Goal: Task Accomplishment & Management: Complete application form

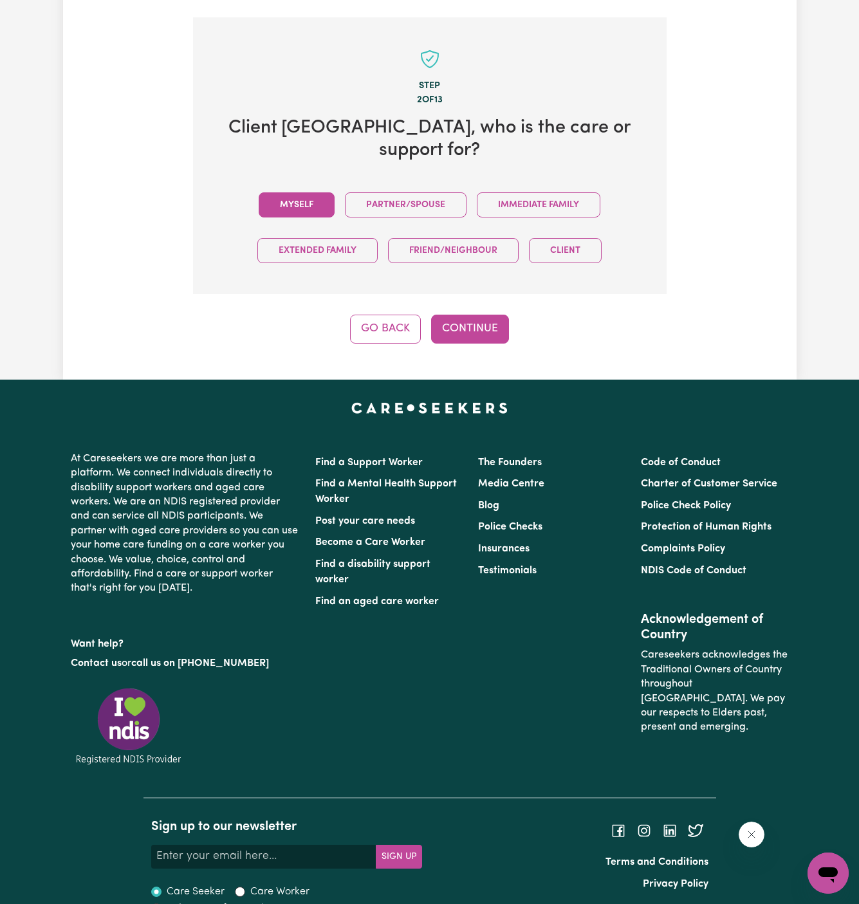
click at [303, 192] on button "Myself" at bounding box center [297, 204] width 76 height 25
click at [469, 315] on button "Continue" at bounding box center [470, 329] width 78 height 28
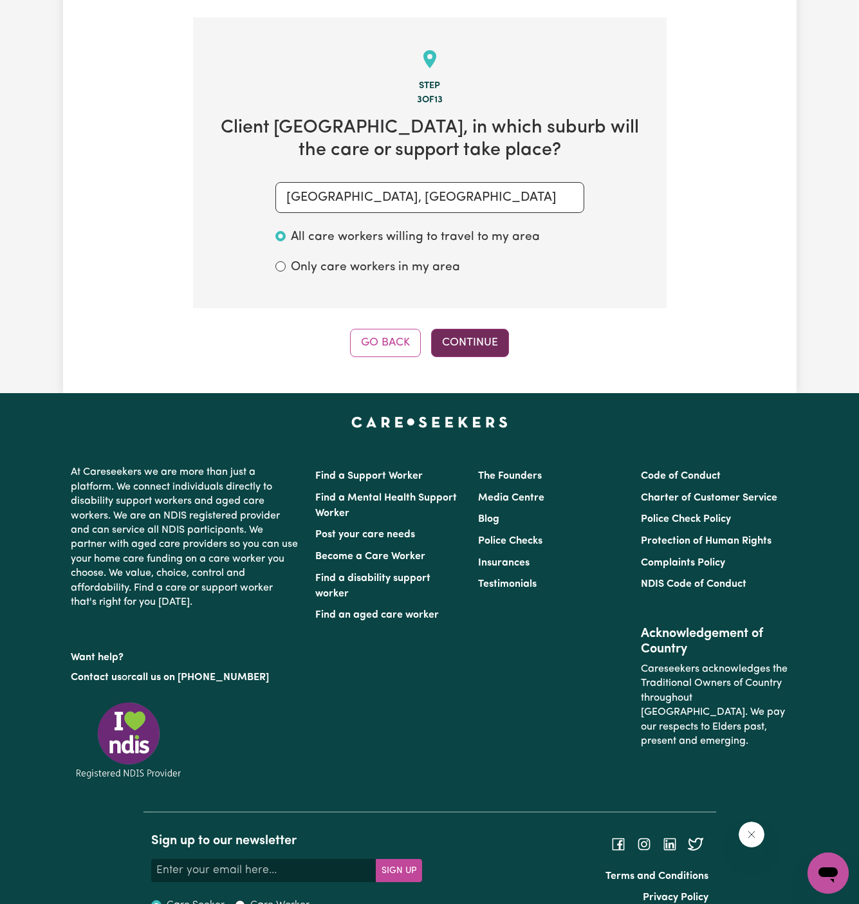
click at [480, 329] on button "Continue" at bounding box center [470, 343] width 78 height 28
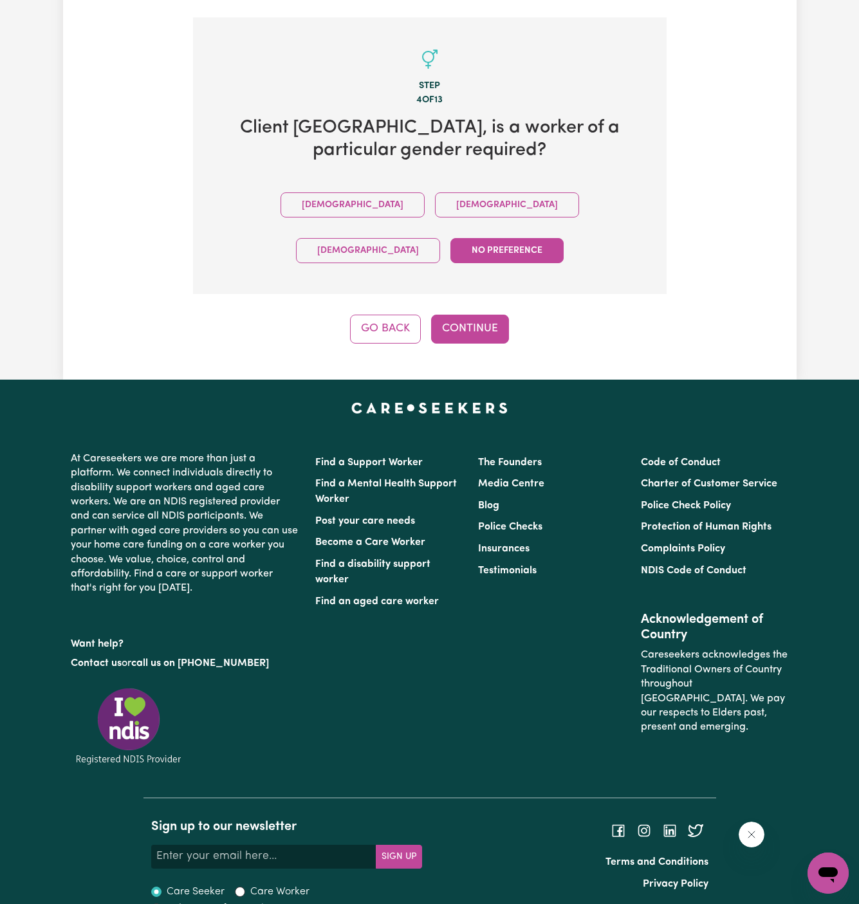
scroll to position [421, 0]
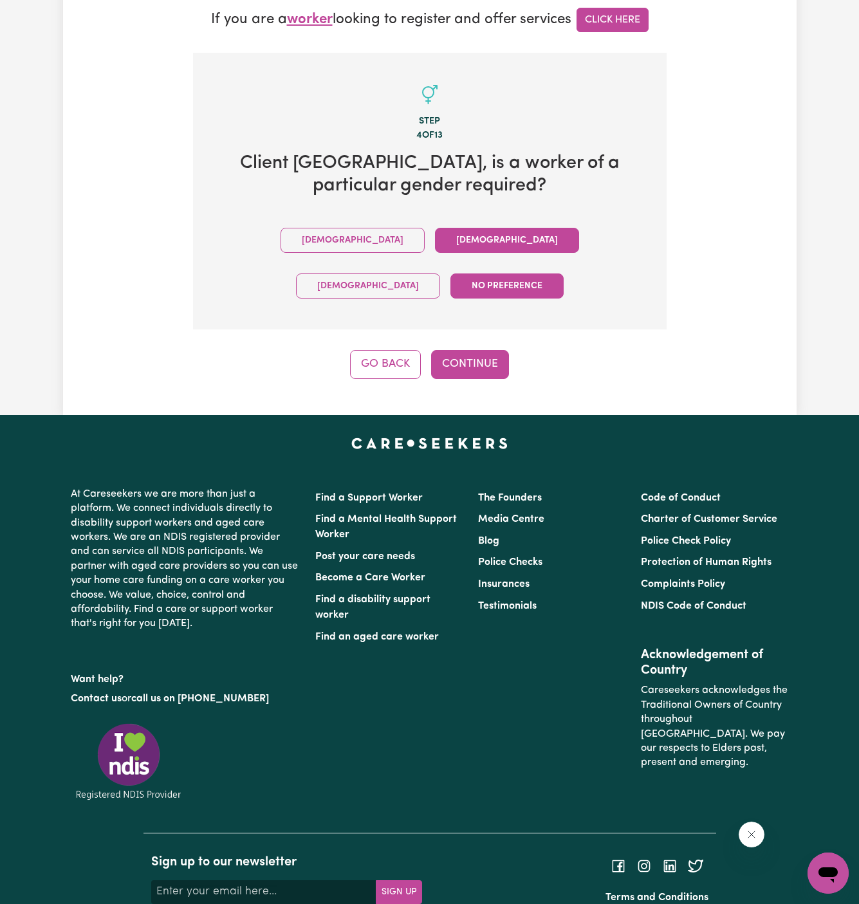
click at [435, 228] on button "Female" at bounding box center [507, 240] width 144 height 25
click at [491, 350] on button "Continue" at bounding box center [470, 364] width 78 height 28
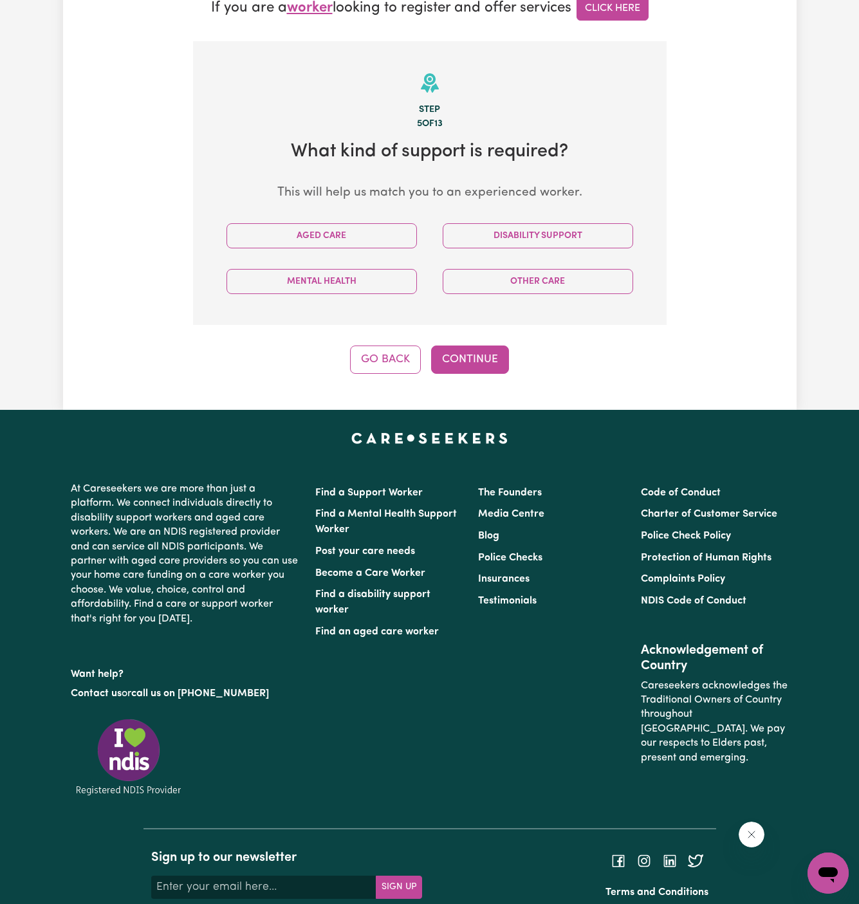
scroll to position [456, 0]
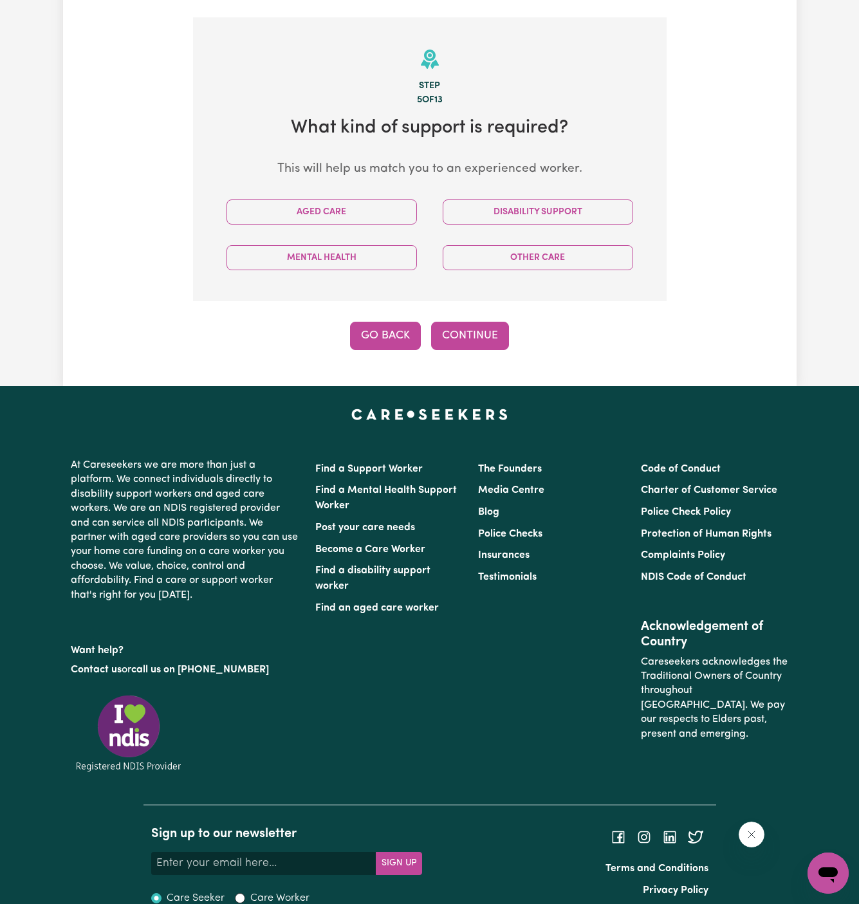
click at [371, 322] on button "Go Back" at bounding box center [385, 336] width 71 height 28
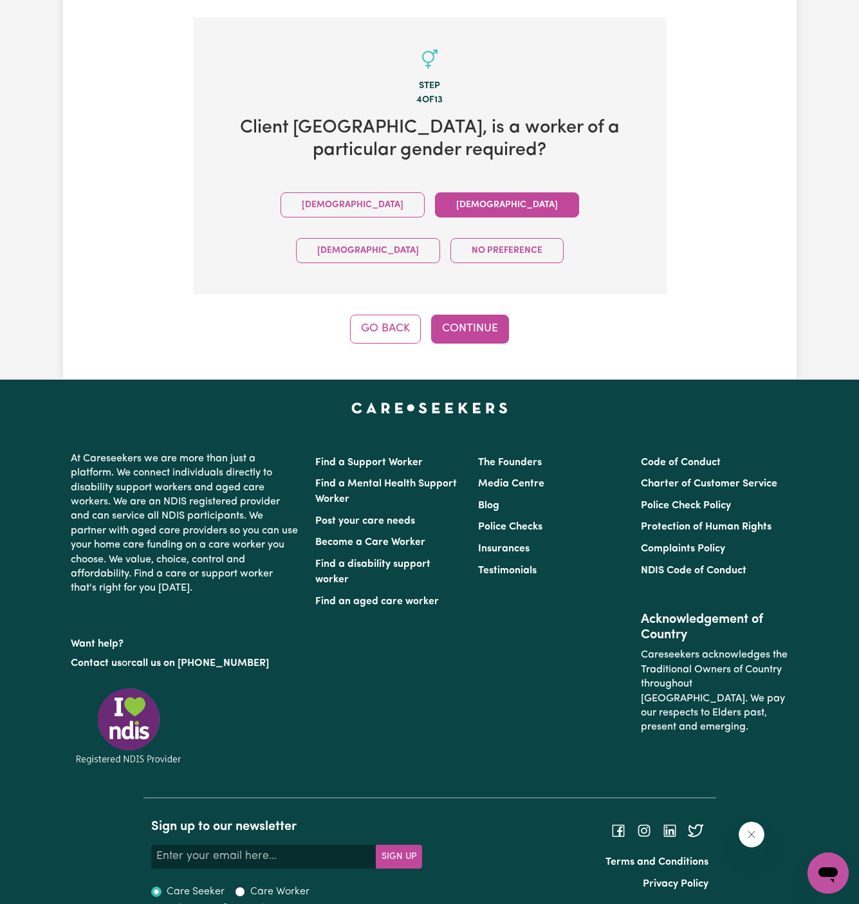
scroll to position [421, 0]
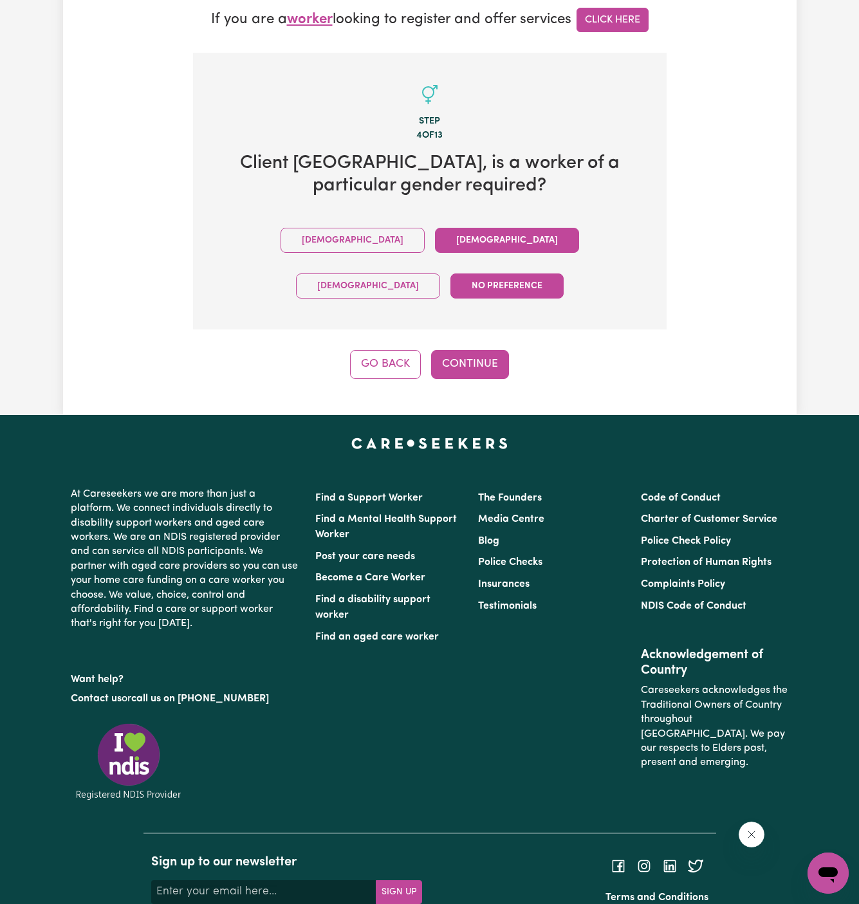
click at [564, 274] on button "No preference" at bounding box center [507, 286] width 113 height 25
click at [473, 350] on button "Continue" at bounding box center [470, 364] width 78 height 28
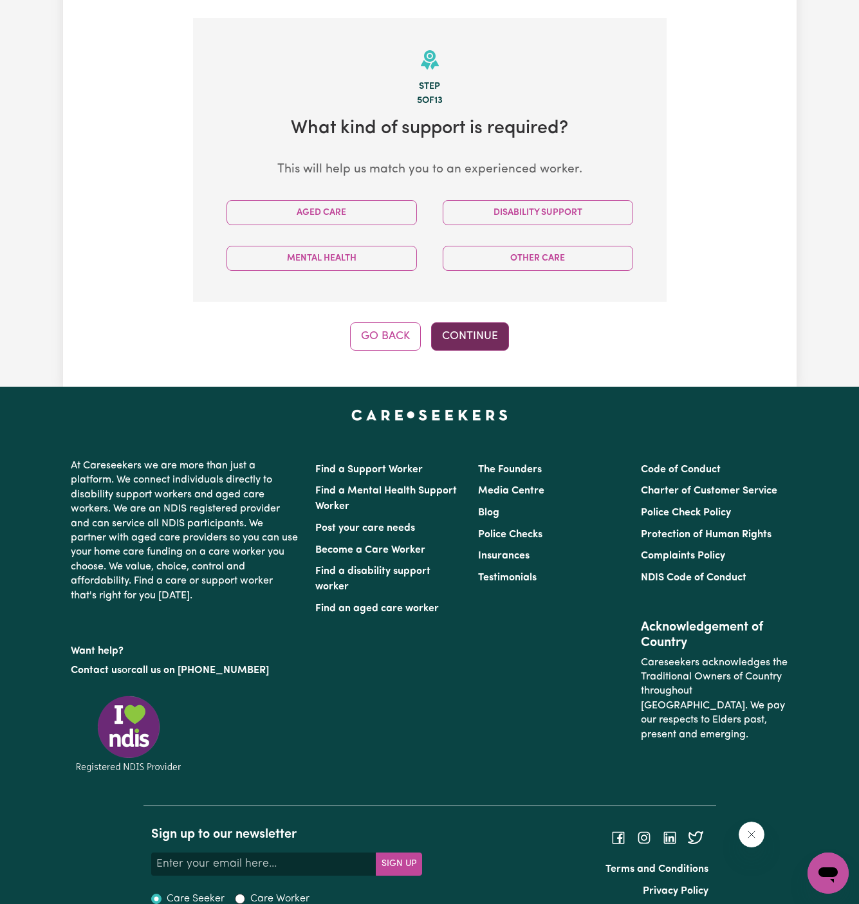
scroll to position [456, 0]
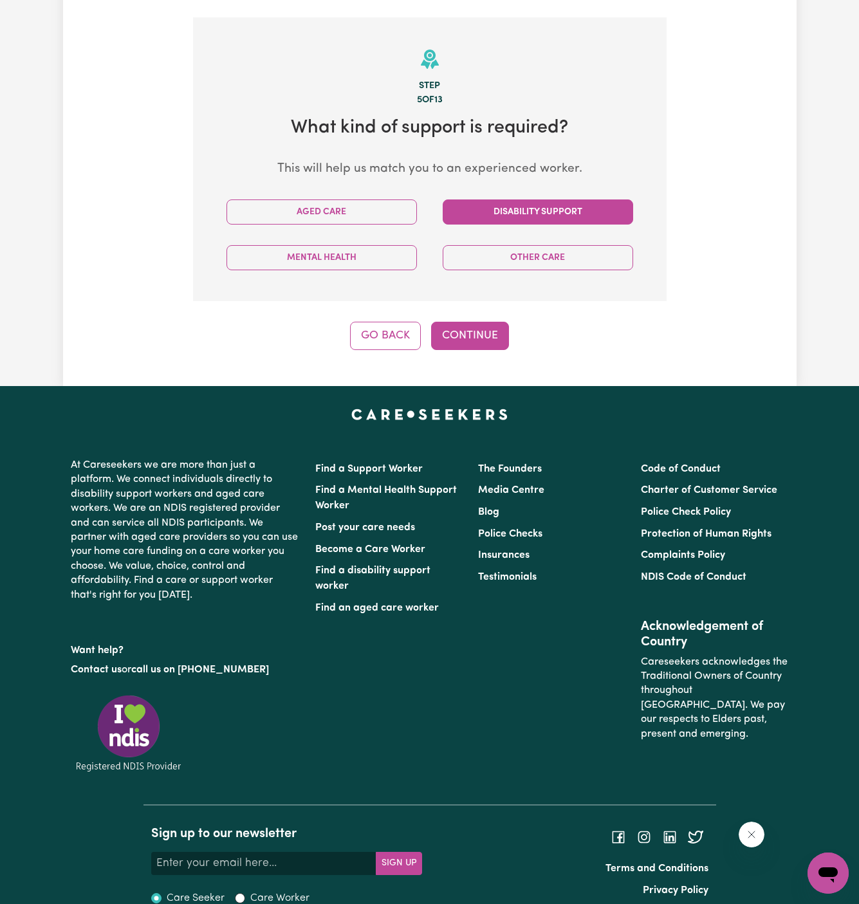
click at [532, 200] on button "Disability Support" at bounding box center [538, 212] width 191 height 25
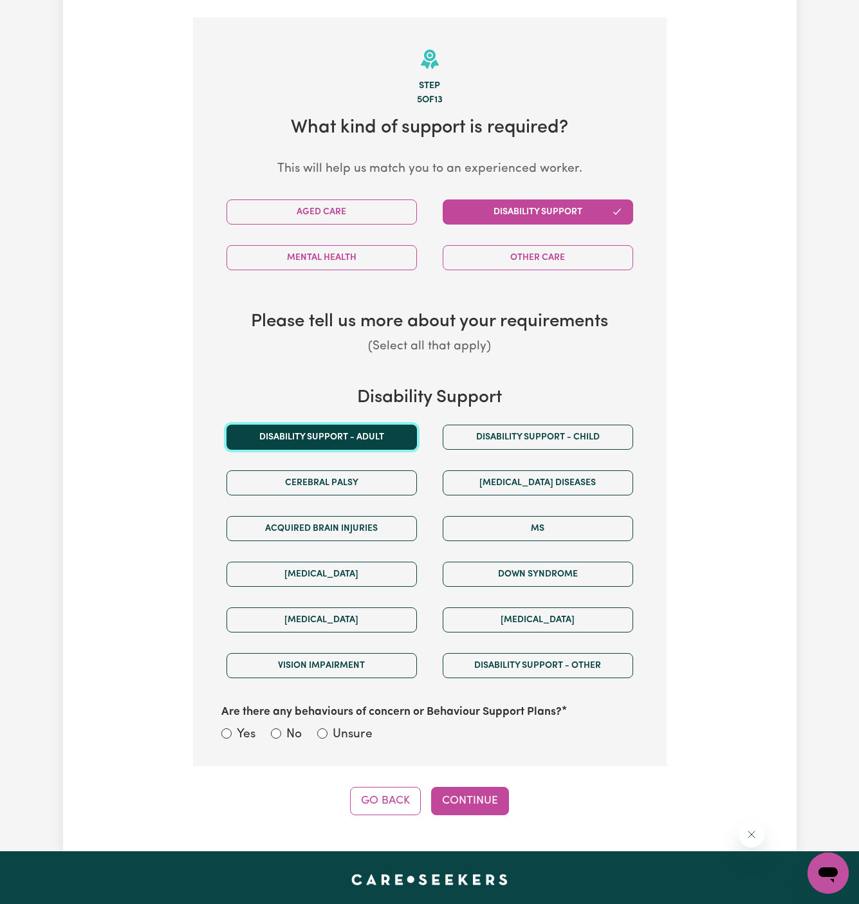
click at [387, 425] on button "Disability support - Adult" at bounding box center [322, 437] width 191 height 25
click at [369, 705] on div "Are there any behaviours of concern or Behaviour Support Plans? Yes No Unsure" at bounding box center [430, 717] width 433 height 57
click at [355, 726] on label "Unsure" at bounding box center [353, 735] width 40 height 19
click at [328, 729] on input "Unsure" at bounding box center [322, 734] width 10 height 10
radio input "true"
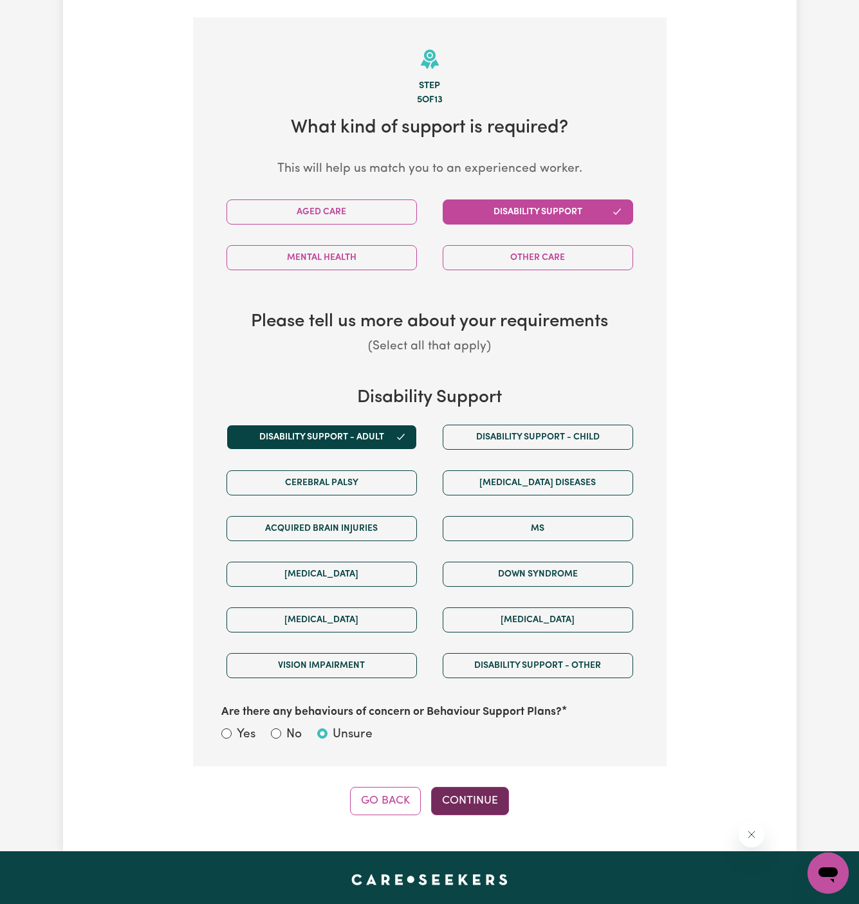
click at [479, 787] on button "Continue" at bounding box center [470, 801] width 78 height 28
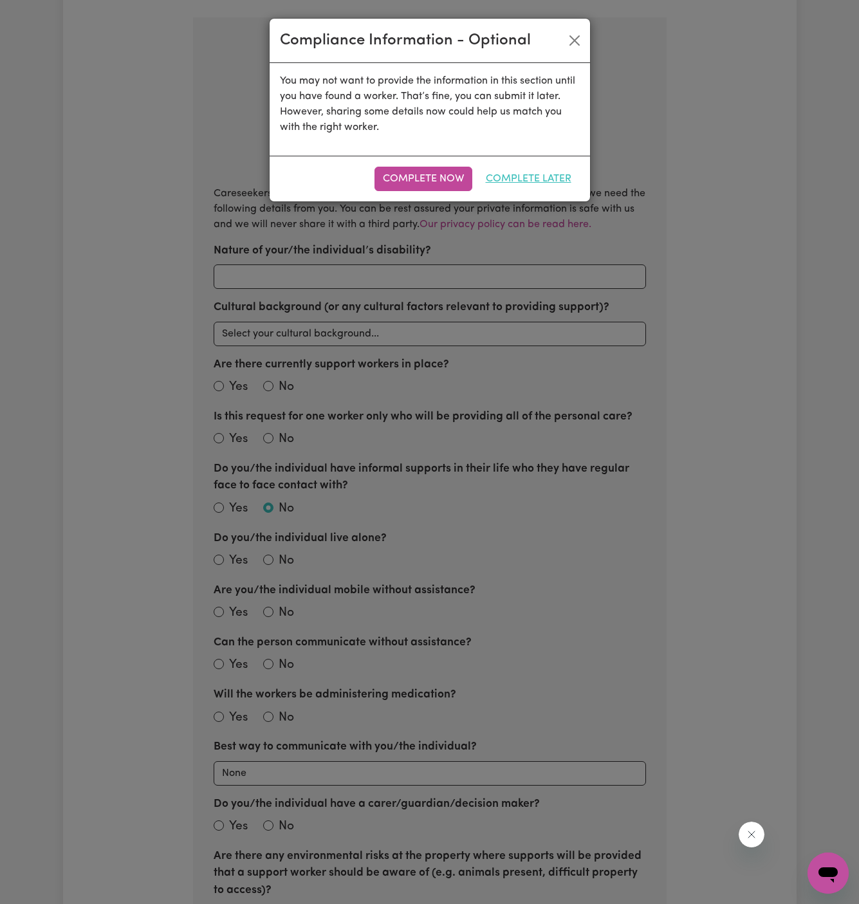
click at [557, 189] on button "Complete Later" at bounding box center [529, 179] width 102 height 24
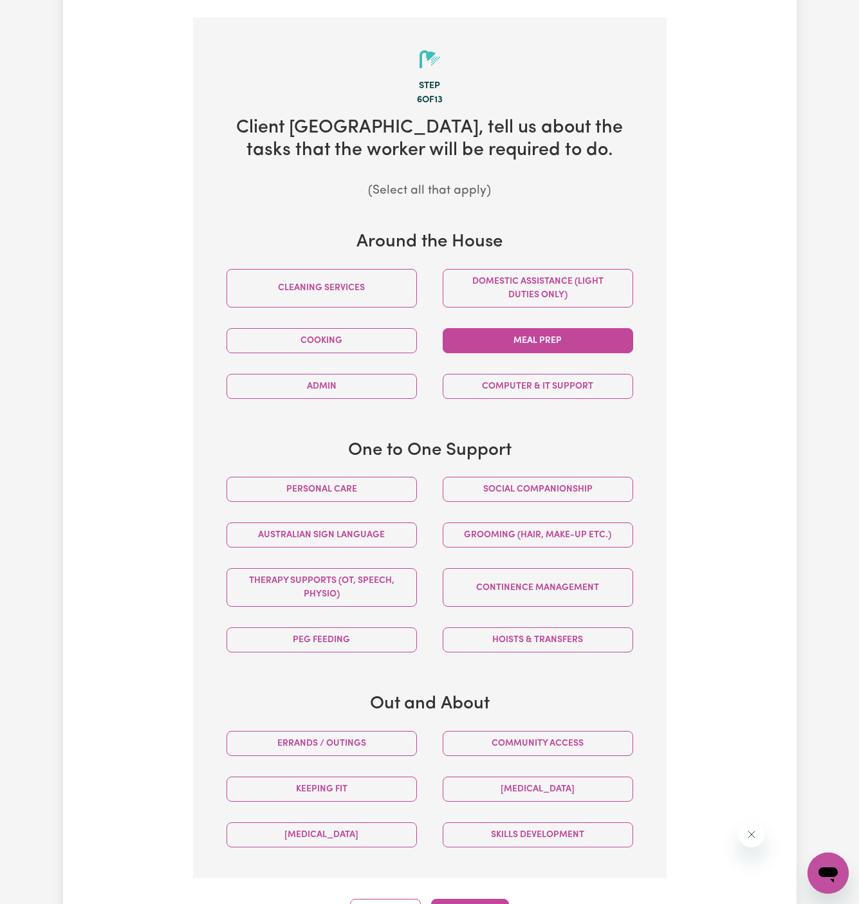
click at [501, 330] on button "Meal prep" at bounding box center [538, 340] width 191 height 25
click at [378, 341] on div "Cooking" at bounding box center [322, 341] width 216 height 46
click at [380, 334] on button "Cooking" at bounding box center [322, 340] width 191 height 25
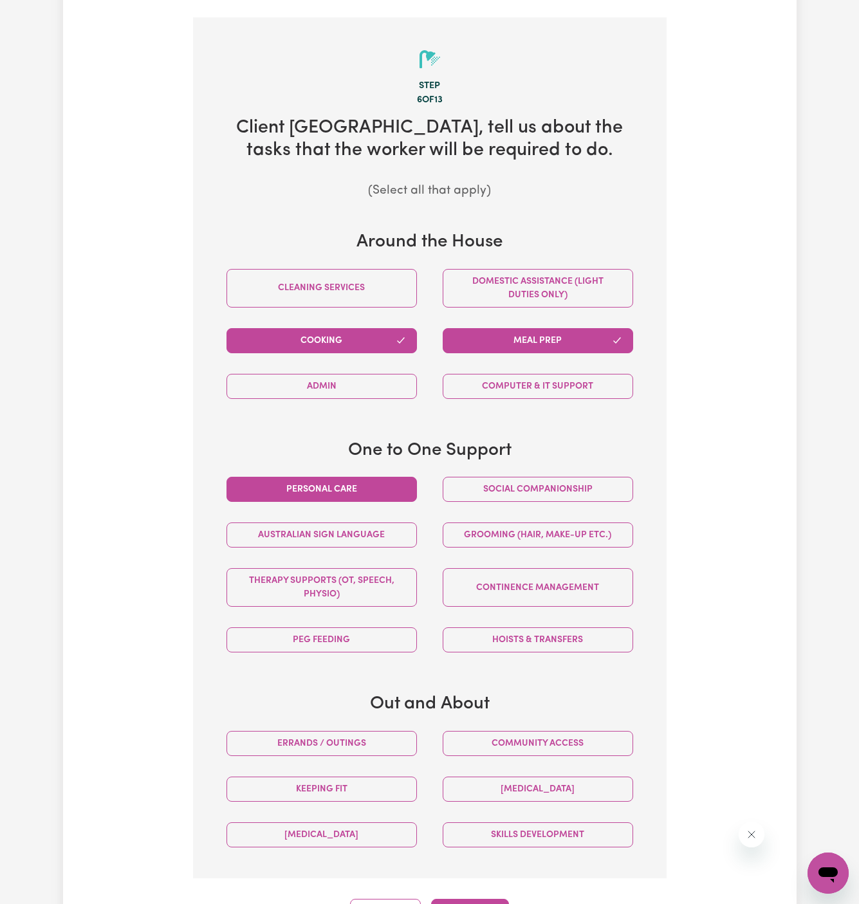
click at [386, 477] on button "Personal care" at bounding box center [322, 489] width 191 height 25
click at [502, 478] on button "Social companionship" at bounding box center [538, 489] width 191 height 25
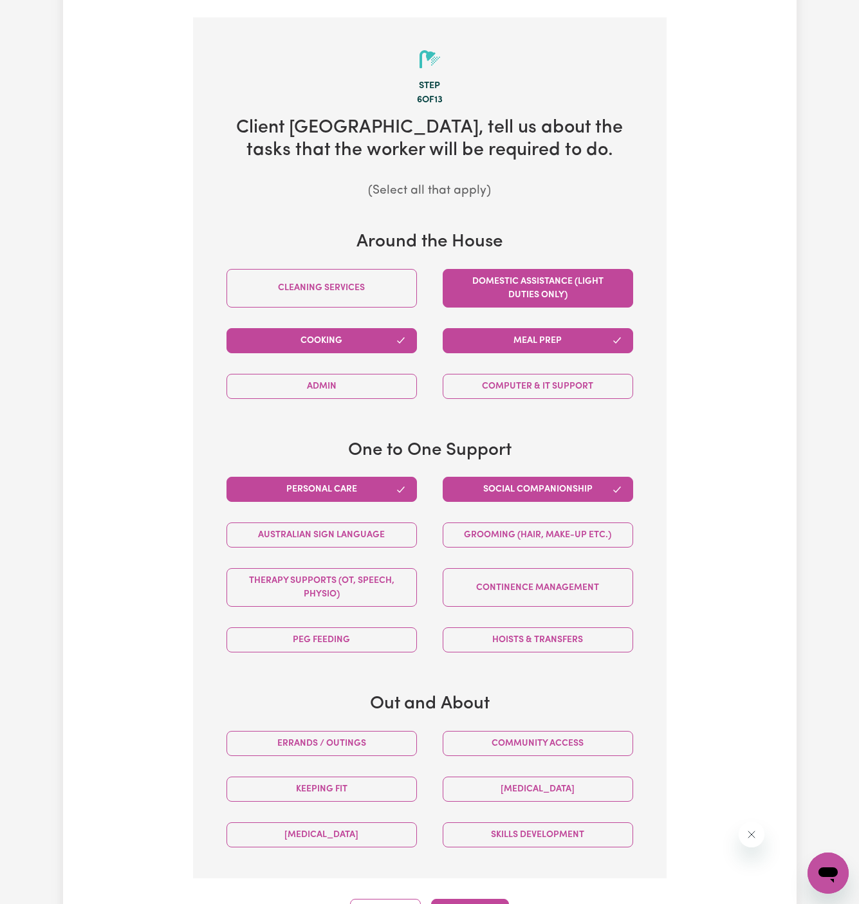
click at [579, 269] on button "Domestic assistance (light duties only)" at bounding box center [538, 288] width 191 height 39
click at [575, 731] on button "Community access" at bounding box center [538, 743] width 191 height 25
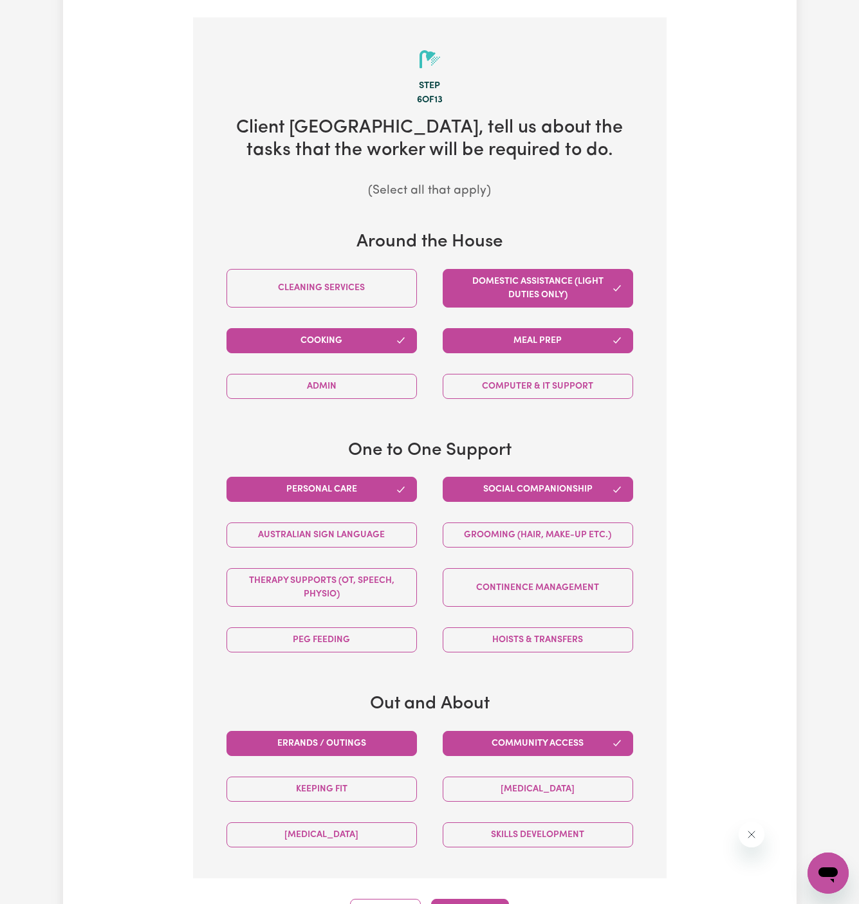
click at [333, 731] on button "Errands / Outings" at bounding box center [322, 743] width 191 height 25
click at [468, 899] on button "Continue" at bounding box center [470, 913] width 78 height 28
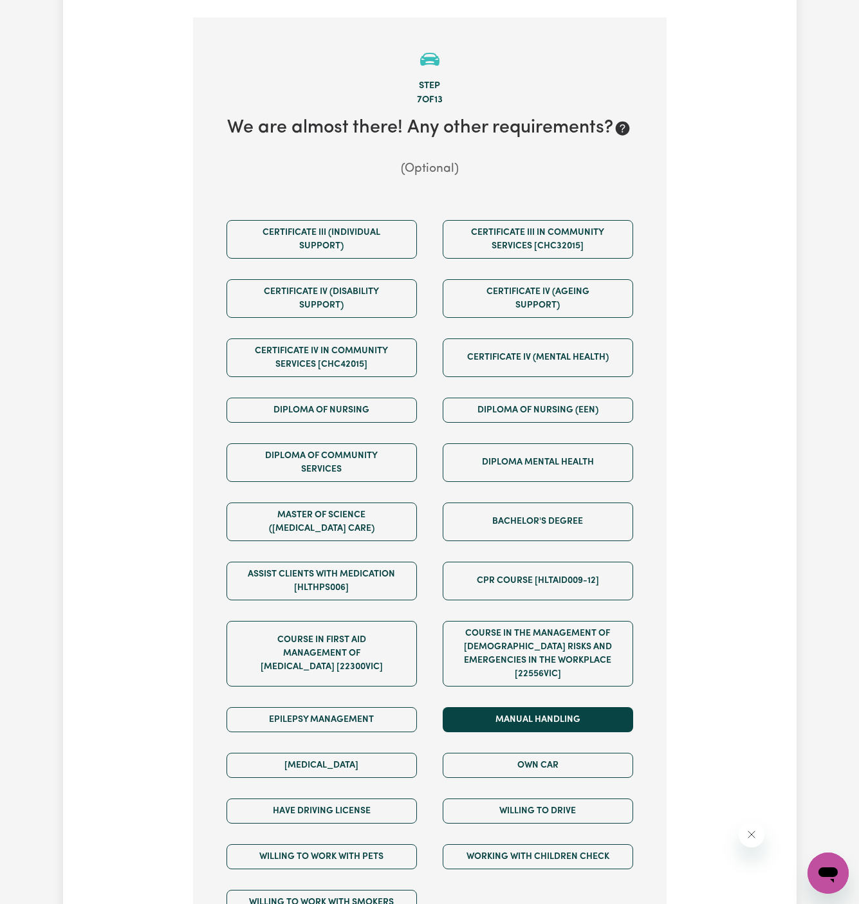
scroll to position [510, 0]
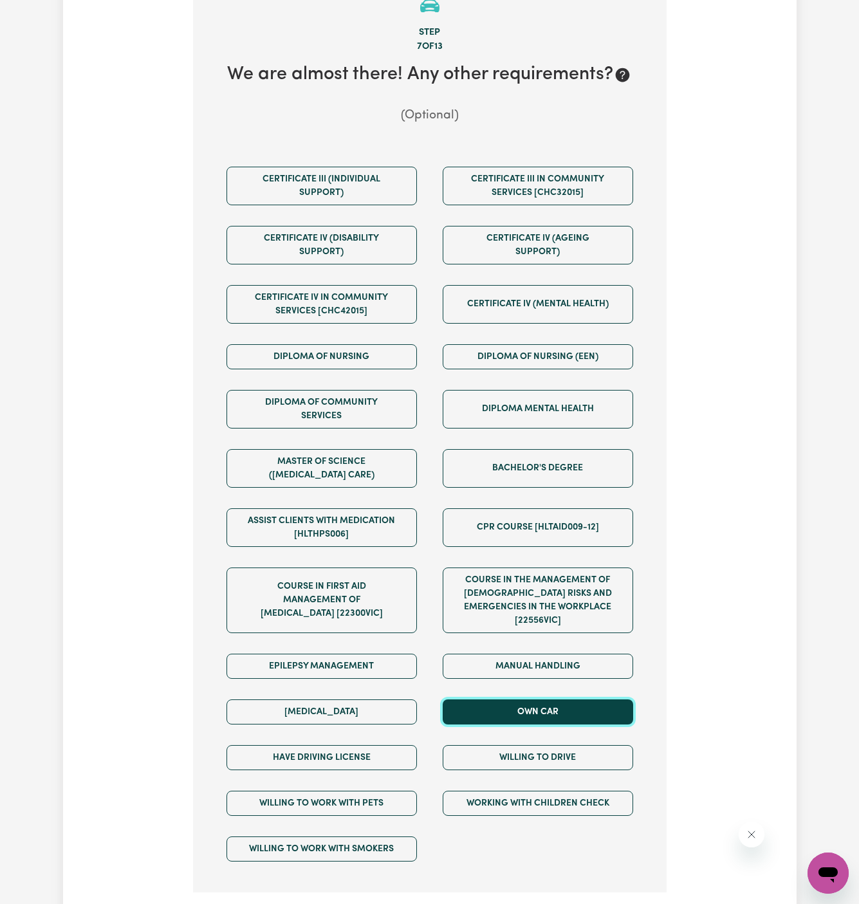
click at [499, 700] on button "Own Car" at bounding box center [538, 712] width 191 height 25
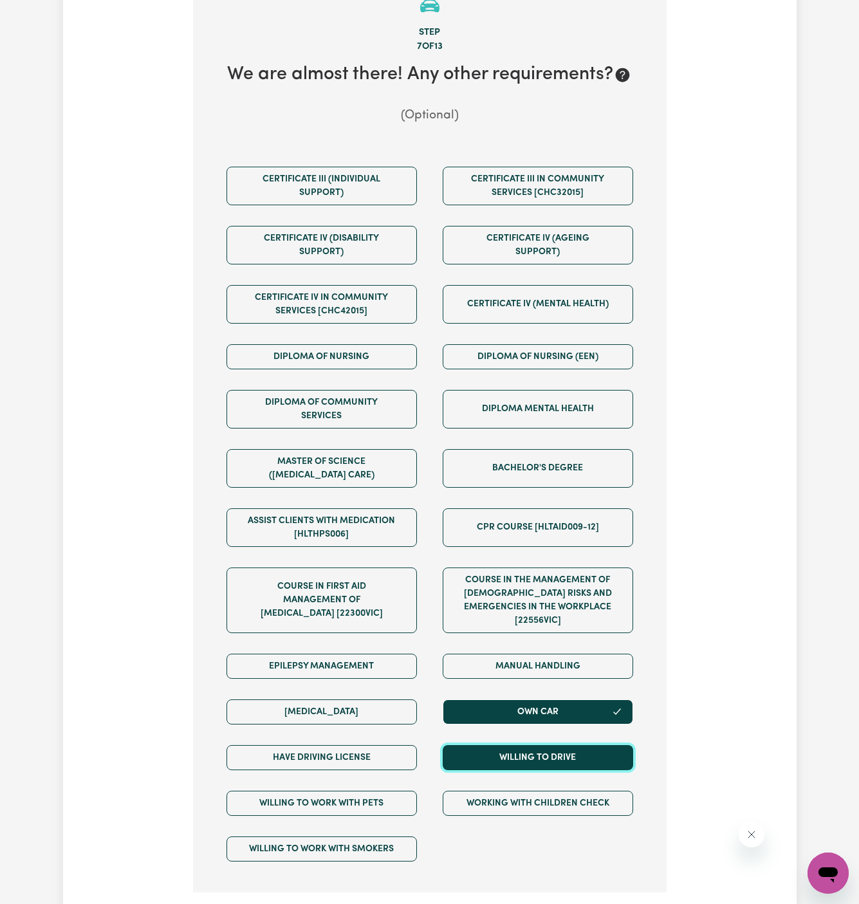
click at [501, 745] on button "Willing to drive" at bounding box center [538, 757] width 191 height 25
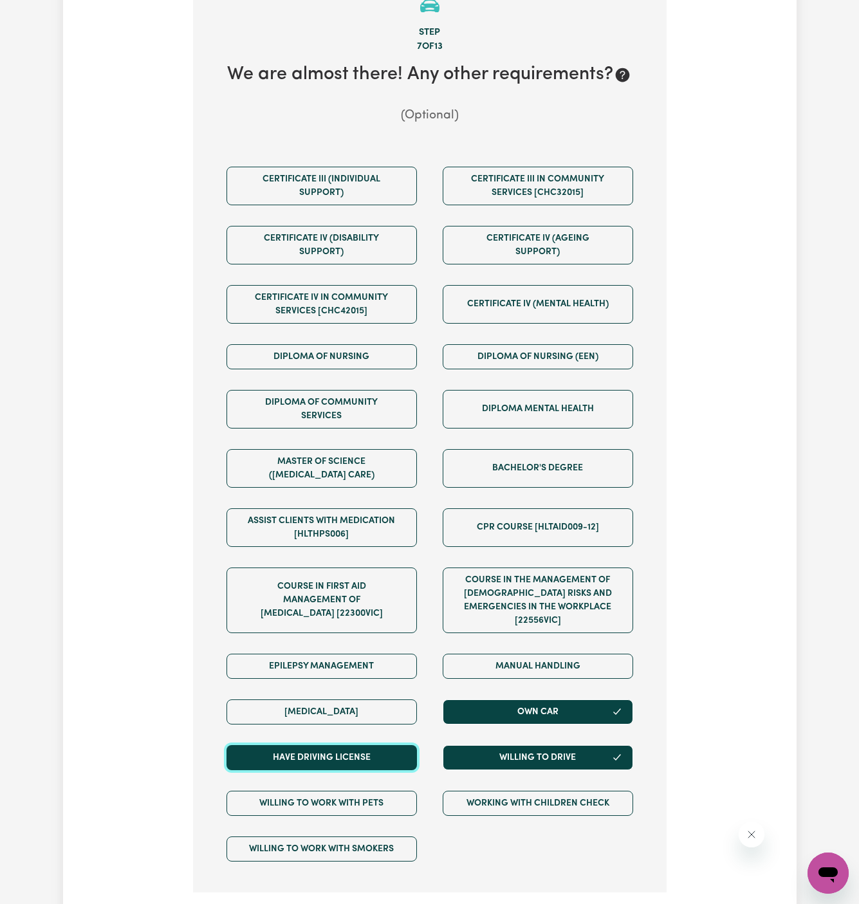
click at [367, 745] on button "Have driving license" at bounding box center [322, 757] width 191 height 25
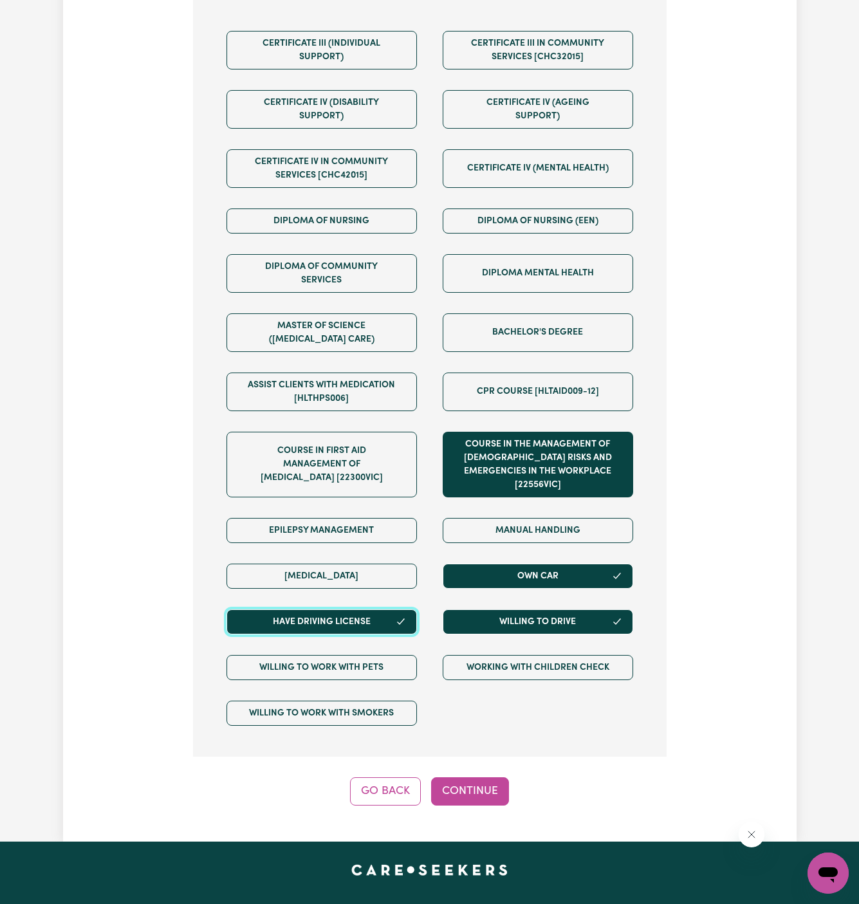
scroll to position [651, 0]
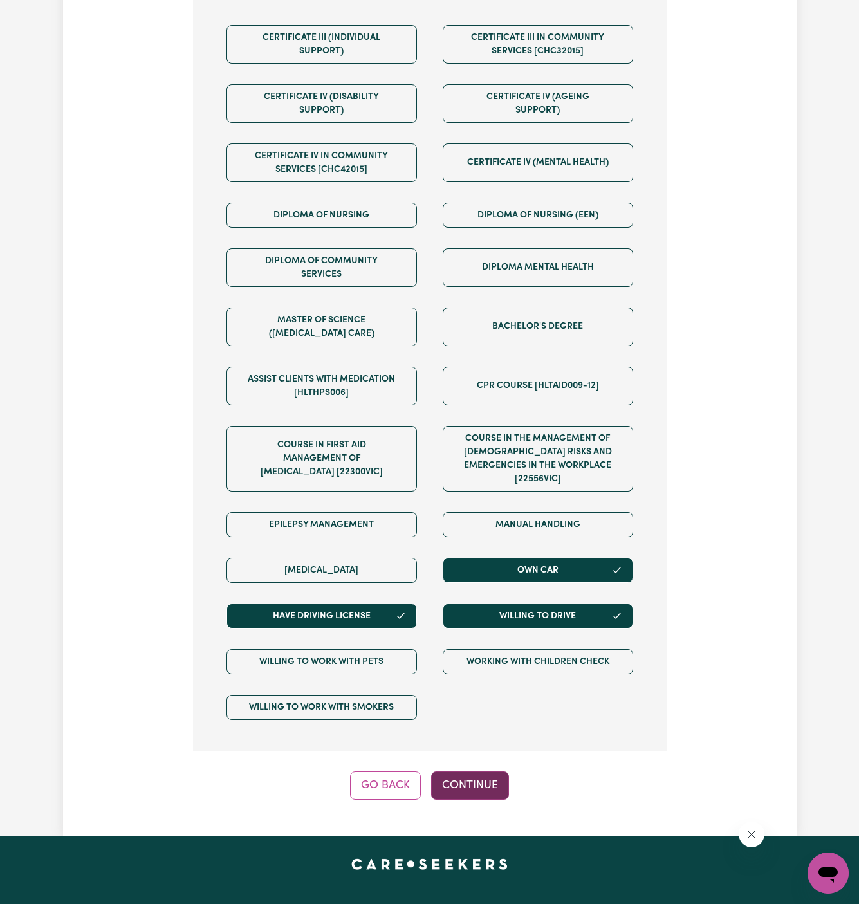
click at [477, 772] on button "Continue" at bounding box center [470, 786] width 78 height 28
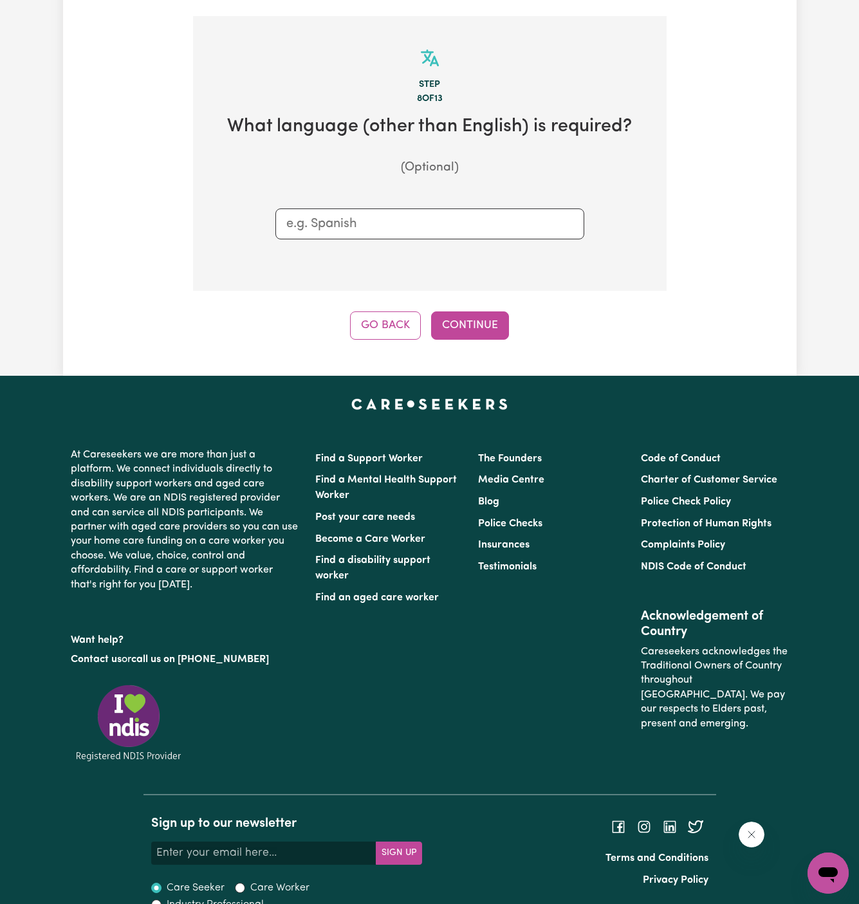
scroll to position [456, 0]
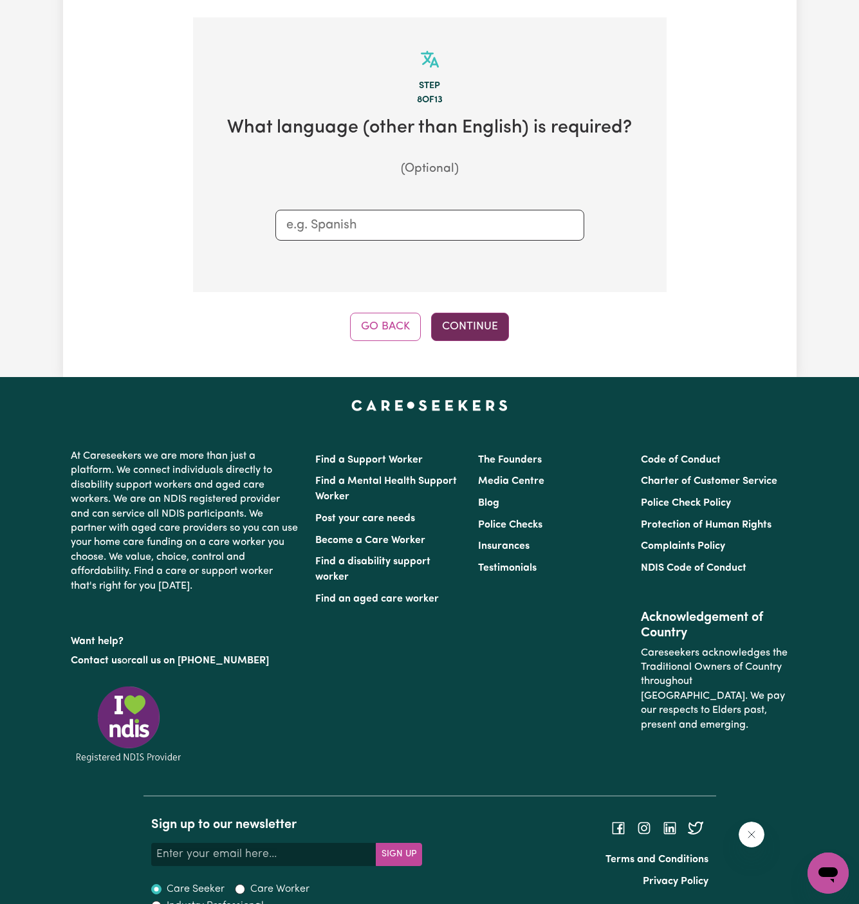
click at [484, 313] on button "Continue" at bounding box center [470, 327] width 78 height 28
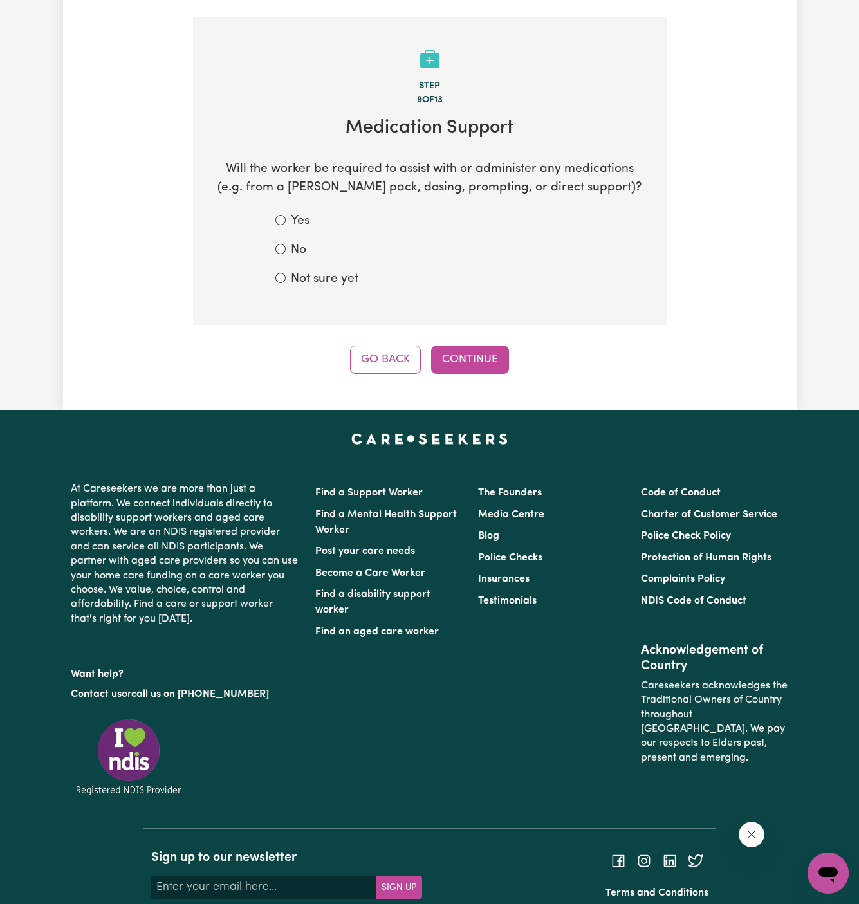
click at [322, 270] on label "Not sure yet" at bounding box center [325, 279] width 68 height 19
click at [286, 273] on input "Not sure yet" at bounding box center [280, 278] width 10 height 10
radio input "true"
click at [491, 353] on button "Continue" at bounding box center [470, 360] width 78 height 28
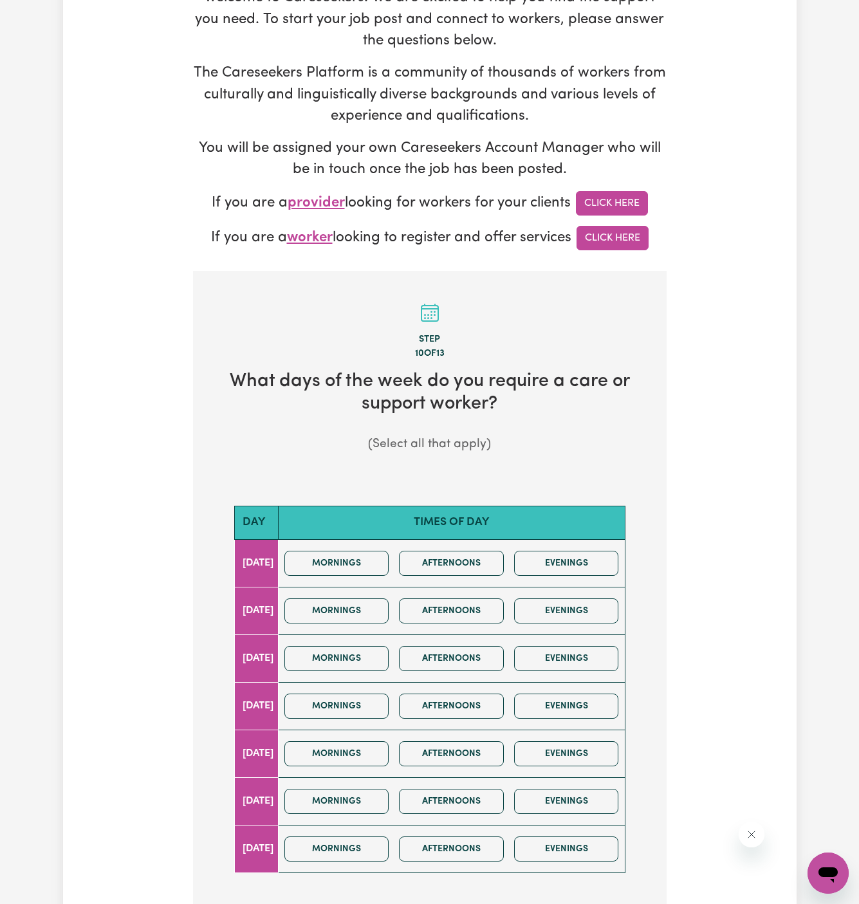
scroll to position [244, 0]
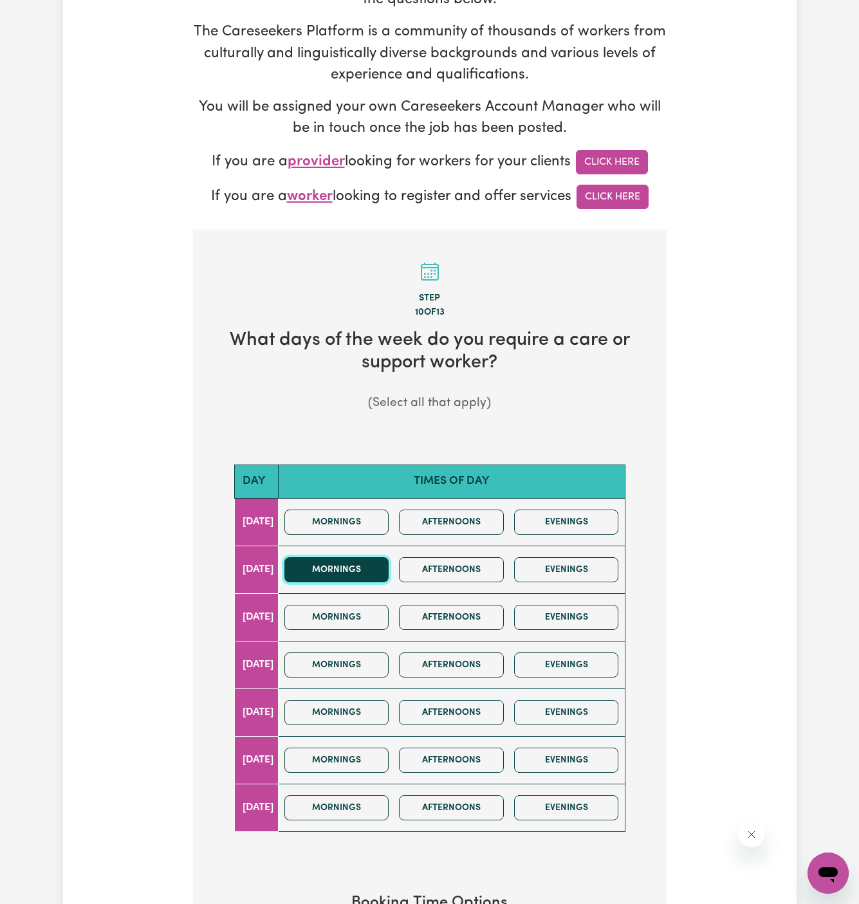
click at [360, 557] on button "Mornings" at bounding box center [336, 569] width 105 height 25
click at [428, 557] on button "Afternoons" at bounding box center [451, 569] width 105 height 25
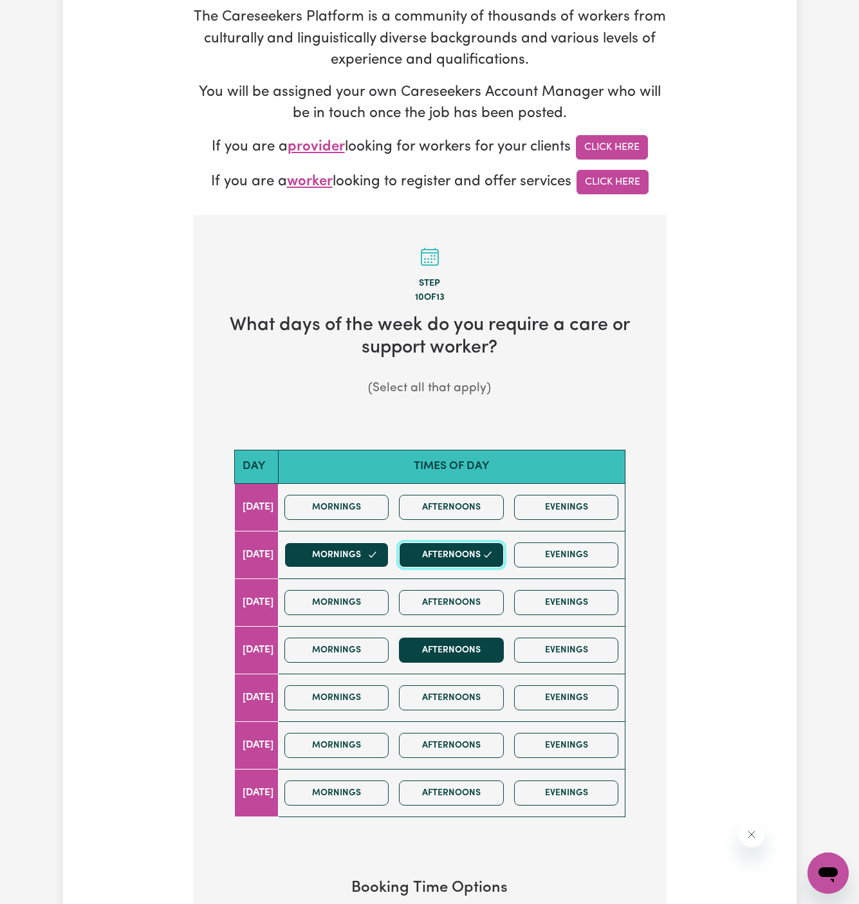
scroll to position [261, 0]
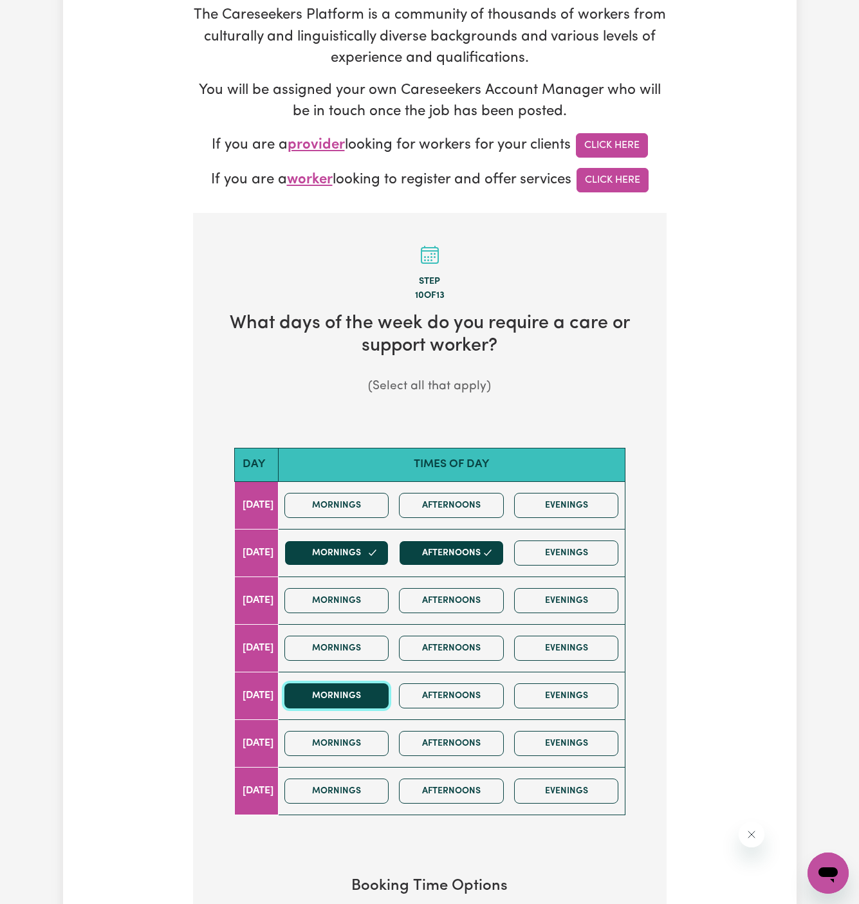
click at [382, 684] on button "Mornings" at bounding box center [336, 696] width 105 height 25
click at [439, 684] on button "Afternoons" at bounding box center [451, 696] width 105 height 25
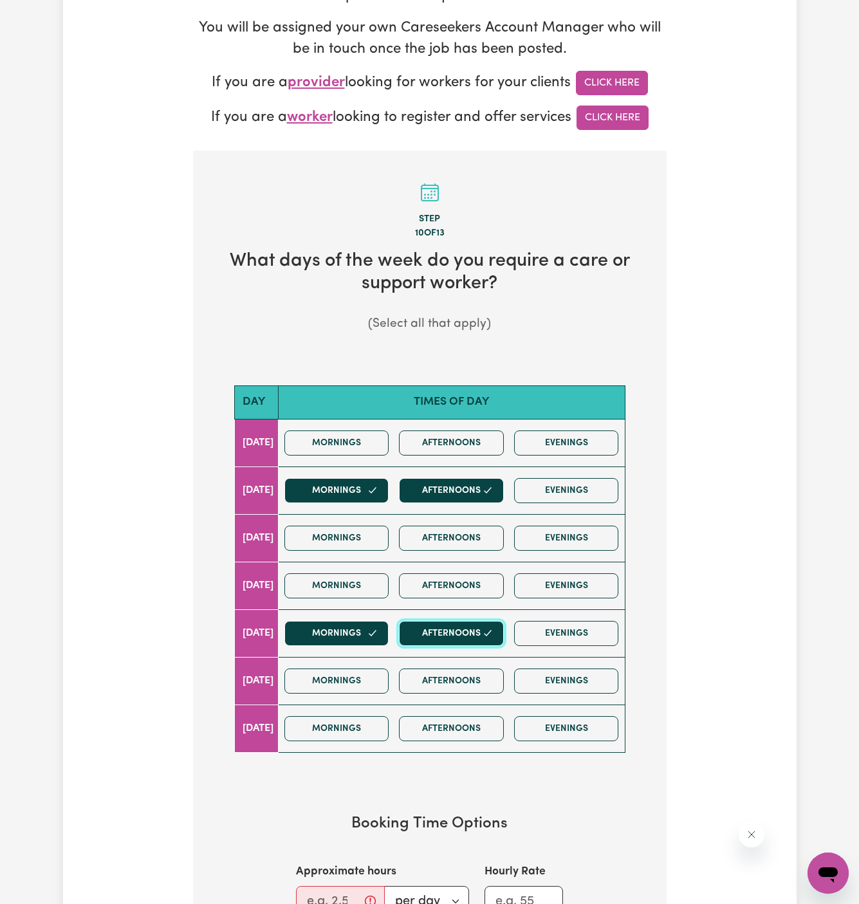
scroll to position [409, 0]
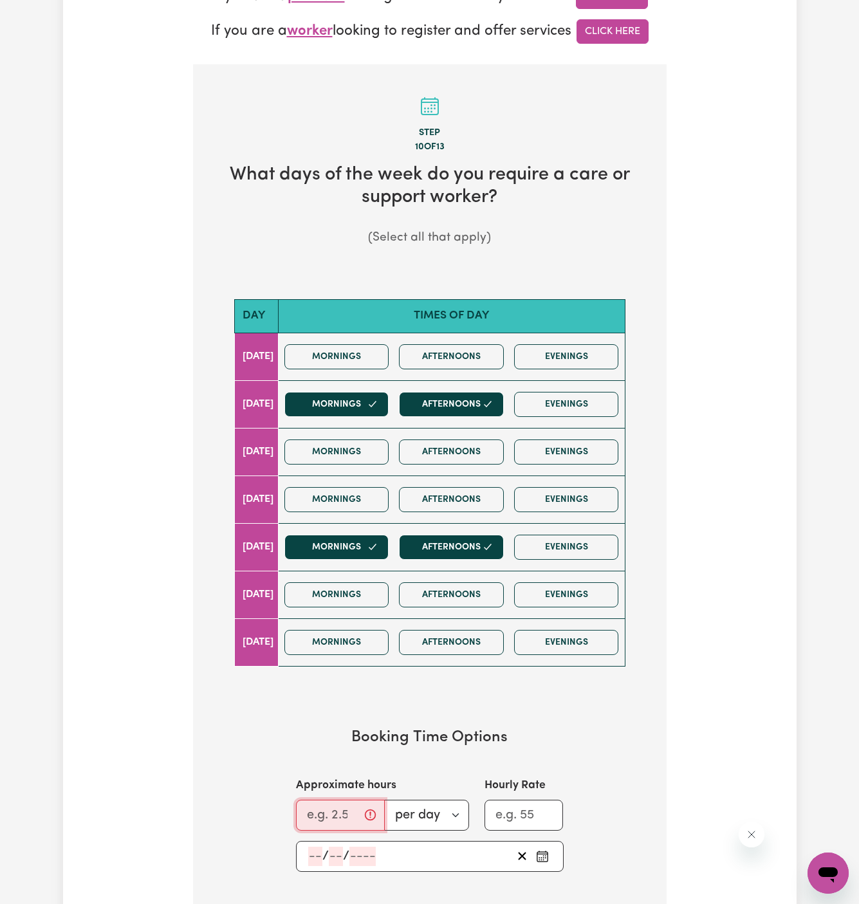
click at [336, 800] on input "Approximate hours" at bounding box center [340, 815] width 89 height 31
type input "8"
click at [316, 847] on input "number" at bounding box center [315, 856] width 14 height 19
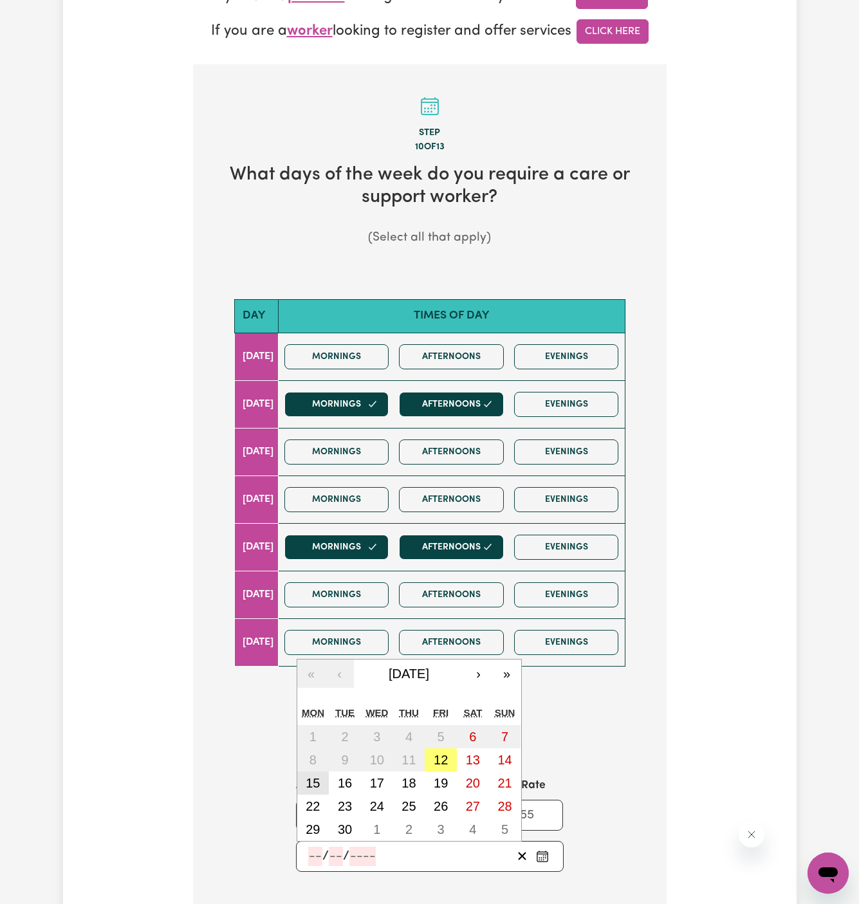
click at [313, 776] on abbr "15" at bounding box center [313, 783] width 14 height 14
type input "2025-09-15"
type input "15"
type input "9"
type input "2025"
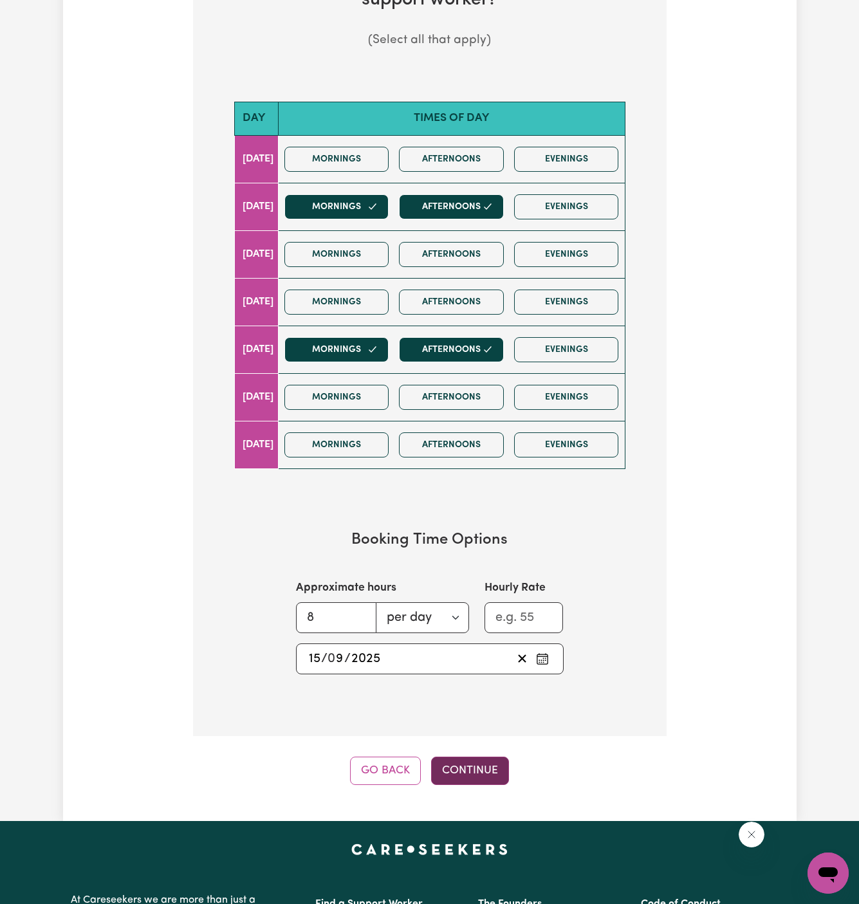
click at [483, 757] on button "Continue" at bounding box center [470, 771] width 78 height 28
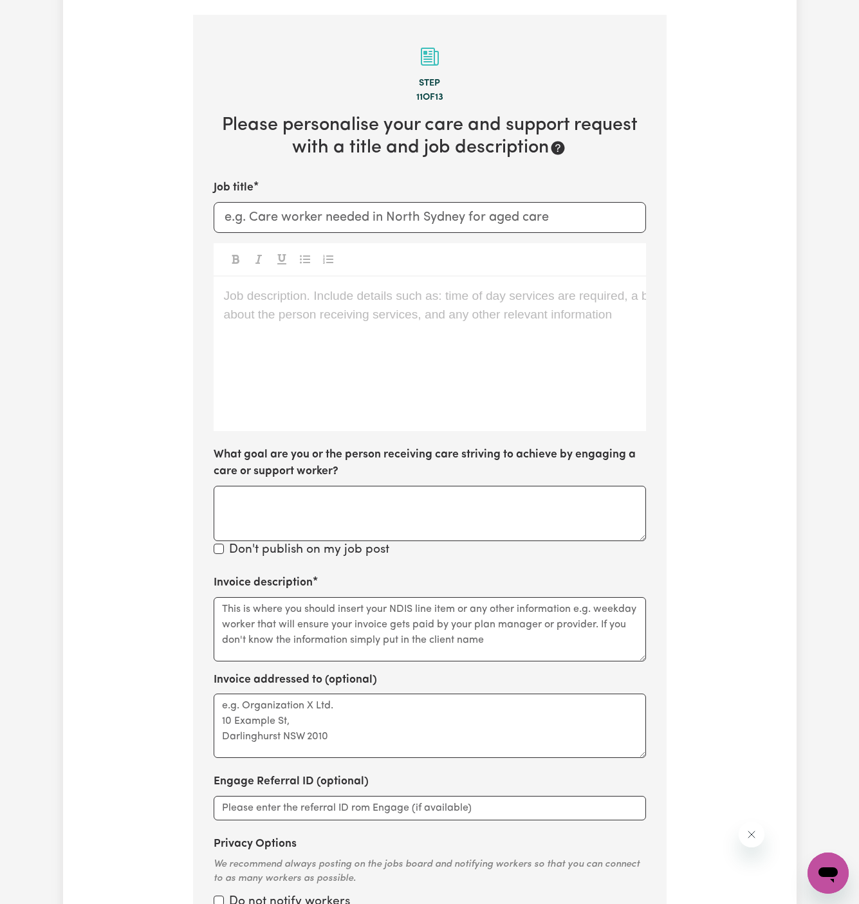
scroll to position [456, 0]
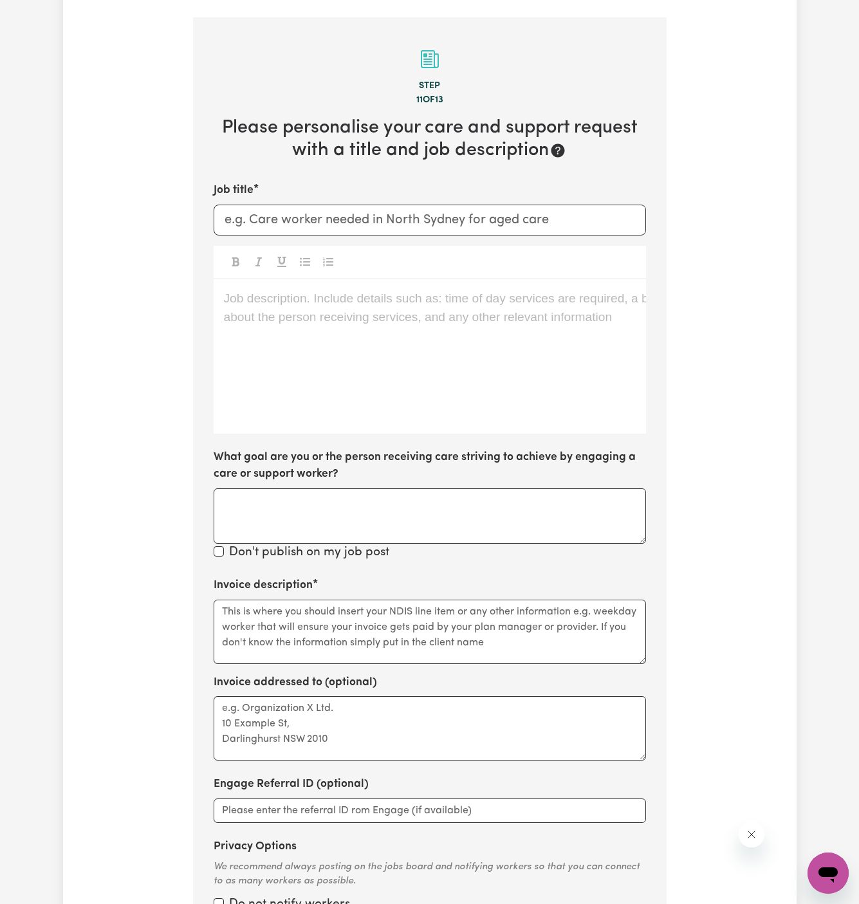
click at [389, 392] on div "Job description. Include details such as: time of day services are required, a …" at bounding box center [430, 356] width 433 height 154
click at [425, 499] on textarea "What goal are you or the person receiving care striving to achieve by engaging …" at bounding box center [430, 516] width 433 height 55
click at [414, 322] on div "Job description. Include details such as: time of day services are required, a …" at bounding box center [430, 356] width 433 height 154
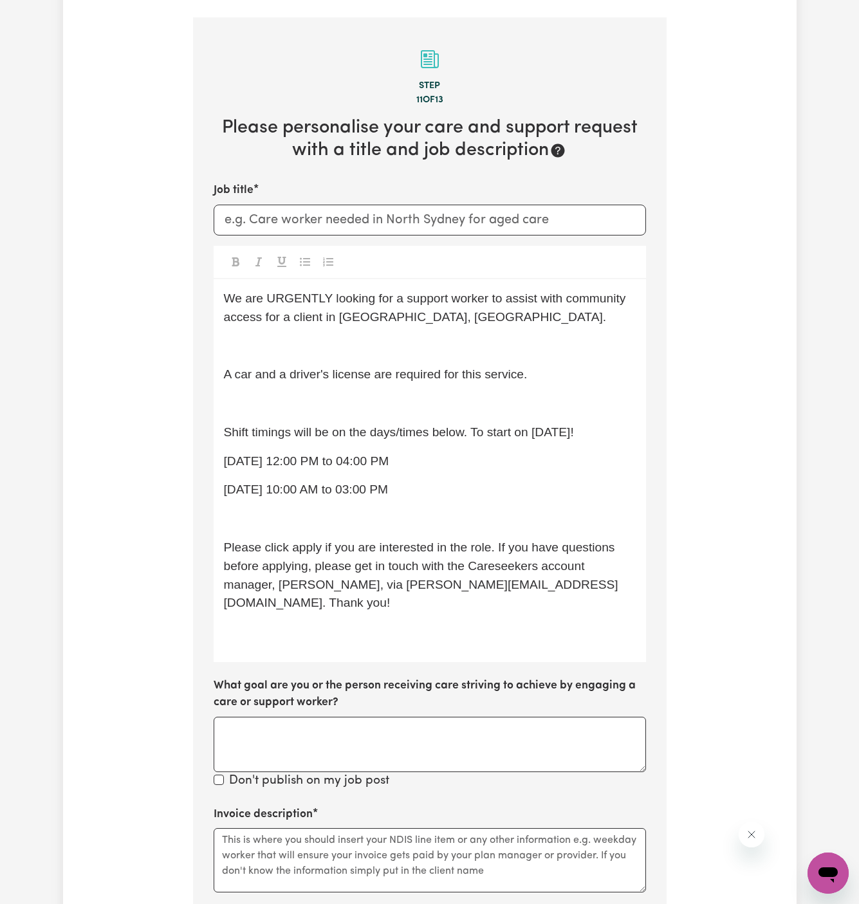
click at [487, 510] on p "﻿" at bounding box center [430, 519] width 412 height 19
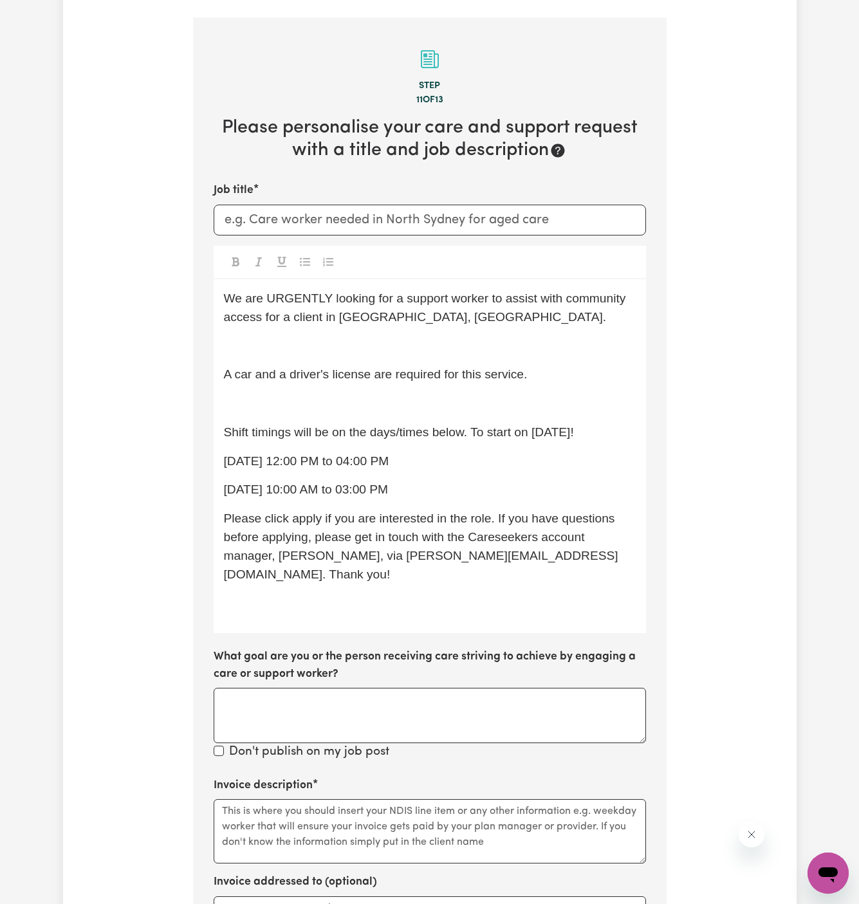
drag, startPoint x: 431, startPoint y: 463, endPoint x: 193, endPoint y: 442, distance: 239.1
click at [193, 442] on section "Step 11 of 13 Please personalise your care and support request with a title and…" at bounding box center [430, 591] width 474 height 1148
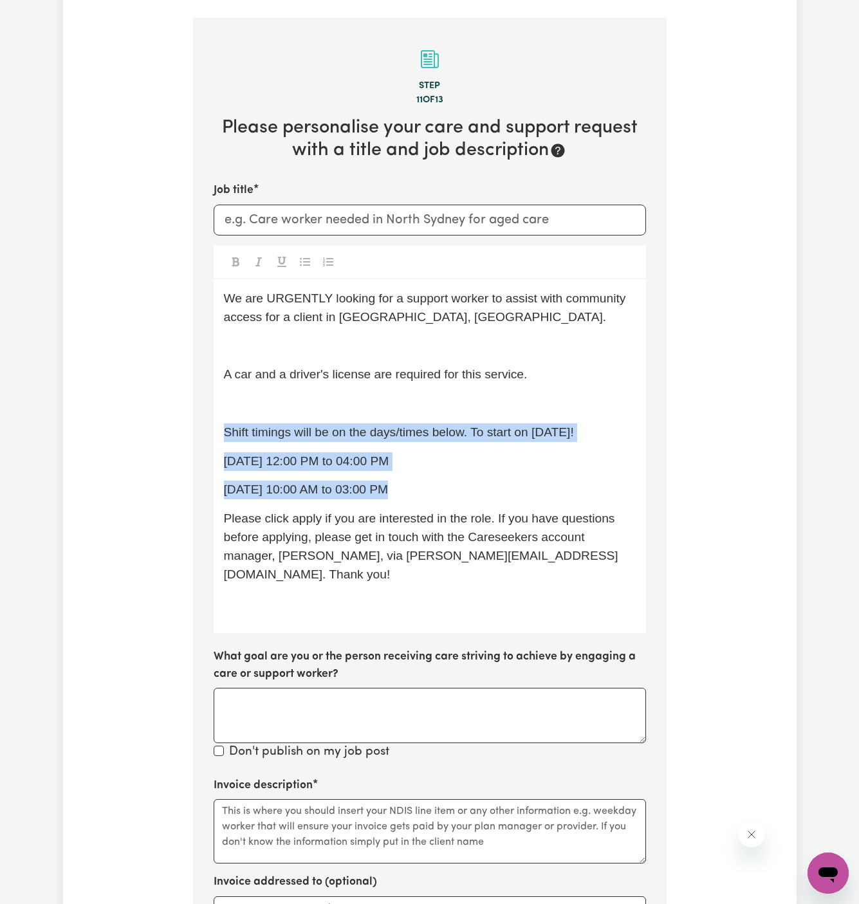
click at [302, 257] on icon "Toggle undefined" at bounding box center [305, 262] width 10 height 10
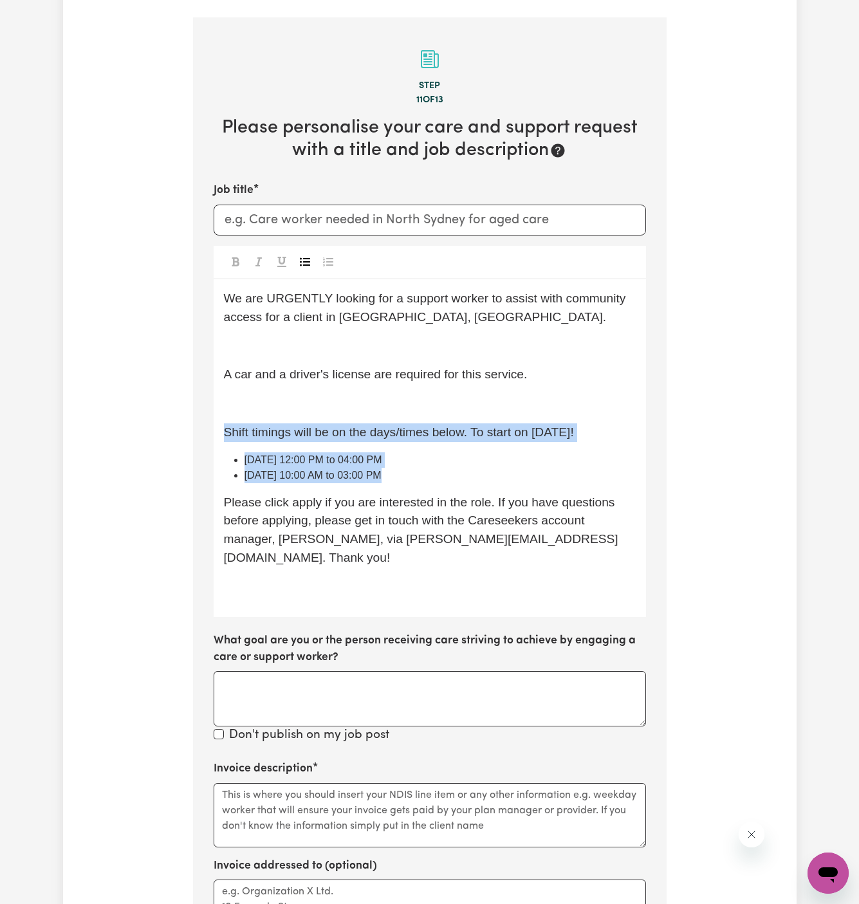
click at [261, 454] on span "Monday 12:00 PM to 04:00 PM" at bounding box center [314, 459] width 138 height 11
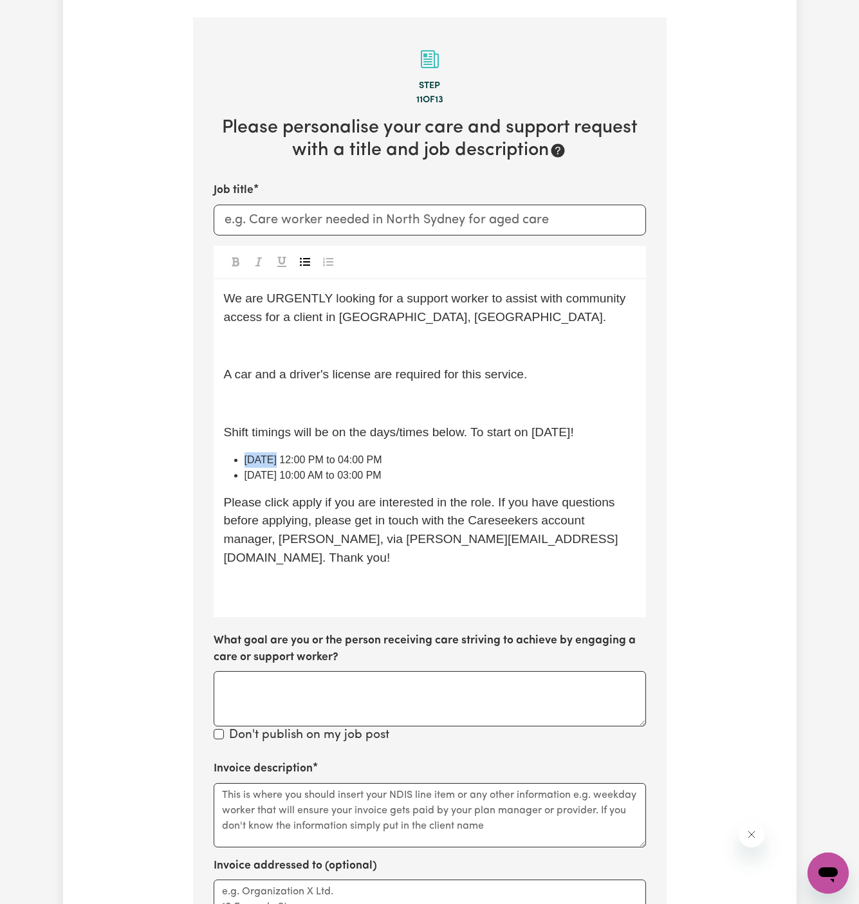
click at [261, 454] on span "Monday 12:00 PM to 04:00 PM" at bounding box center [314, 459] width 138 height 11
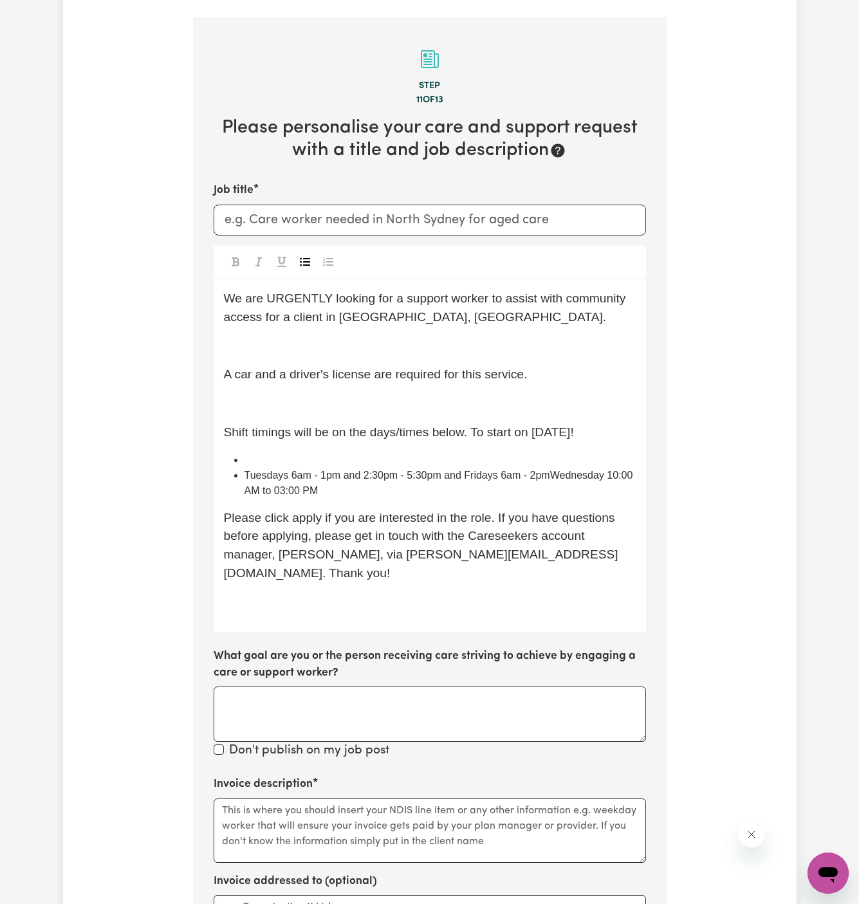
click at [471, 470] on span "Tuesdays 6am - 1pm and 2:30pm - 5:30pm and Fridays 6am - 2pmWednesday 10:00 AM …" at bounding box center [440, 483] width 391 height 26
click at [385, 470] on span "Tuesdays 6am - 1pm and 2:30pm - 5:30pm and" at bounding box center [353, 475] width 217 height 11
click at [253, 452] on li "﻿" at bounding box center [440, 459] width 391 height 15
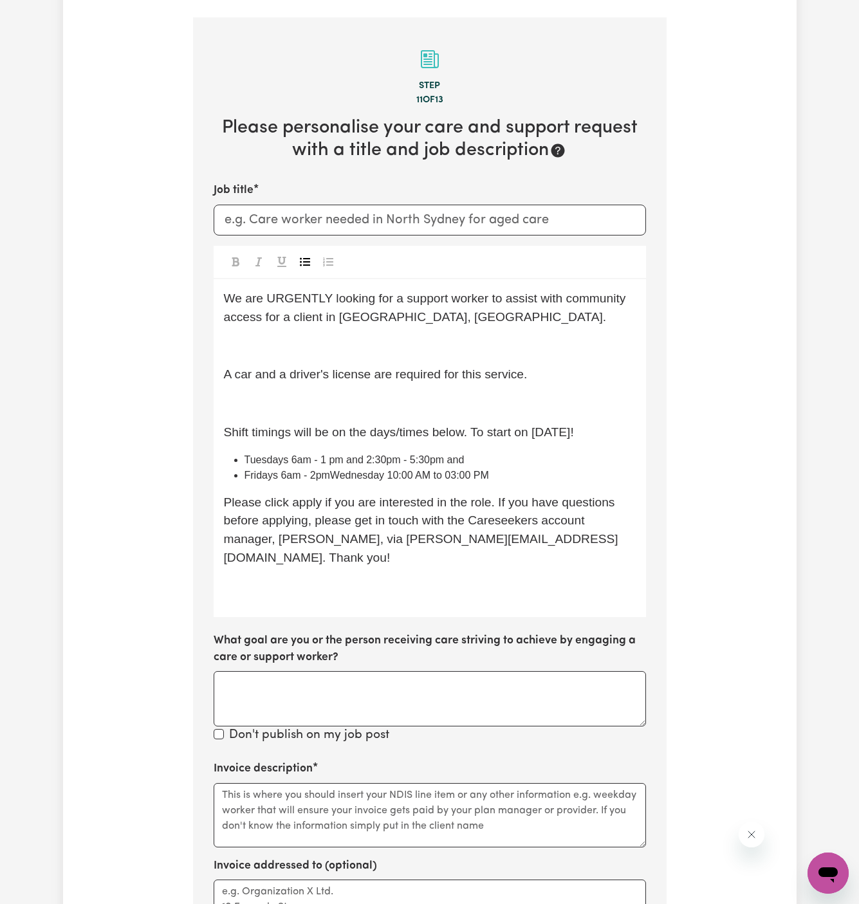
click at [387, 452] on li "Tuesdays 6am - 1 pm and 2:30pm - 5:30pm and" at bounding box center [440, 459] width 391 height 15
click at [481, 452] on li "Tuesdays 6am - 1 pm and 2:30 pm - 5:30pm and" at bounding box center [440, 459] width 391 height 15
click at [437, 454] on span "Tuesdays 6am - 1 pm and 2:30 pm - 5:30pm" at bounding box center [346, 459] width 203 height 11
click at [413, 454] on span "Tuesdays 6am - 1 pm and 2:30 pm - 5:30 pm" at bounding box center [348, 459] width 206 height 11
click at [324, 470] on span "Fridays 6am - 2pmWednesday 10:00 AM to 03:00 PM" at bounding box center [367, 475] width 245 height 11
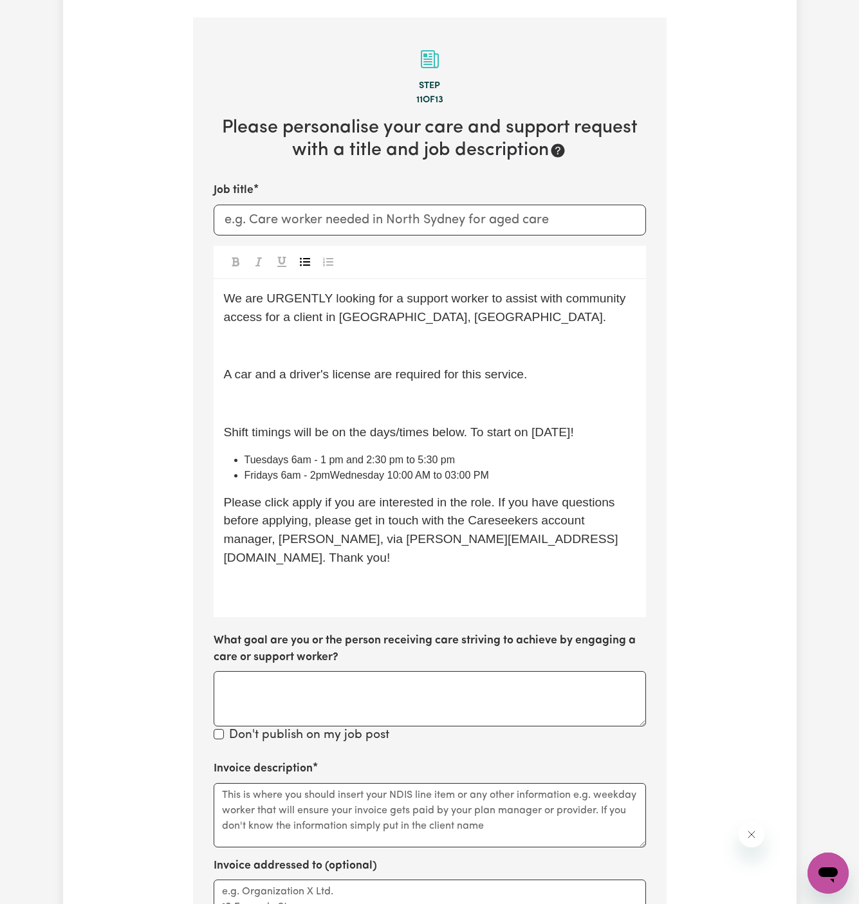
click at [324, 454] on span "Tuesdays 6am - 1 pm and 2:30 pm to 5:30 pm" at bounding box center [350, 459] width 211 height 11
click at [346, 470] on span "Fridays 6am - 2pmWednesday 10:00 AM to 03:00 PM" at bounding box center [367, 475] width 245 height 11
click at [300, 454] on span "Tuesdays 6am to 1 pm and 2:30 pm to 5:30 pm" at bounding box center [353, 459] width 216 height 11
click at [286, 454] on span "Tuesdays 6 am to 1 pm and 2:30 pm to 5:30 pm" at bounding box center [354, 459] width 219 height 11
click at [283, 470] on span "Fridays 6am - 2pmWednesday 10:00 AM to 03:00 PM" at bounding box center [367, 475] width 245 height 11
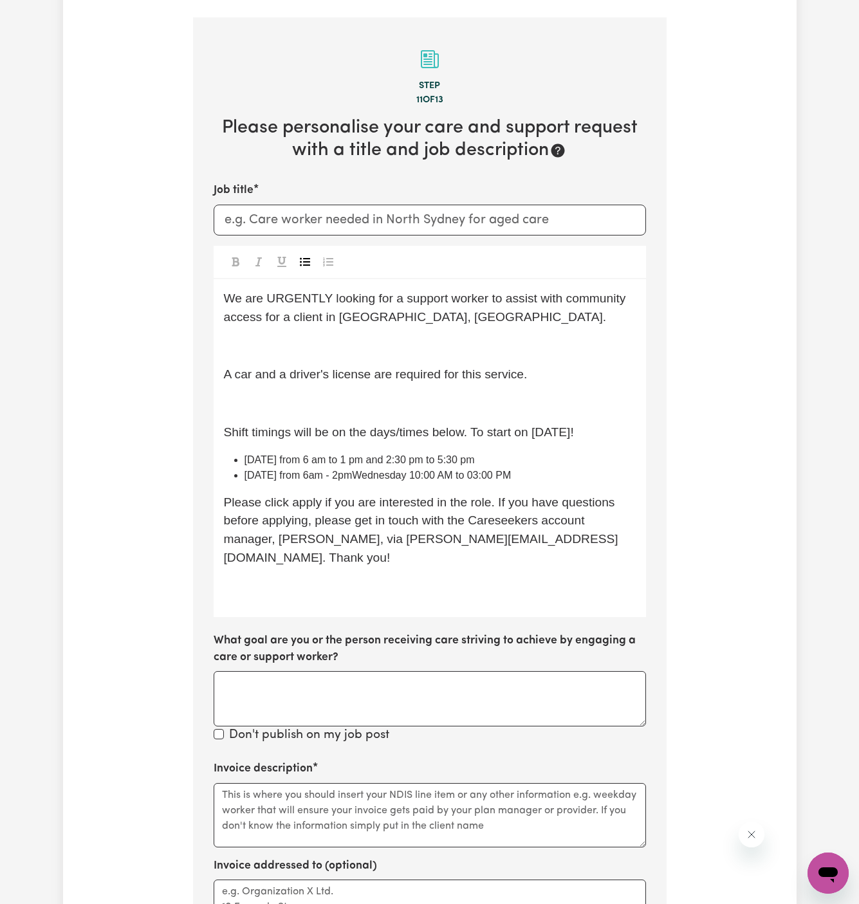
click at [328, 470] on span "Friday from 6am - 2pmWednesday 10:00 AM to 03:00 PM" at bounding box center [378, 475] width 267 height 11
drag, startPoint x: 362, startPoint y: 459, endPoint x: 626, endPoint y: 458, distance: 263.9
click at [626, 468] on li "Friday from 6am to 2pmWednesday 10:00 AM to 03:00 PM" at bounding box center [440, 475] width 391 height 15
click at [507, 473] on div "We are URGENTLY looking for a support worker to assist with community access fo…" at bounding box center [430, 448] width 433 height 338
click at [347, 470] on span "Friday from 6am to 2pm" at bounding box center [303, 475] width 116 height 11
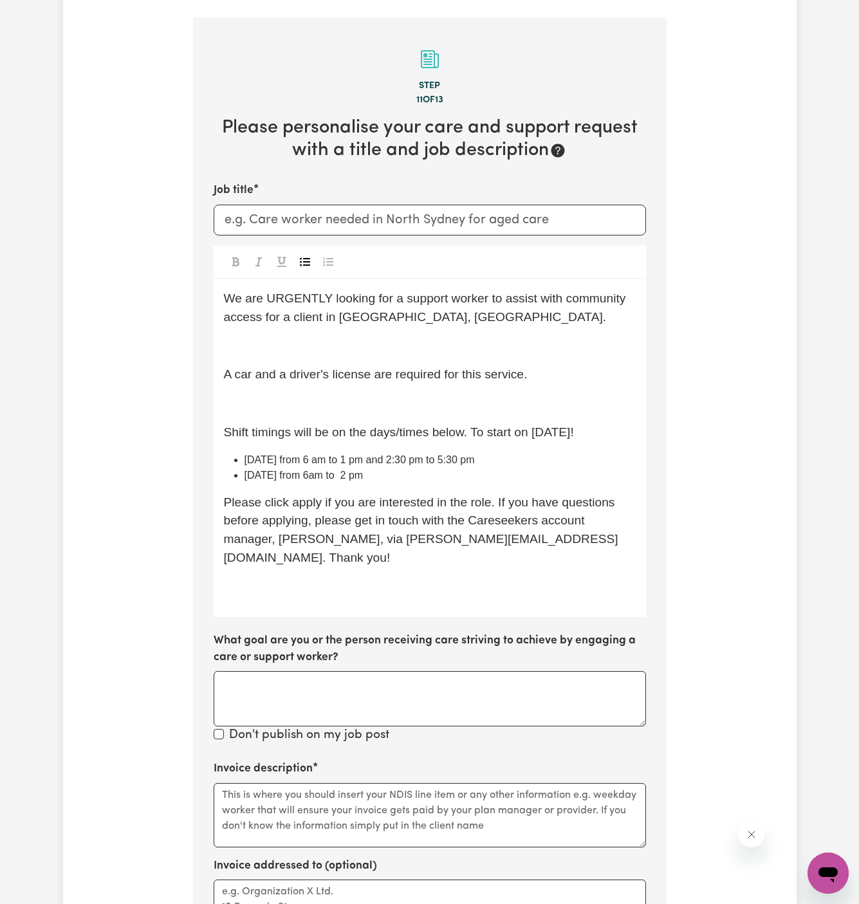
click at [305, 470] on span "Friday from 6am to 2 pm" at bounding box center [304, 475] width 119 height 11
click at [375, 468] on li "Friday from 6 am to 2 pm" at bounding box center [440, 475] width 391 height 15
click at [277, 470] on span "Friday from 6 am to 2 pm" at bounding box center [306, 475] width 122 height 11
click at [301, 496] on span "Please click apply if you are interested in the role. If you have questions bef…" at bounding box center [421, 530] width 395 height 69
click at [326, 578] on p "﻿" at bounding box center [430, 587] width 412 height 19
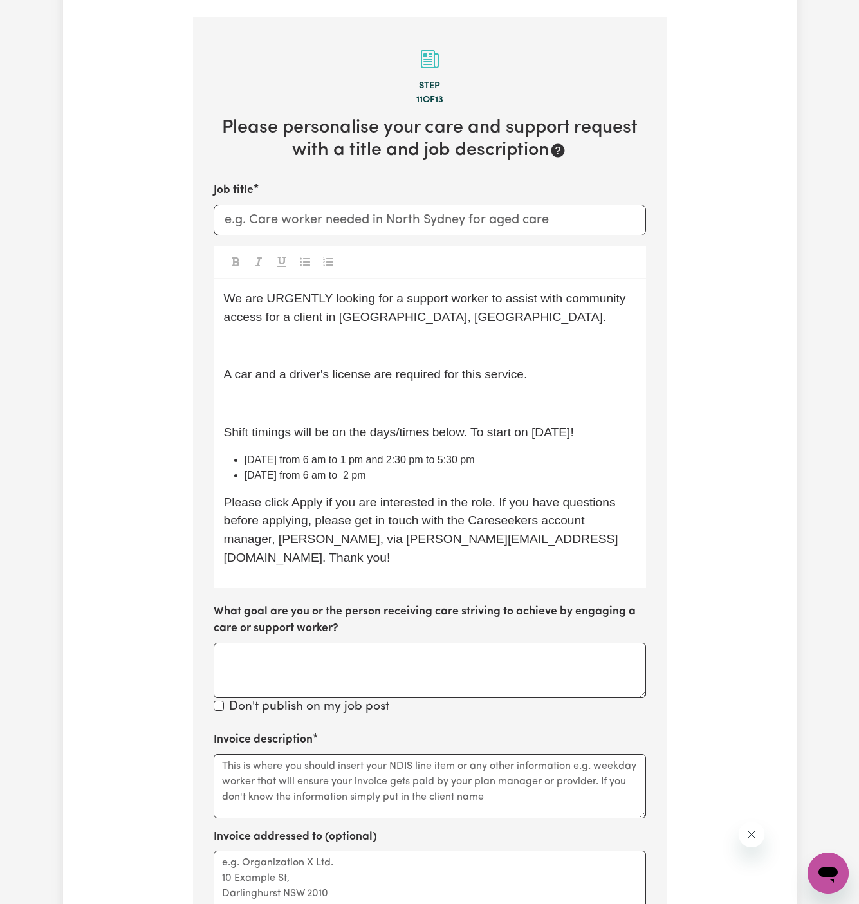
click at [306, 373] on div "We are URGENTLY looking for a support worker to assist with community access fo…" at bounding box center [430, 433] width 433 height 309
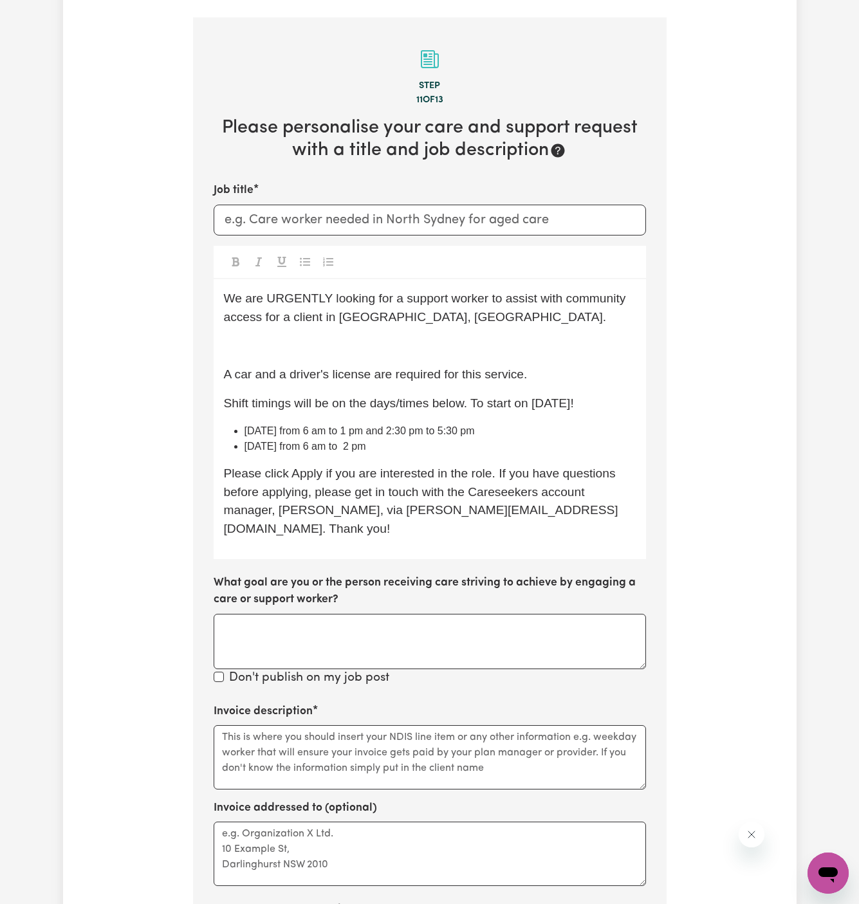
click at [335, 317] on div "We are URGENTLY looking for a support worker to assist with community access fo…" at bounding box center [430, 419] width 433 height 280
drag, startPoint x: 282, startPoint y: 299, endPoint x: 499, endPoint y: 284, distance: 217.4
click at [499, 292] on span "We are URGENTLY looking for a support worker to assist with community access fo…" at bounding box center [426, 308] width 405 height 32
click at [454, 337] on p "﻿" at bounding box center [430, 346] width 412 height 19
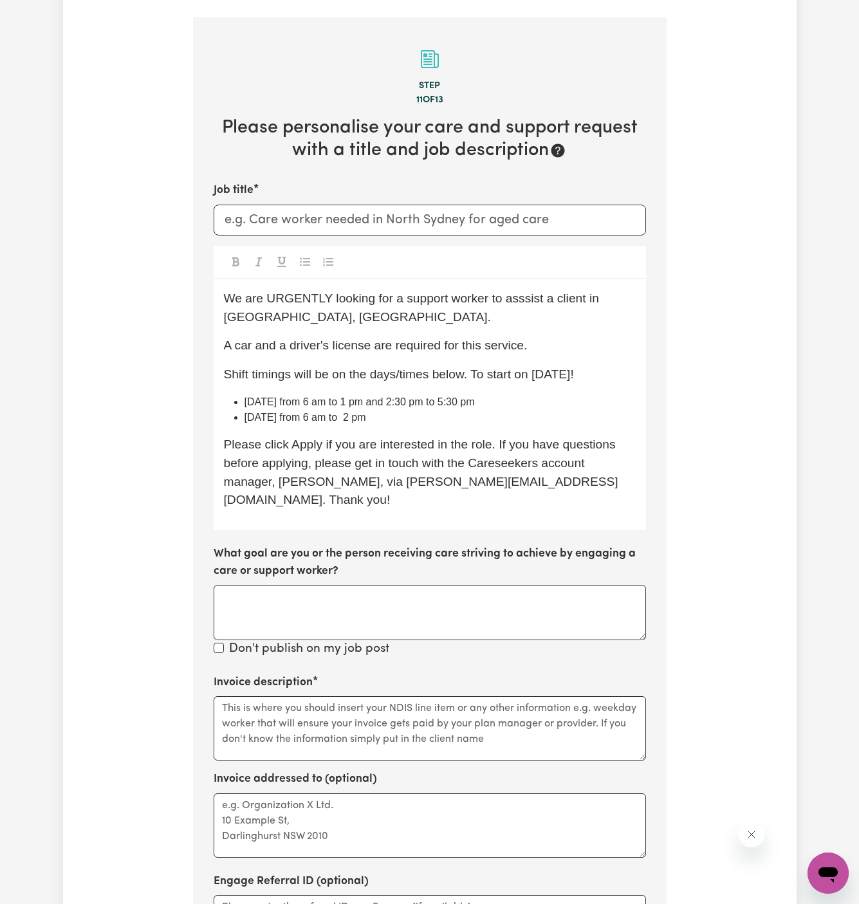
click at [525, 290] on p "We are URGENTLY looking for a support worker to asssist a client in Lower North…" at bounding box center [430, 308] width 412 height 37
drag, startPoint x: 590, startPoint y: 286, endPoint x: 325, endPoint y: 298, distance: 264.8
click at [325, 298] on span "We are URGENTLY looking for a support worker to assist a client in Lower North …" at bounding box center [410, 308] width 373 height 32
click at [410, 339] on span "A car and a driver's license are required for this service." at bounding box center [376, 346] width 304 height 14
click at [372, 342] on div "We are URGENTLY looking for a support worker to assist a client in Mermaid Beac…" at bounding box center [430, 404] width 433 height 251
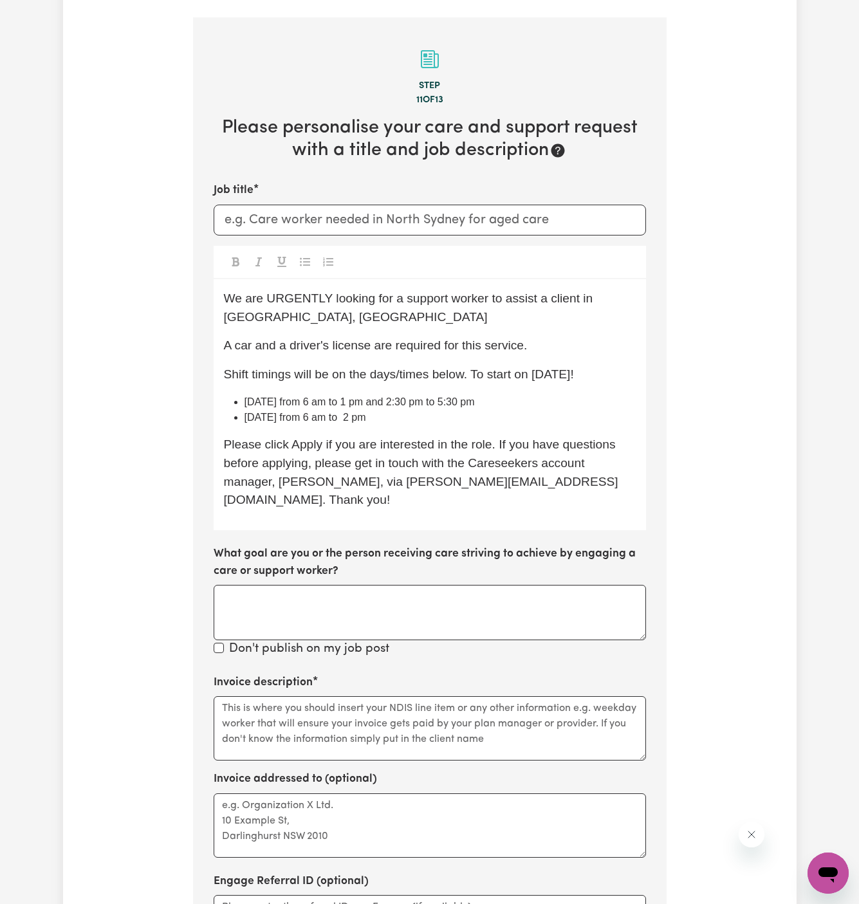
click at [597, 337] on p "A car and a driver's license are required for this service." at bounding box center [430, 346] width 412 height 19
click at [595, 317] on div "We are URGENTLY looking for a support worker to assist a client in Mermaid Beac…" at bounding box center [430, 404] width 433 height 251
click at [596, 297] on p "We are URGENTLY looking for a support worker to assist a client in Mermaid Beac…" at bounding box center [430, 308] width 412 height 37
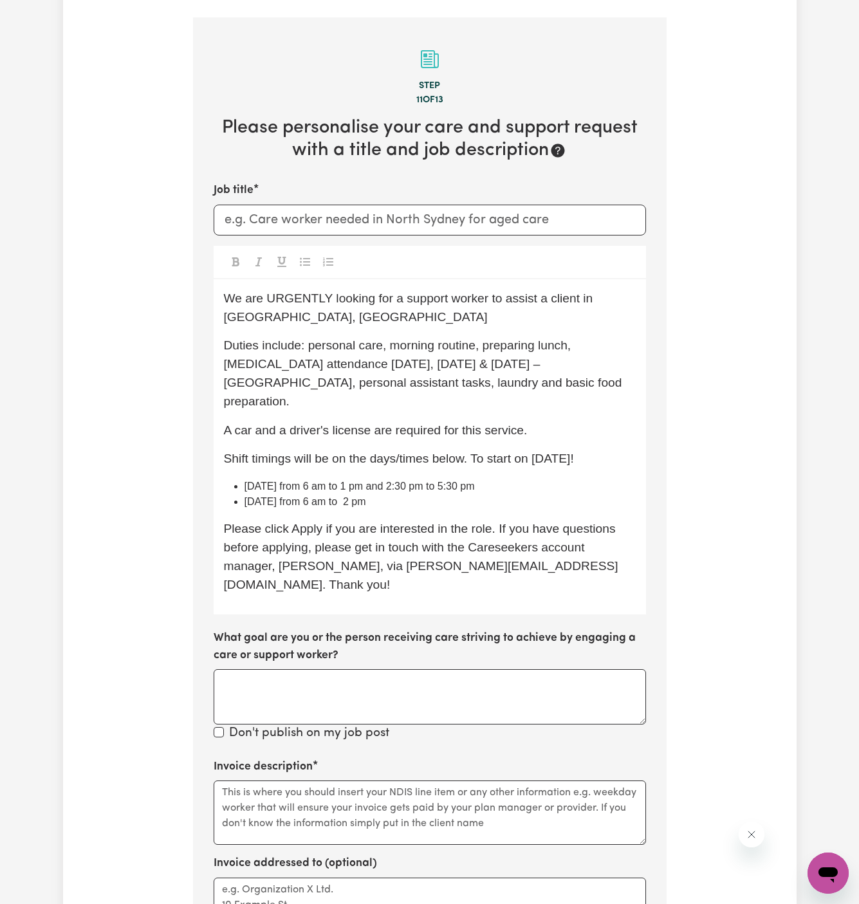
click at [556, 339] on span "Duties include: personal care, morning routine, preparing lunch, dialysis atten…" at bounding box center [425, 373] width 402 height 69
click at [362, 350] on span "Duties include: personal care, morning routine, preparing lunch, dialysis atten…" at bounding box center [425, 373] width 402 height 69
click at [301, 348] on span "Duties include: personal care, morning routine, preparing lunch, dialysis atten…" at bounding box center [425, 373] width 402 height 69
click at [371, 350] on span "Duties include: personal care, morning routine, preparing lunch, dialysis atten…" at bounding box center [425, 373] width 402 height 69
click at [418, 348] on span "Duties include: personal care, morning routine, preparing lunch, dialysis atten…" at bounding box center [425, 373] width 402 height 69
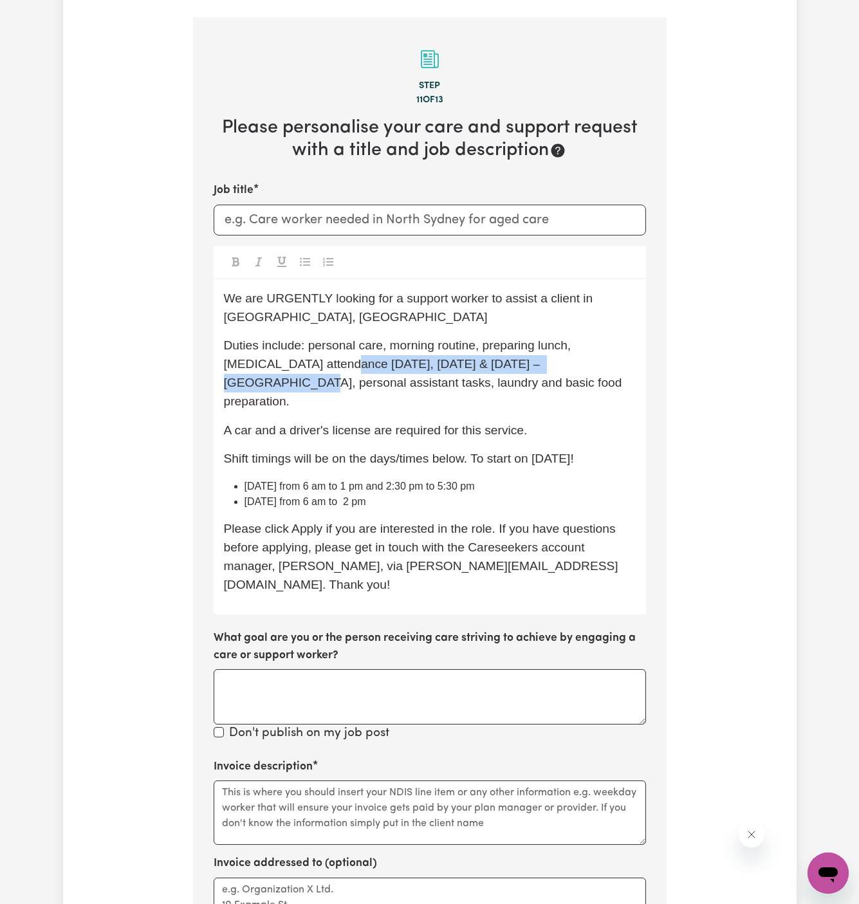
drag, startPoint x: 268, startPoint y: 366, endPoint x: 337, endPoint y: 353, distance: 70.2
click at [337, 353] on span "Duties include: personal care, morning routine, preparing lunch, dialysis atten…" at bounding box center [425, 373] width 402 height 69
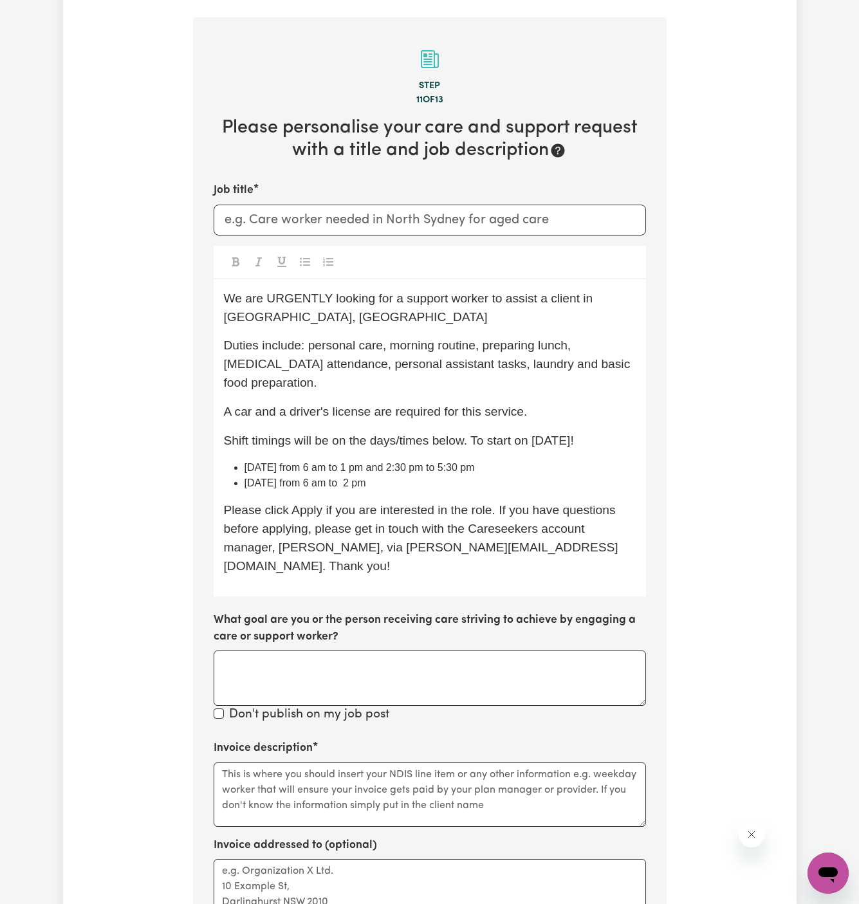
click at [585, 337] on p "Duties include: personal care, morning routine, preparing lunch, dialysis atten…" at bounding box center [430, 364] width 412 height 55
click at [373, 346] on span "Duties include: personal care, morning routine, preparing lunch, community acce…" at bounding box center [431, 364] width 414 height 51
click at [437, 364] on p "Duties include: personal care, morning routine, preparing lunch, community acce…" at bounding box center [430, 364] width 412 height 55
drag, startPoint x: 521, startPoint y: 350, endPoint x: 387, endPoint y: 344, distance: 134.0
click at [387, 344] on span "Duties include: personal care, morning routine, preparing lunch, community acce…" at bounding box center [431, 364] width 414 height 51
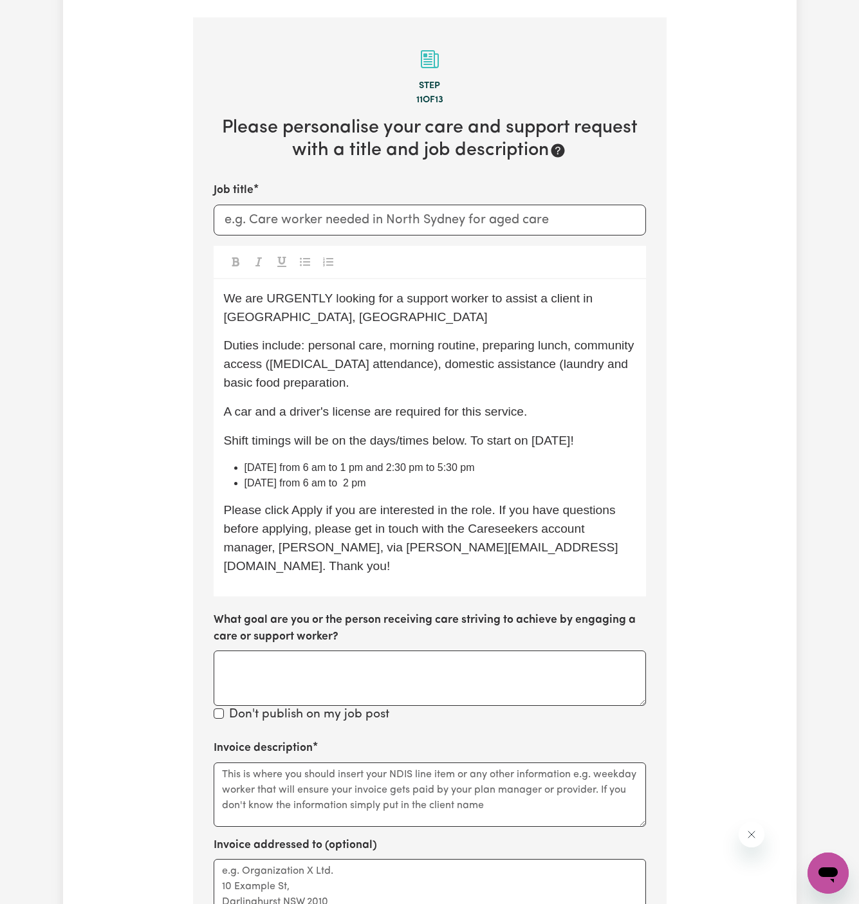
click at [548, 350] on span "Duties include: personal care, morning routine, preparing lunch, community acce…" at bounding box center [431, 364] width 414 height 51
click at [581, 344] on span "Duties include: personal care, morning routine, preparing lunch, community acce…" at bounding box center [431, 364] width 414 height 51
click at [386, 339] on span "Duties include: personal care, morning routine, preparing lunch, community acce…" at bounding box center [431, 364] width 414 height 51
click at [474, 339] on span "Duties include: personal care (morning routine, preparing lunch, community acce…" at bounding box center [431, 364] width 415 height 51
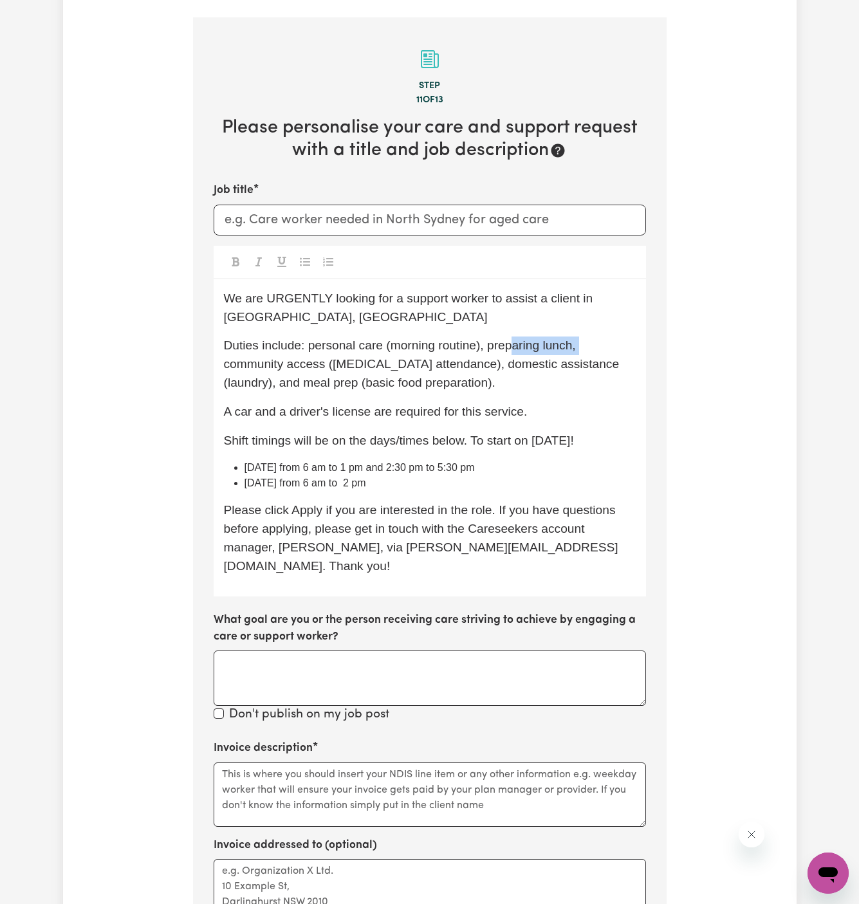
drag, startPoint x: 599, startPoint y: 327, endPoint x: 513, endPoint y: 326, distance: 86.3
click at [513, 337] on p "Duties include: personal care (morning routine), preparing lunch, community acc…" at bounding box center [430, 364] width 412 height 55
click at [546, 360] on p "Duties include: personal care (morning routine), community access (dialysis att…" at bounding box center [430, 364] width 412 height 55
click at [575, 292] on span "We are URGENTLY looking for a support worker to assist a client in Mermaid Beac…" at bounding box center [412, 308] width 376 height 32
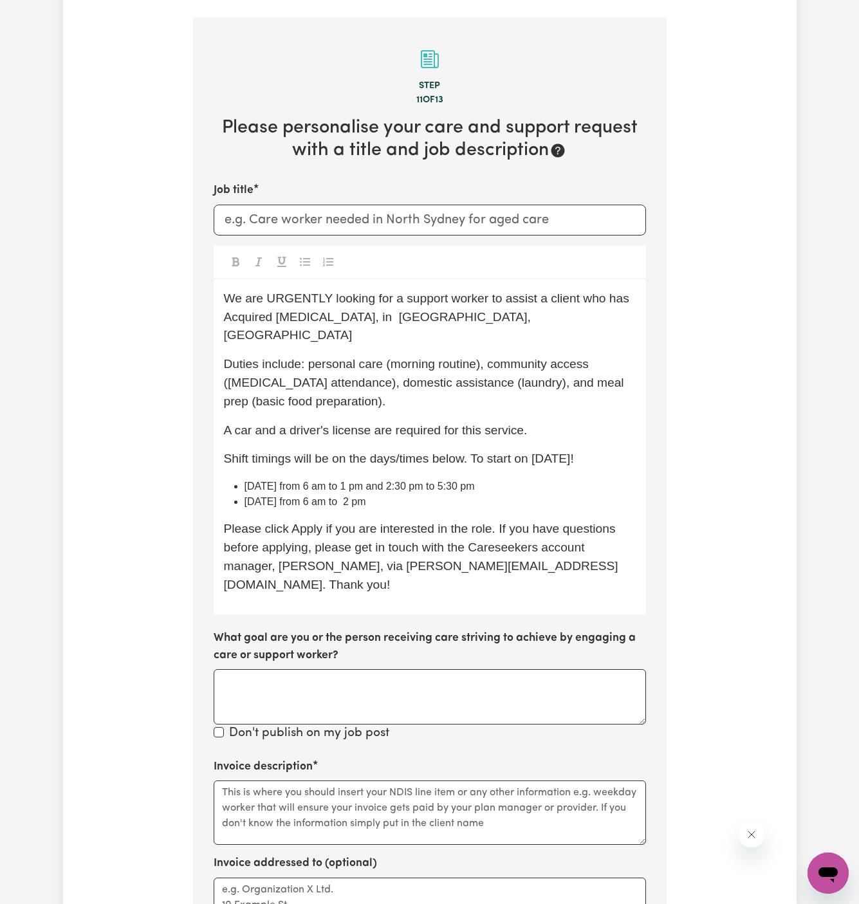
click at [772, 528] on div "Tell us your care and support requirements Welcome to Careseekers. We are excit…" at bounding box center [430, 418] width 734 height 1554
click at [456, 382] on div "We are URGENTLY looking for a support worker to assist a client who has Acquire…" at bounding box center [430, 447] width 433 height 336
click at [335, 205] on input "Job title" at bounding box center [430, 220] width 433 height 31
paste input "Mermaid Beach, QLD"
type input "Support Worker Needed In Mermaid Beach, QLD"
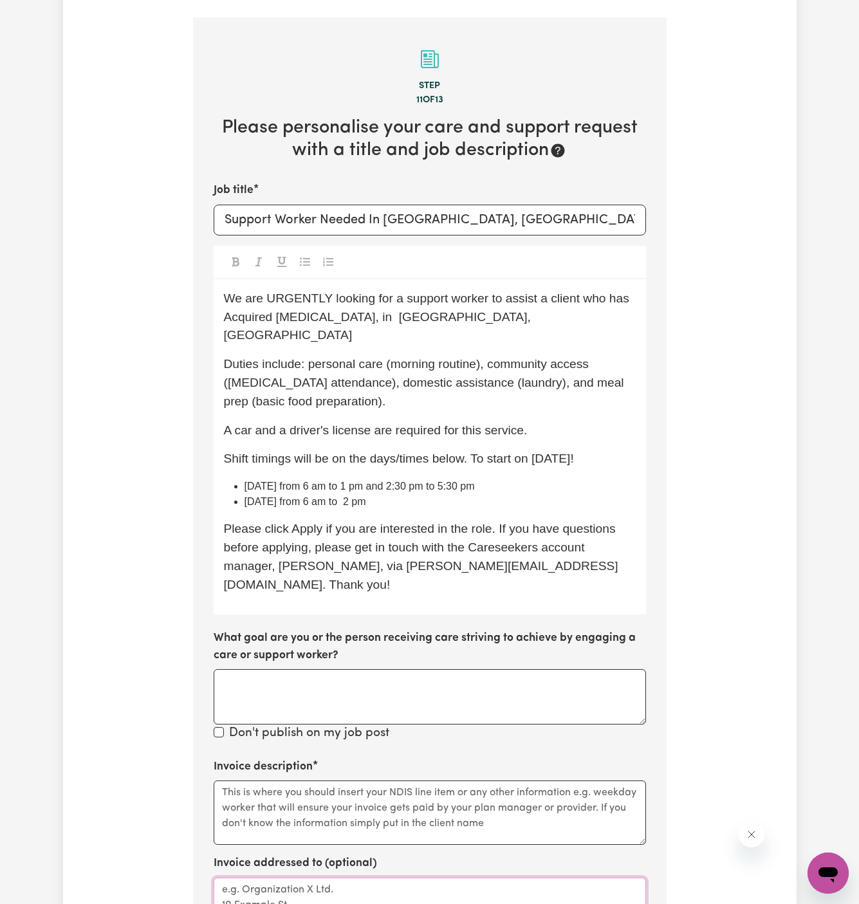
click at [374, 878] on textarea "Invoice addressed to (optional)" at bounding box center [430, 910] width 433 height 64
paste textarea "All Saints Care"
click at [220, 878] on textarea "All Saints Care" at bounding box center [430, 910] width 433 height 64
paste textarea "All Saints Care"
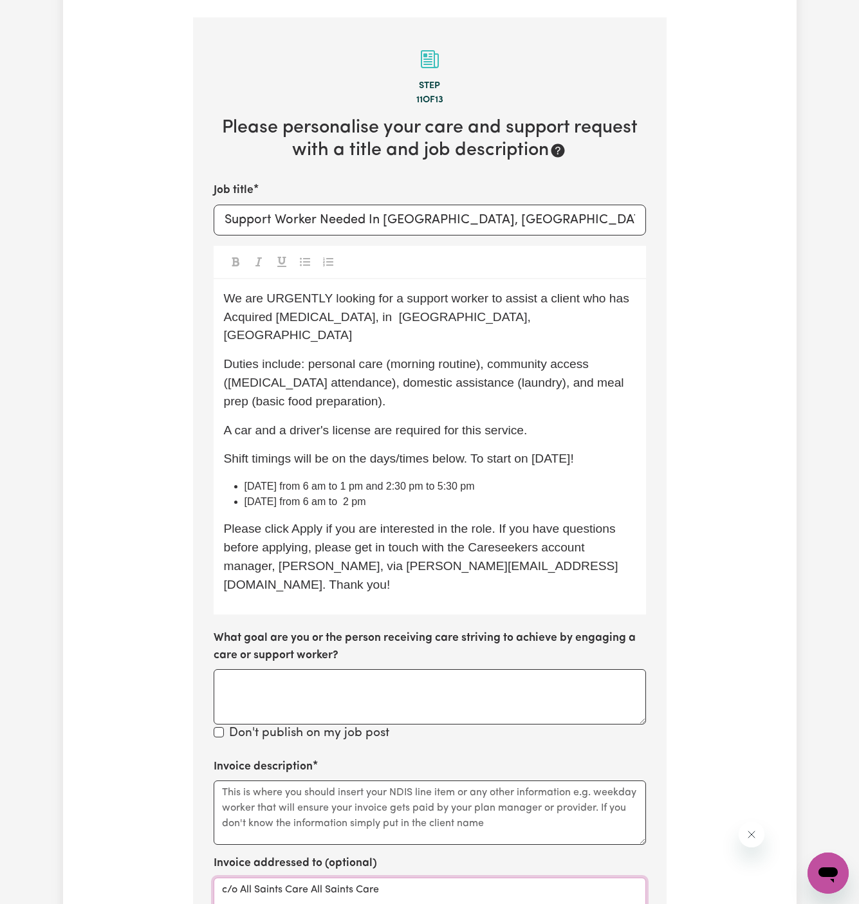
drag, startPoint x: 314, startPoint y: 834, endPoint x: 251, endPoint y: 834, distance: 63.1
click at [251, 878] on textarea "c/o All Saints Care All Saints Care" at bounding box center [430, 910] width 433 height 64
type textarea "c/o All Saints Care"
click at [437, 357] on span "Duties include: personal care (morning routine), community access (dialysis att…" at bounding box center [426, 382] width 404 height 51
click at [456, 355] on p "Duties include: personal care (morning routine), community access (dialysis att…" at bounding box center [430, 382] width 412 height 55
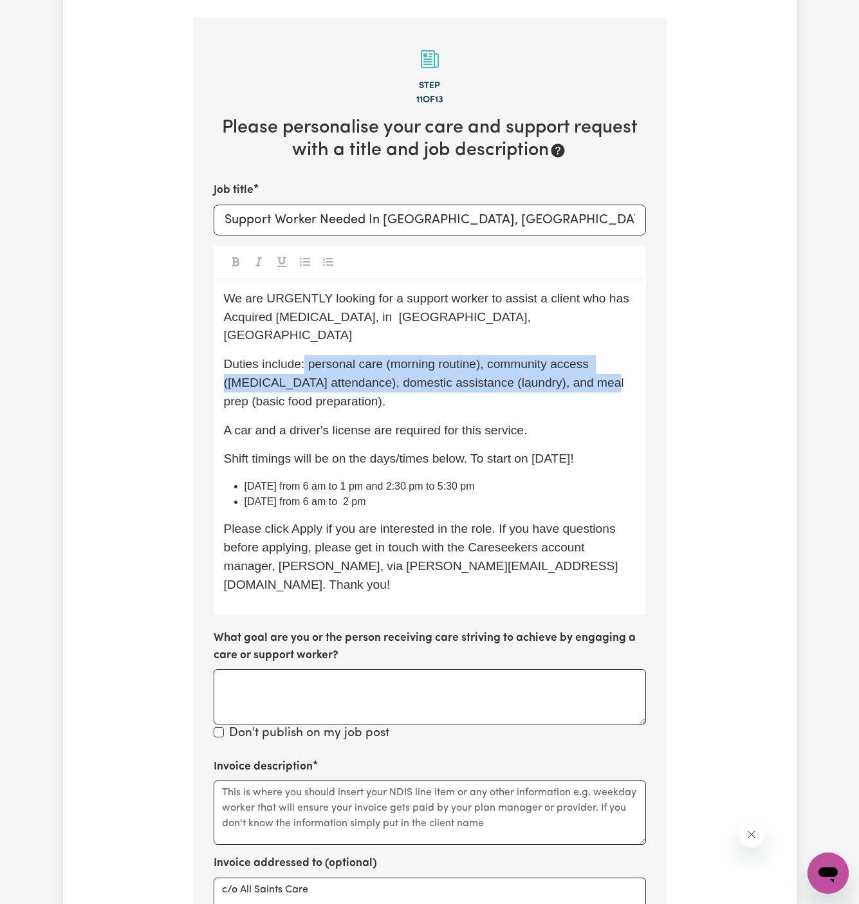
drag, startPoint x: 305, startPoint y: 331, endPoint x: 592, endPoint y: 340, distance: 286.6
click at [592, 357] on span "Duties include: personal care (morning routine), community access (dialysis att…" at bounding box center [426, 382] width 404 height 51
copy span "personal care (morning routine), community access (dialysis attendance), domest…"
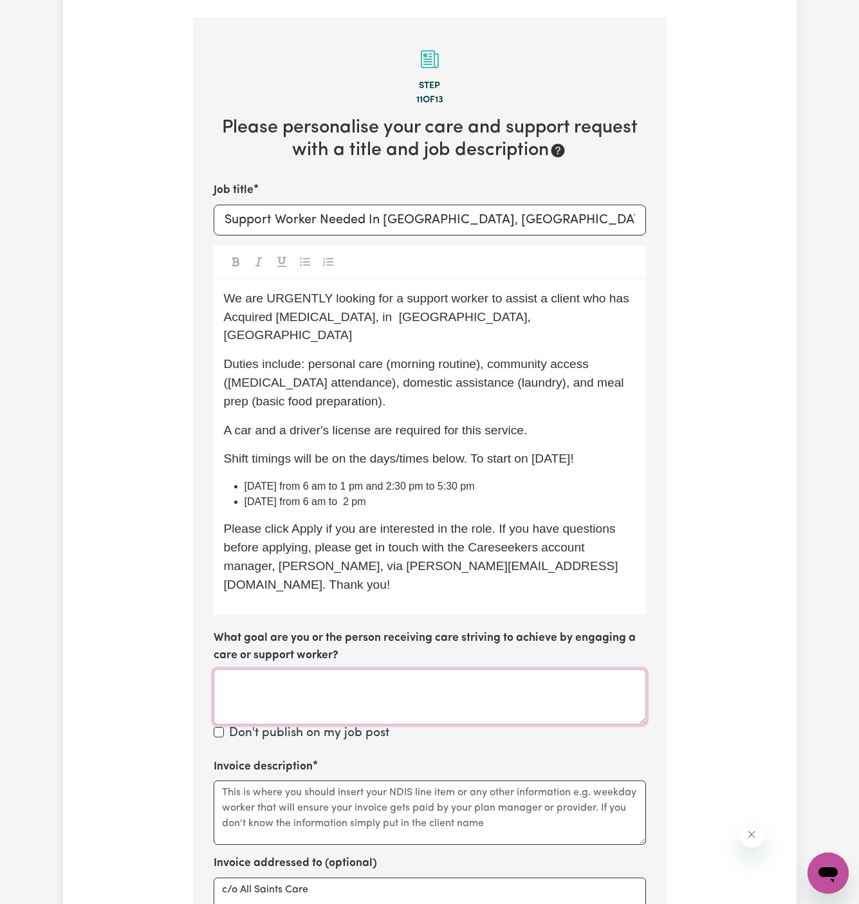
click at [238, 669] on textarea "What goal are you or the person receiving care striving to achieve by engaging …" at bounding box center [430, 696] width 433 height 55
click at [284, 781] on textarea "Invoice description" at bounding box center [430, 813] width 433 height 64
paste textarea "personal care (morning routine), community access (dialysis attendance), domest…"
drag, startPoint x: 290, startPoint y: 738, endPoint x: 378, endPoint y: 733, distance: 87.7
click at [378, 781] on textarea "personal care (morning routine), community access (dialysis attendance), domest…" at bounding box center [430, 813] width 433 height 64
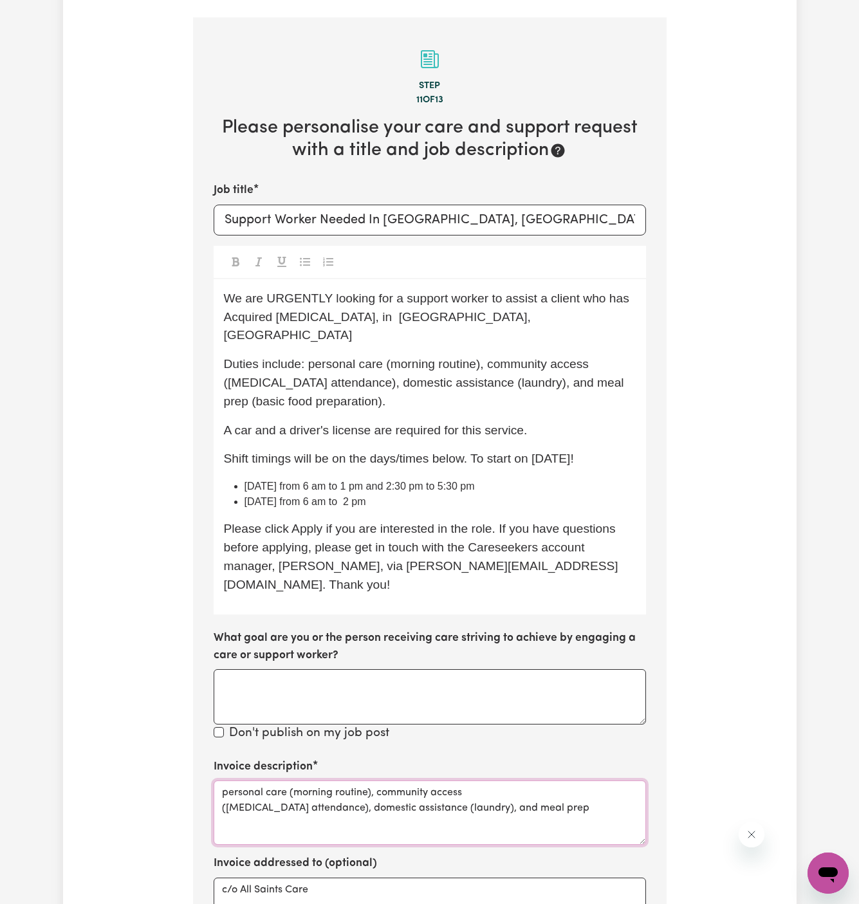
click at [378, 781] on textarea "personal care (morning routine), community access (dialysis attendance), domest…" at bounding box center [430, 813] width 433 height 64
drag, startPoint x: 374, startPoint y: 739, endPoint x: 297, endPoint y: 736, distance: 77.3
click at [297, 781] on textarea "personal care (morning routine), community access (dialysis attendance), domest…" at bounding box center [430, 813] width 433 height 64
click at [226, 781] on textarea "personal care , community access (dialysis attendance), domestic assistance (la…" at bounding box center [430, 813] width 433 height 64
drag, startPoint x: 383, startPoint y: 738, endPoint x: 480, endPoint y: 735, distance: 97.2
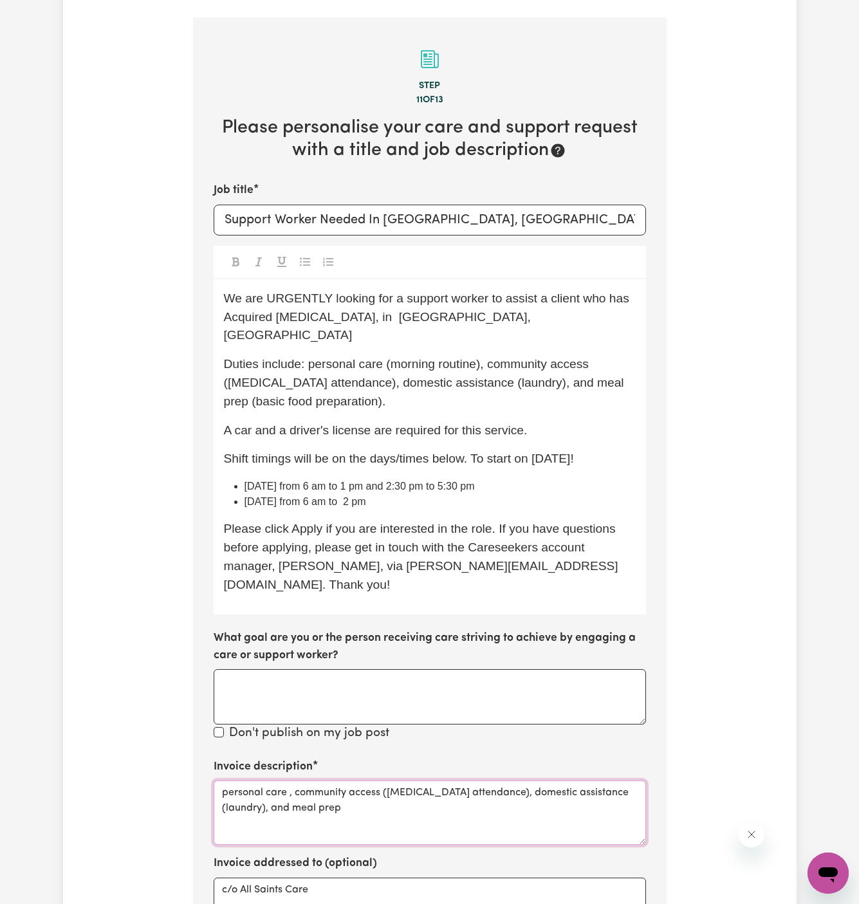
click at [480, 781] on textarea "personal care , community access (dialysis attendance), domestic assistance (la…" at bounding box center [430, 813] width 433 height 64
click at [482, 781] on textarea "personal care , community access, domestic assistance (laundry), and meal prep" at bounding box center [430, 813] width 433 height 64
click at [487, 781] on textarea "personal care , community access, domestic assistance (laundry), and meal prep" at bounding box center [430, 813] width 433 height 64
drag, startPoint x: 482, startPoint y: 735, endPoint x: 524, endPoint y: 738, distance: 41.9
click at [524, 781] on textarea "personal care , community access, domestic assistance (laundry), and meal prep" at bounding box center [430, 813] width 433 height 64
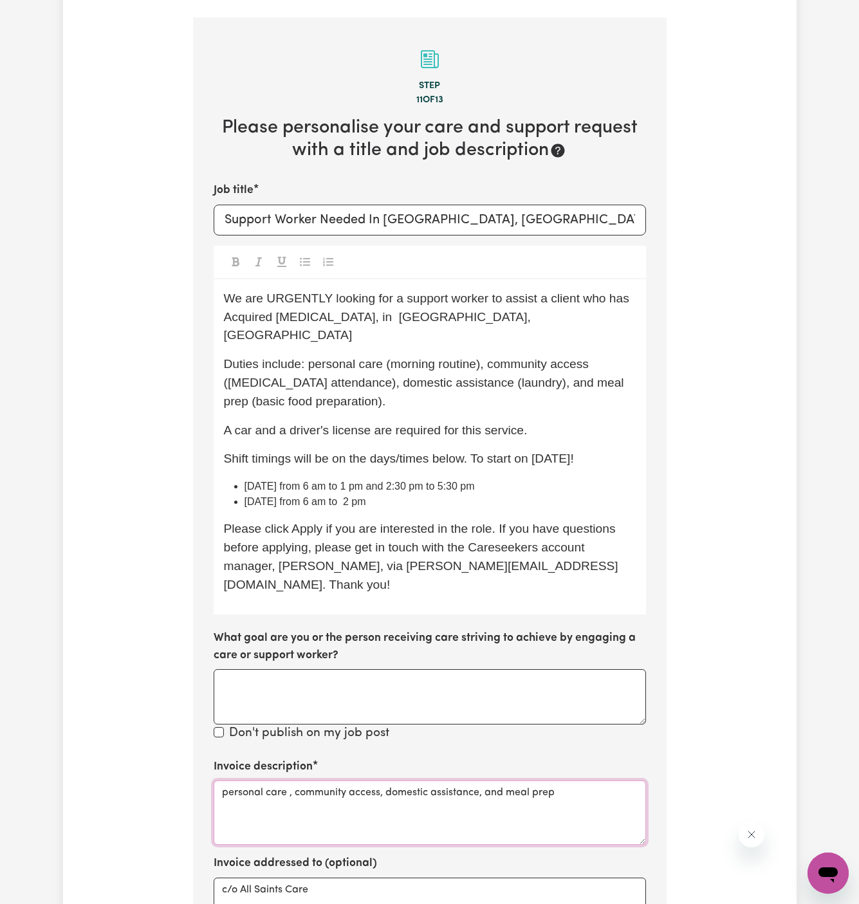
click at [567, 781] on textarea "personal care , community access, domestic assistance, and meal prep" at bounding box center [430, 813] width 433 height 64
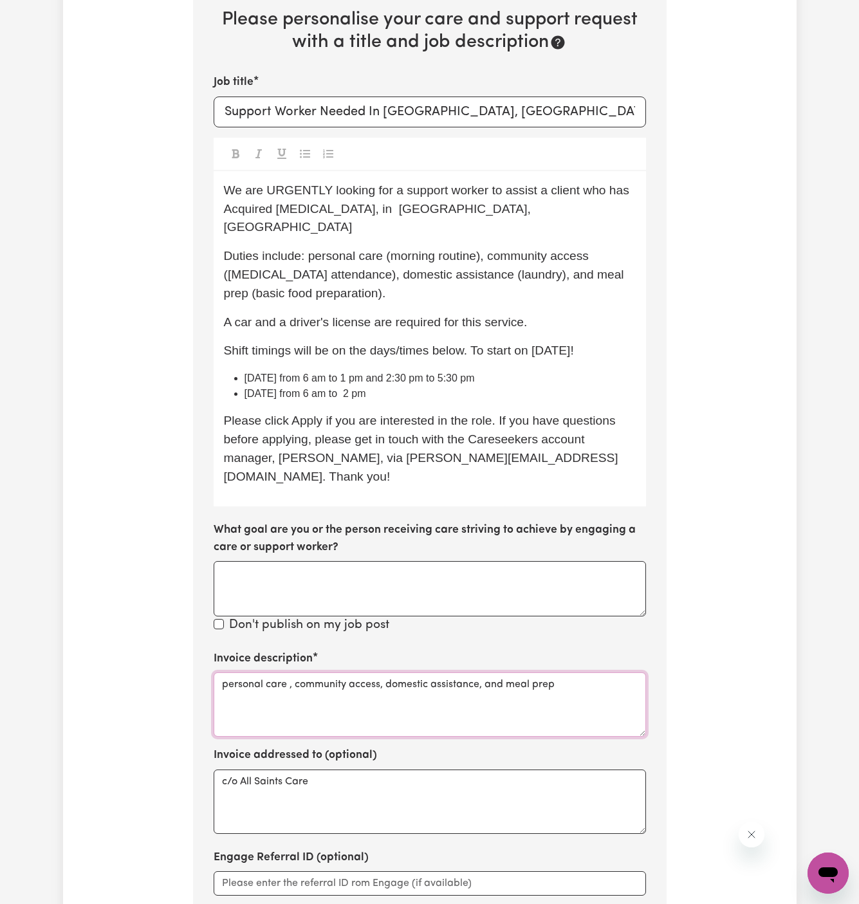
scroll to position [527, 0]
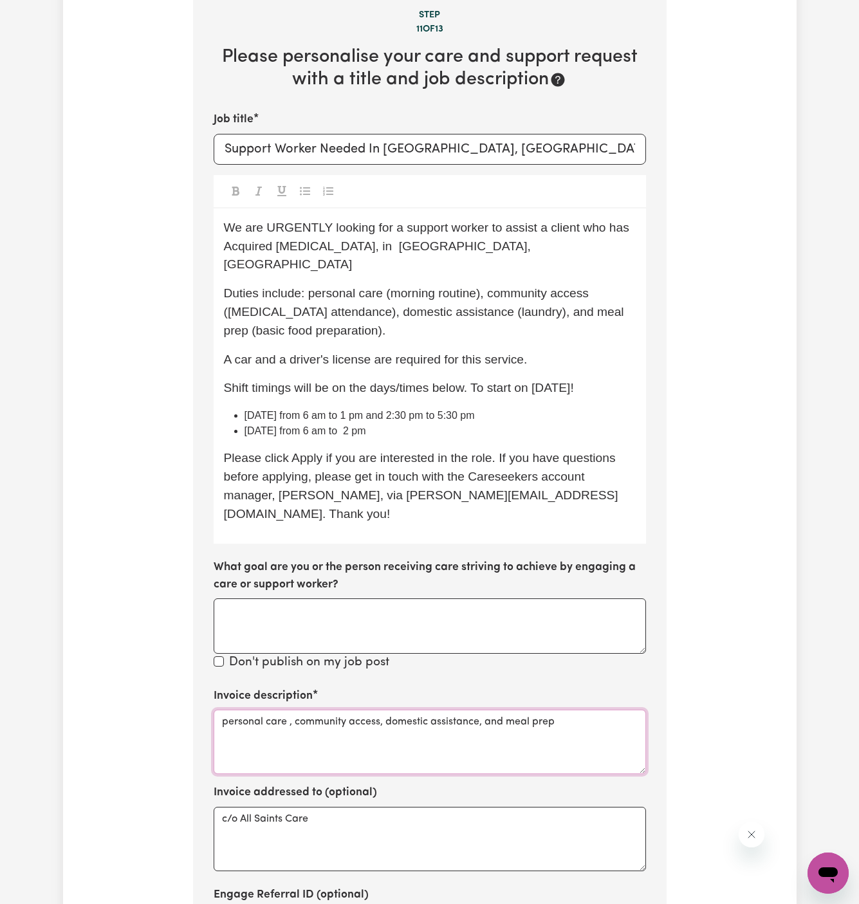
type textarea "personal care , community access, domestic assistance, and meal prep"
click at [467, 599] on textarea "What goal are you or the person receiving care striving to achieve by engaging …" at bounding box center [430, 626] width 433 height 55
click at [354, 369] on div "We are URGENTLY looking for a support worker to assist a client who has Acquire…" at bounding box center [430, 377] width 433 height 336
drag, startPoint x: 403, startPoint y: 359, endPoint x: 553, endPoint y: 358, distance: 150.0
click at [553, 381] on span "Shift timings will be on the days/times below. To start on 22/09 Monday!" at bounding box center [399, 388] width 350 height 14
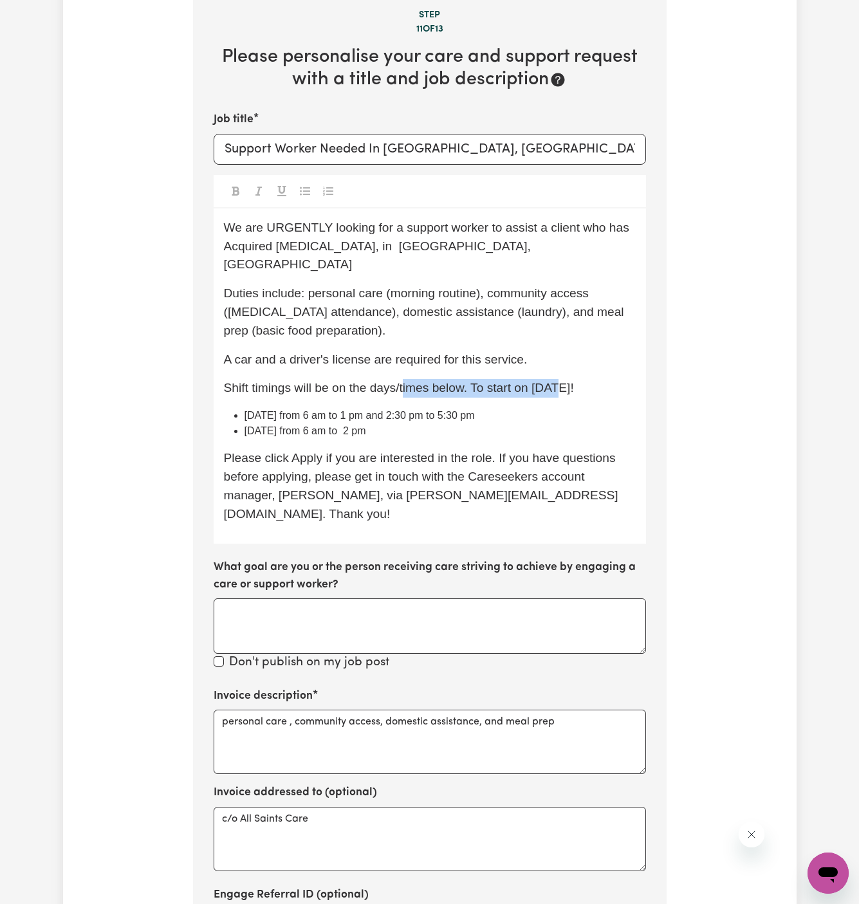
click at [517, 381] on span "Shift timings will be on the days/times below. To start on 22/09 Monday!" at bounding box center [399, 388] width 350 height 14
drag, startPoint x: 518, startPoint y: 353, endPoint x: 611, endPoint y: 351, distance: 92.7
click at [574, 381] on span "Shift timings will be on the days/times below. To start on 22/09 Monday!" at bounding box center [399, 388] width 350 height 14
click at [627, 370] on div "We are URGENTLY looking for a support worker to assist a client who has Acquire…" at bounding box center [430, 377] width 433 height 336
click at [626, 424] on li "Friday from 6 am to 2 pm" at bounding box center [440, 431] width 391 height 15
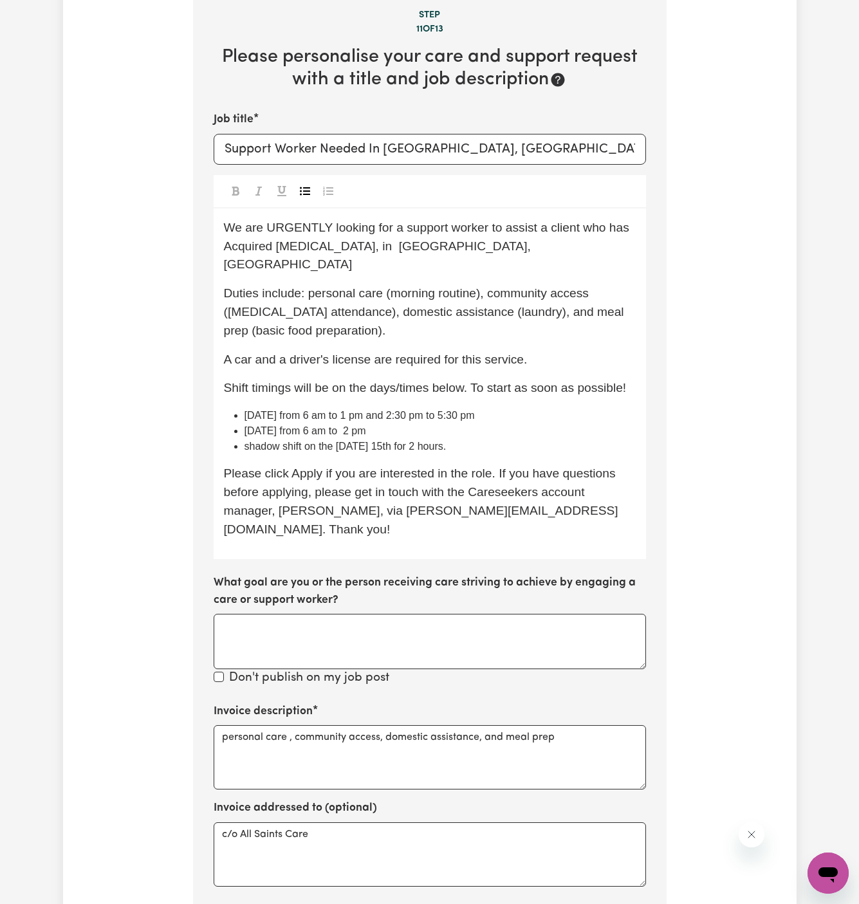
click at [262, 441] on span "shadow shift on the monday 15th for 2 hours." at bounding box center [346, 446] width 202 height 11
click at [317, 441] on span "Buddy shift on the monday 15th for 2 hours." at bounding box center [343, 446] width 196 height 11
click at [366, 441] on span "Buddy shift on the monday 15th for 2 hours." at bounding box center [343, 446] width 196 height 11
click at [332, 441] on span "Buddy shift on the monday 15th for 2 hours." at bounding box center [343, 446] width 196 height 11
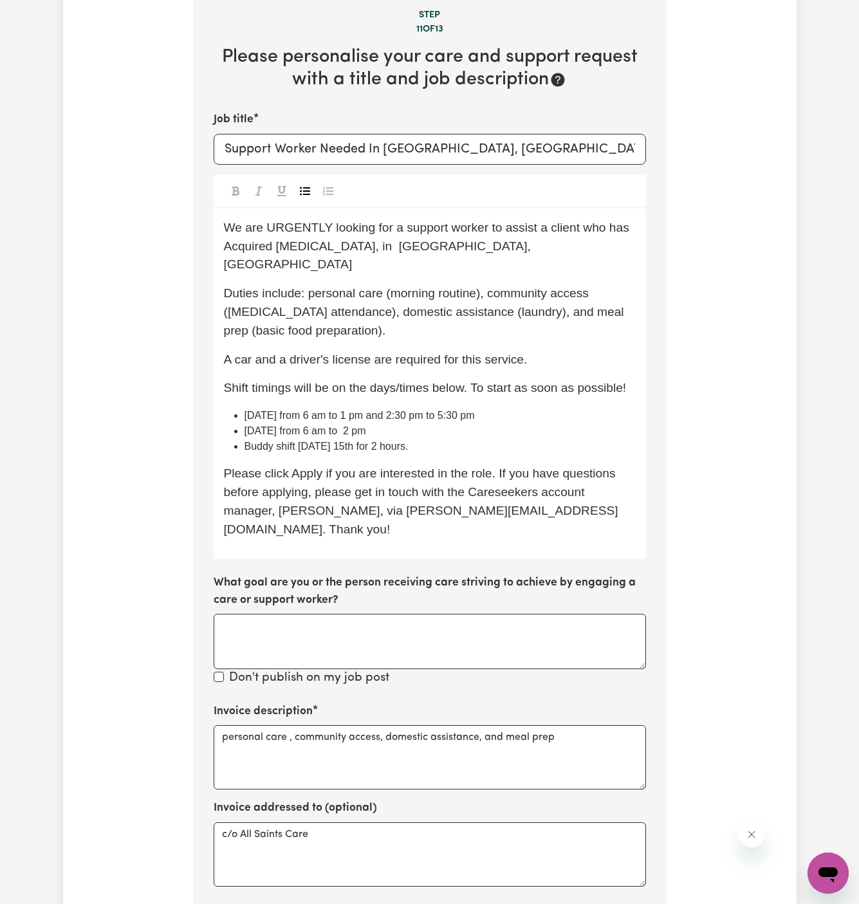
click at [347, 441] on span "Buddy shift Monday 15th for 2 hours." at bounding box center [327, 446] width 164 height 11
click at [357, 441] on span "Buddy shift Monday 15th for 2 hours." at bounding box center [327, 446] width 164 height 11
click at [361, 441] on span "Buddy shift Monday 15th for 2 hours." at bounding box center [327, 446] width 164 height 11
click at [440, 439] on li "Buddy shift Monday 15/09 for 2 hours." at bounding box center [440, 446] width 391 height 15
click at [463, 439] on li "Buddy shift Monday 15/09 for 2 hours." at bounding box center [440, 446] width 391 height 15
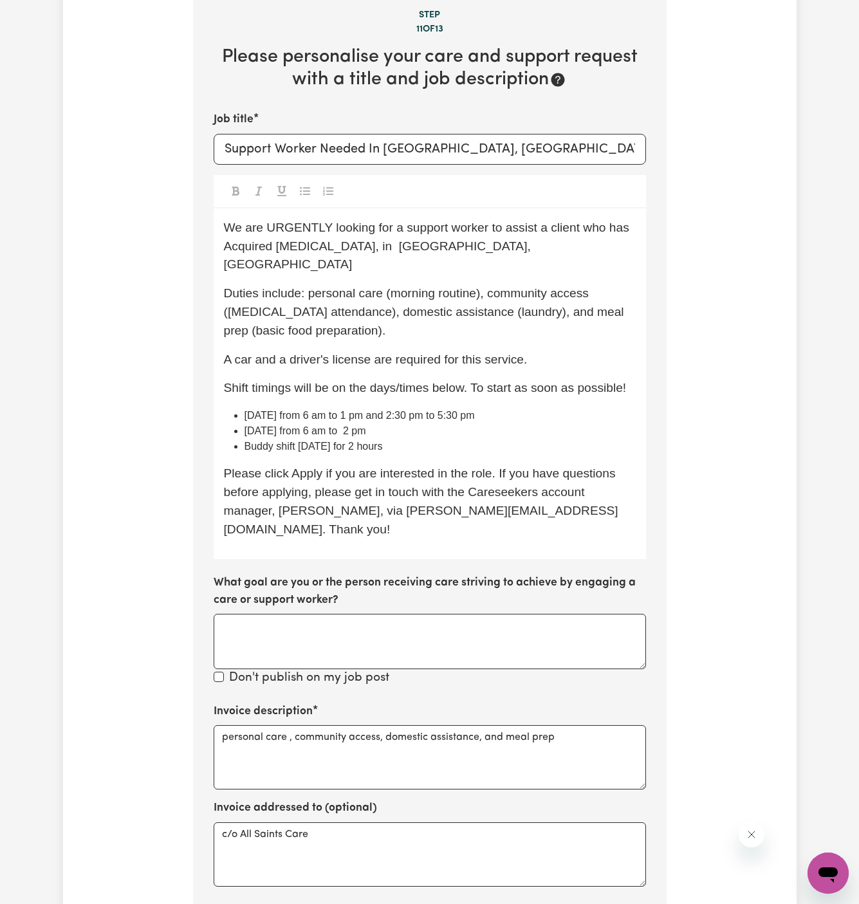
click at [247, 234] on span "We are URGENTLY looking for a support worker to assist a client who has Acquire…" at bounding box center [428, 246] width 409 height 51
click at [395, 286] on span "Duties include: personal care (morning routine), community access (dialysis att…" at bounding box center [426, 311] width 404 height 51
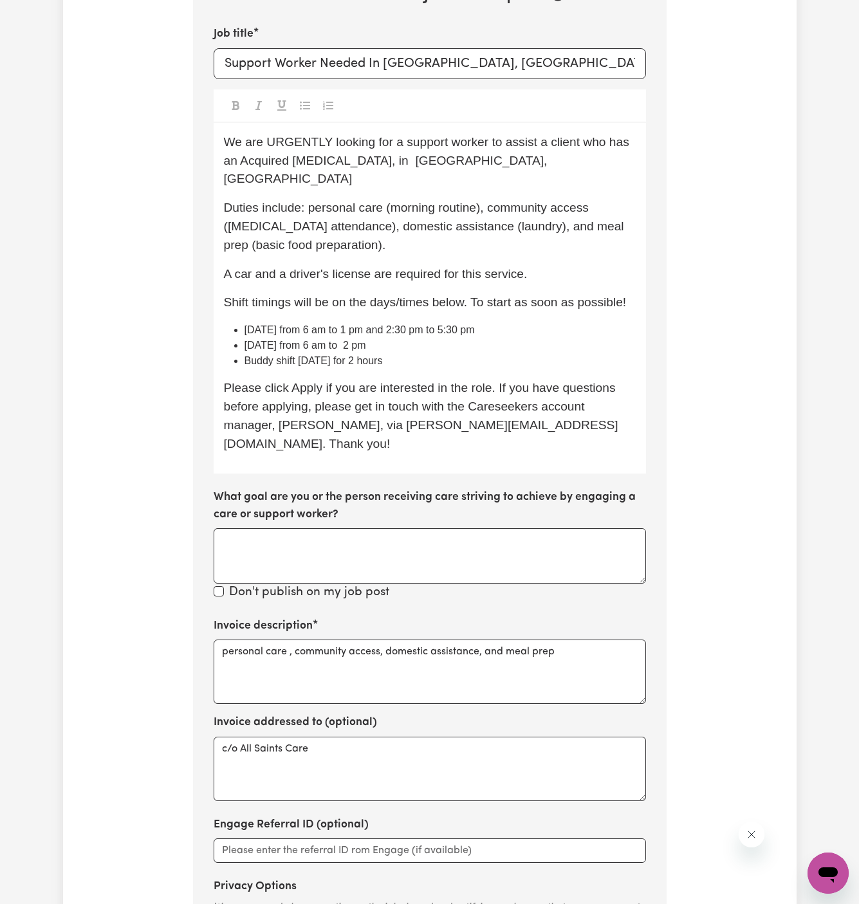
scroll to position [626, 0]
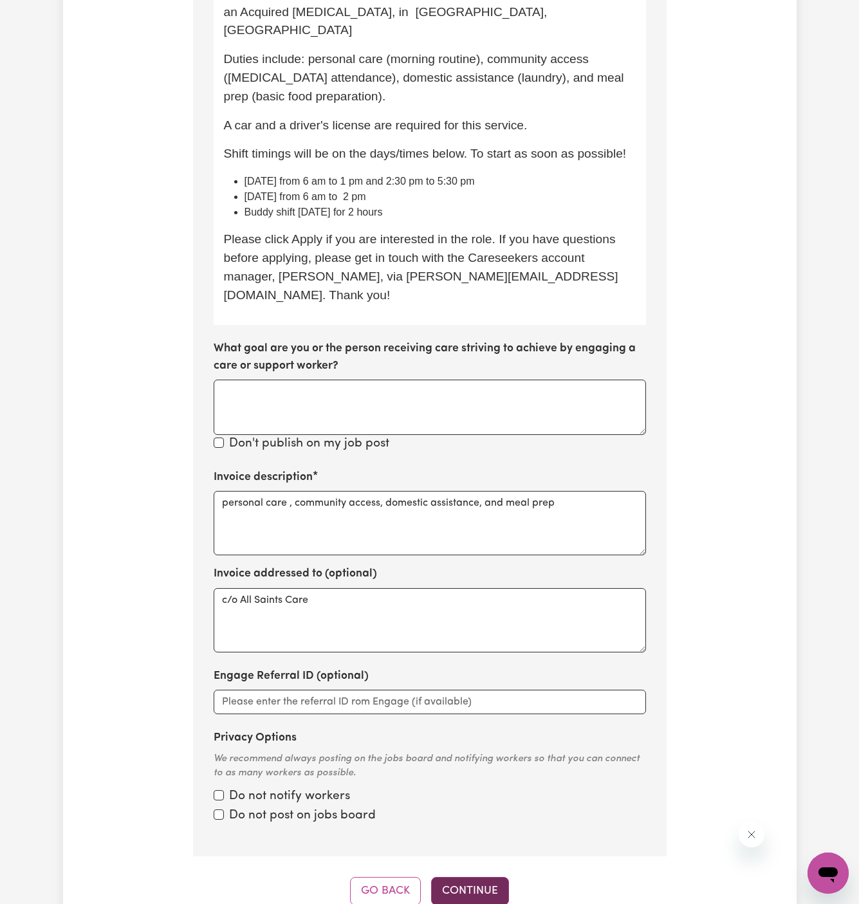
click at [468, 877] on button "Continue" at bounding box center [470, 891] width 78 height 28
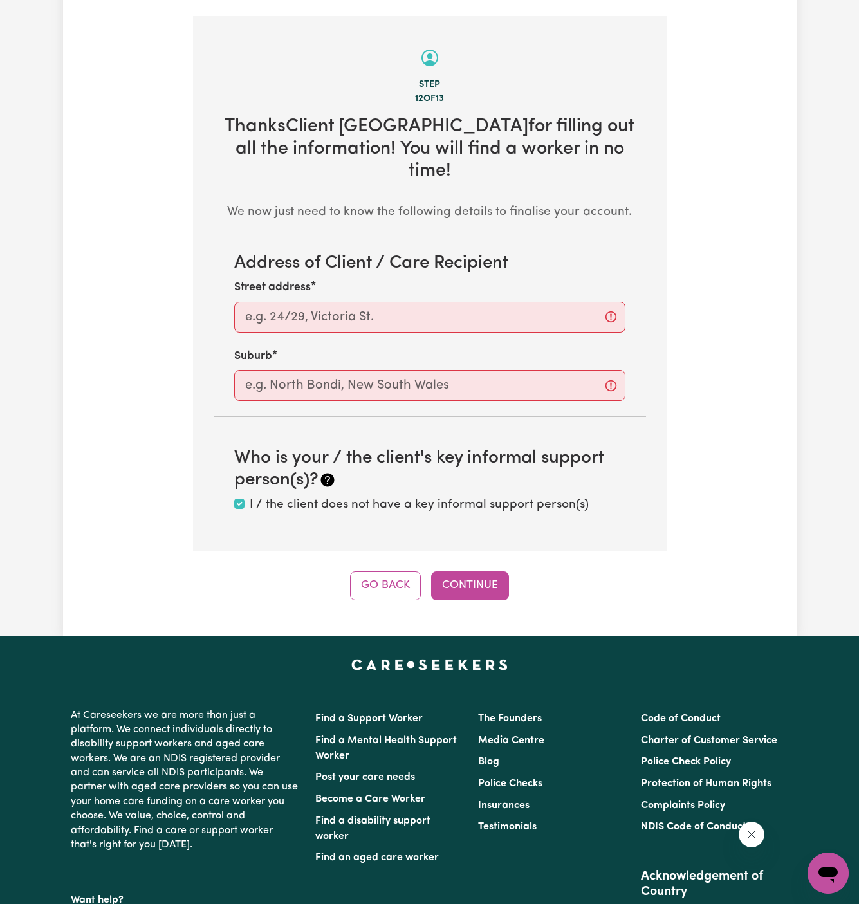
scroll to position [456, 0]
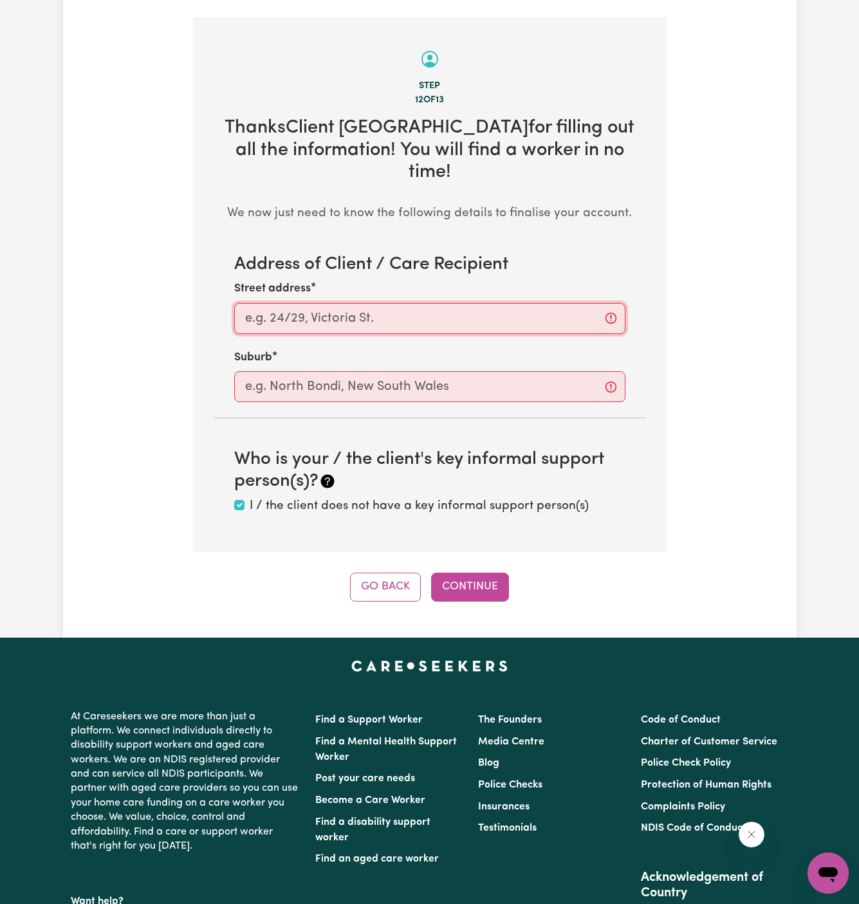
click at [409, 303] on input "Street address" at bounding box center [429, 318] width 391 height 31
click at [389, 303] on input "Street address" at bounding box center [429, 318] width 391 height 31
paste input "Mermaid Beach"
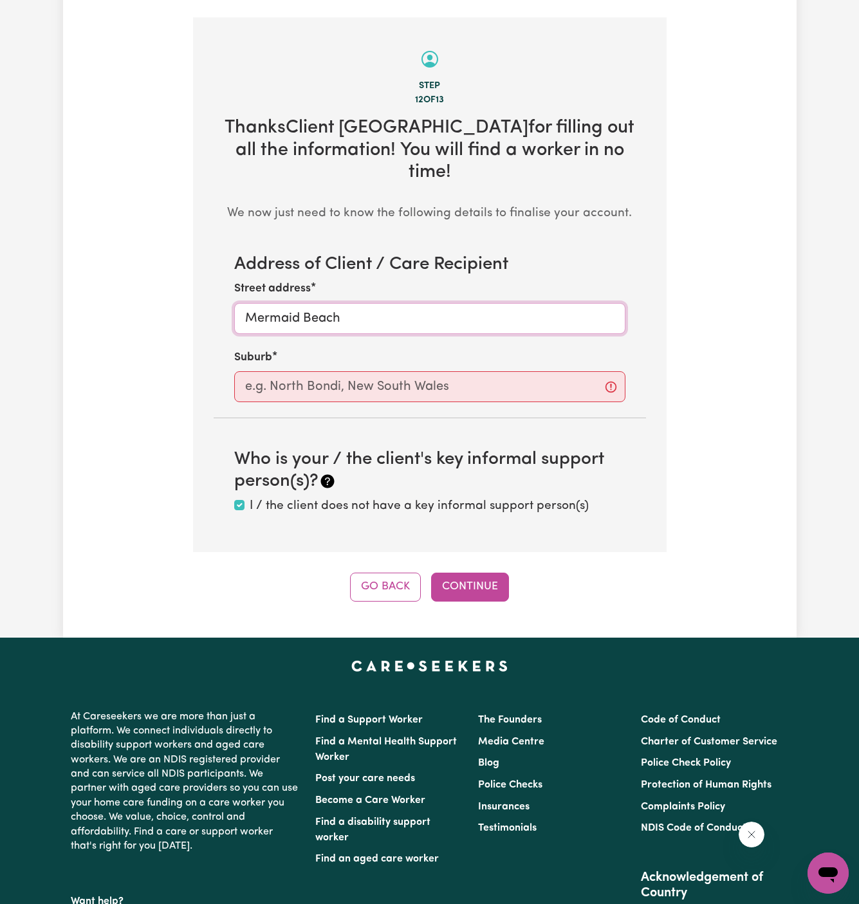
type input "Mermaid Beach"
click at [371, 371] on input "text" at bounding box center [429, 386] width 391 height 31
paste input "Mermaid Beach"
type input "Mermaid Beach"
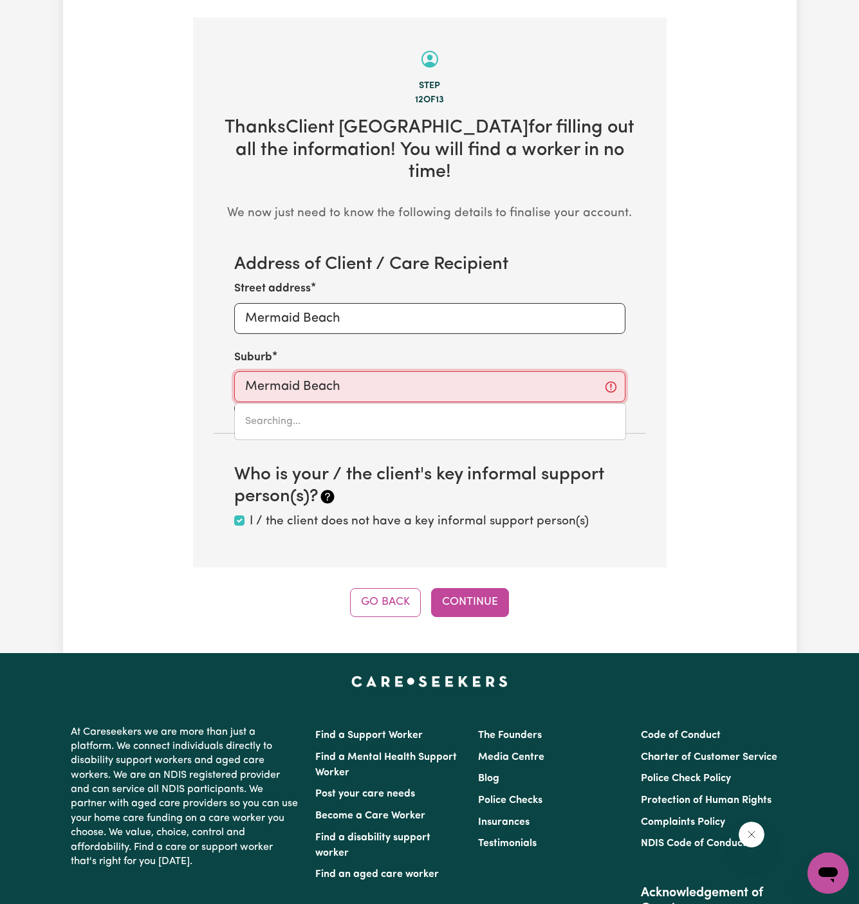
type input "Mermaid Beach, Queensland, 4218"
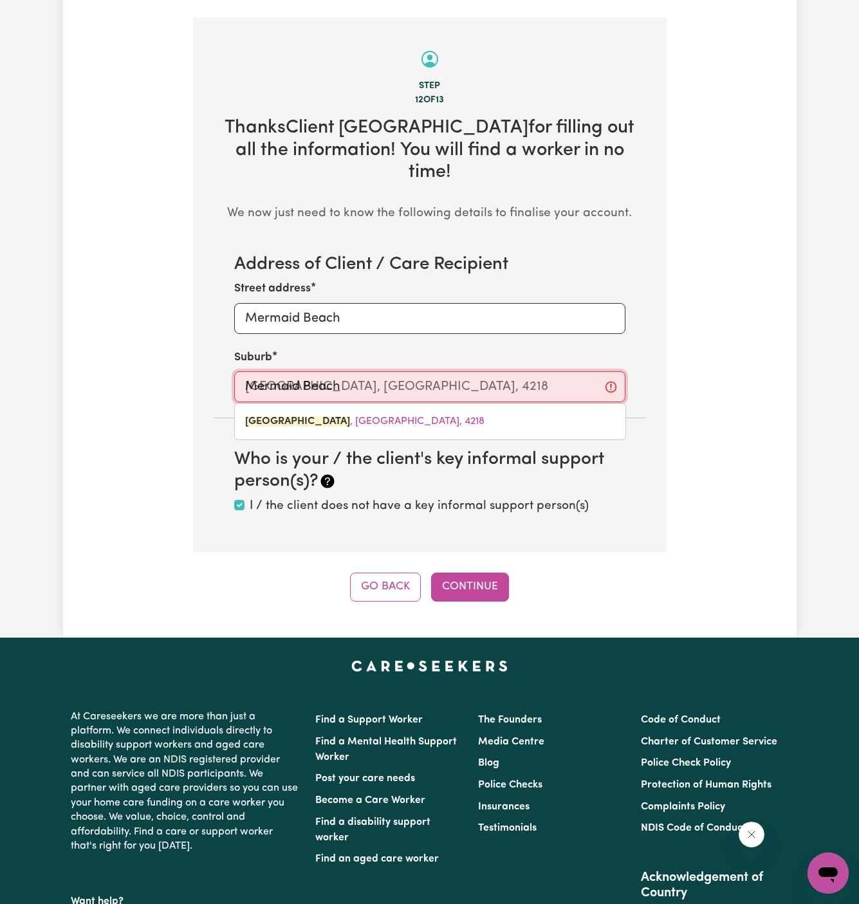
click at [385, 371] on input "Mermaid Beach" at bounding box center [429, 386] width 391 height 31
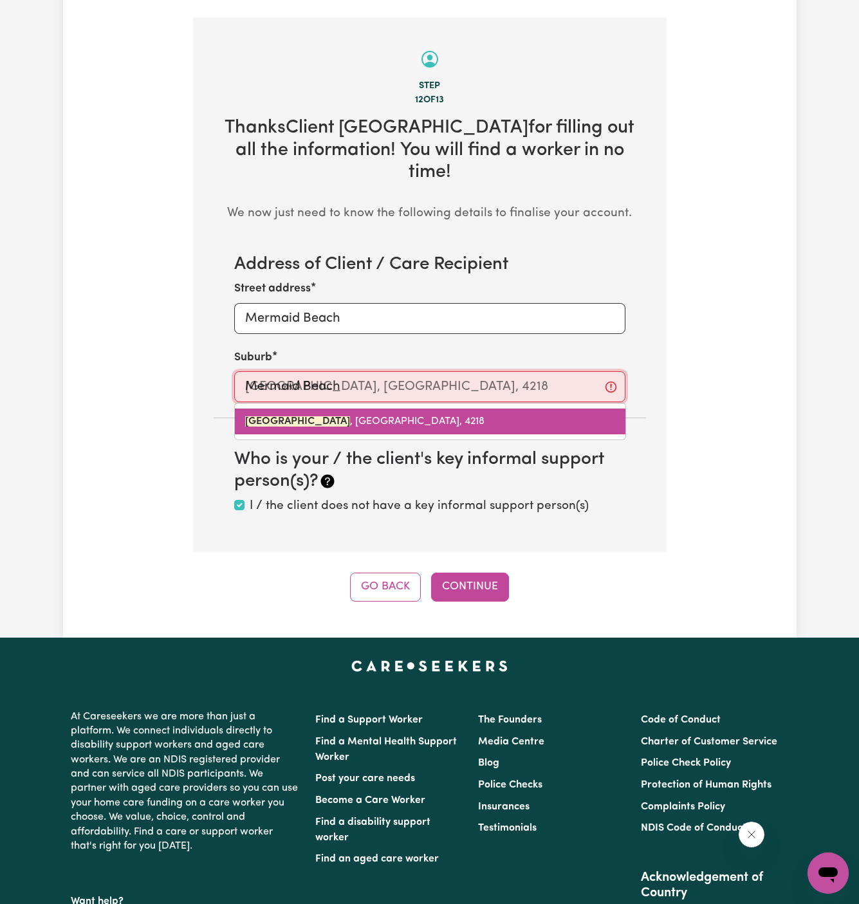
click at [394, 409] on link "MERMAID BEACH , Queensland, 4218" at bounding box center [430, 422] width 391 height 26
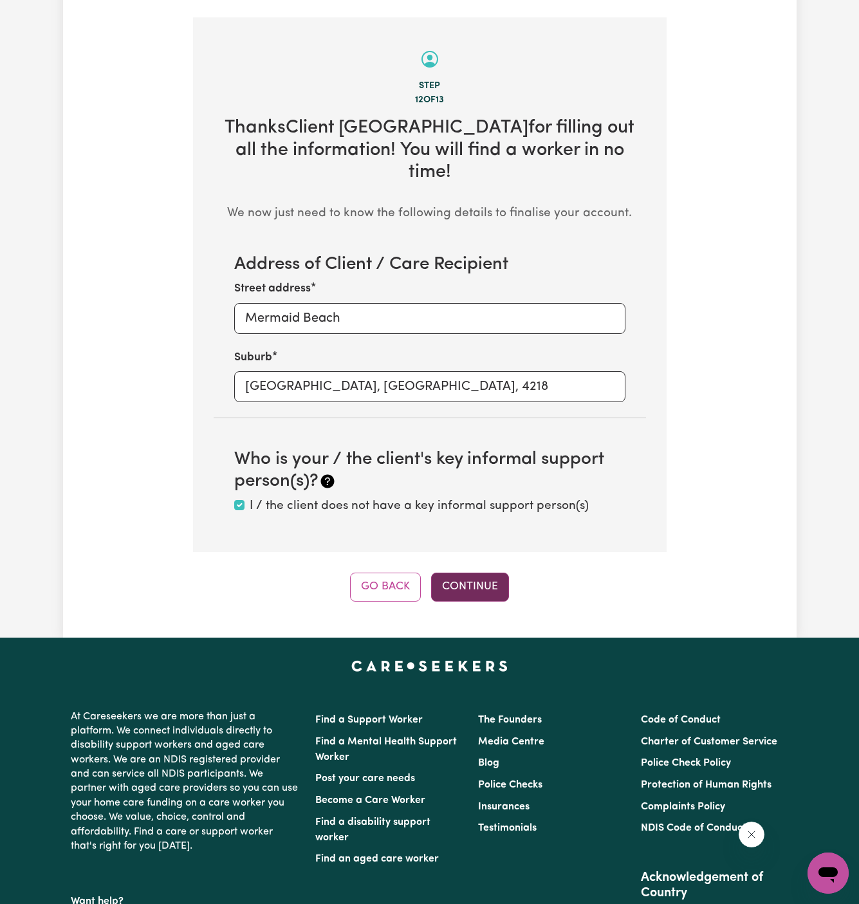
click at [489, 573] on button "Continue" at bounding box center [470, 587] width 78 height 28
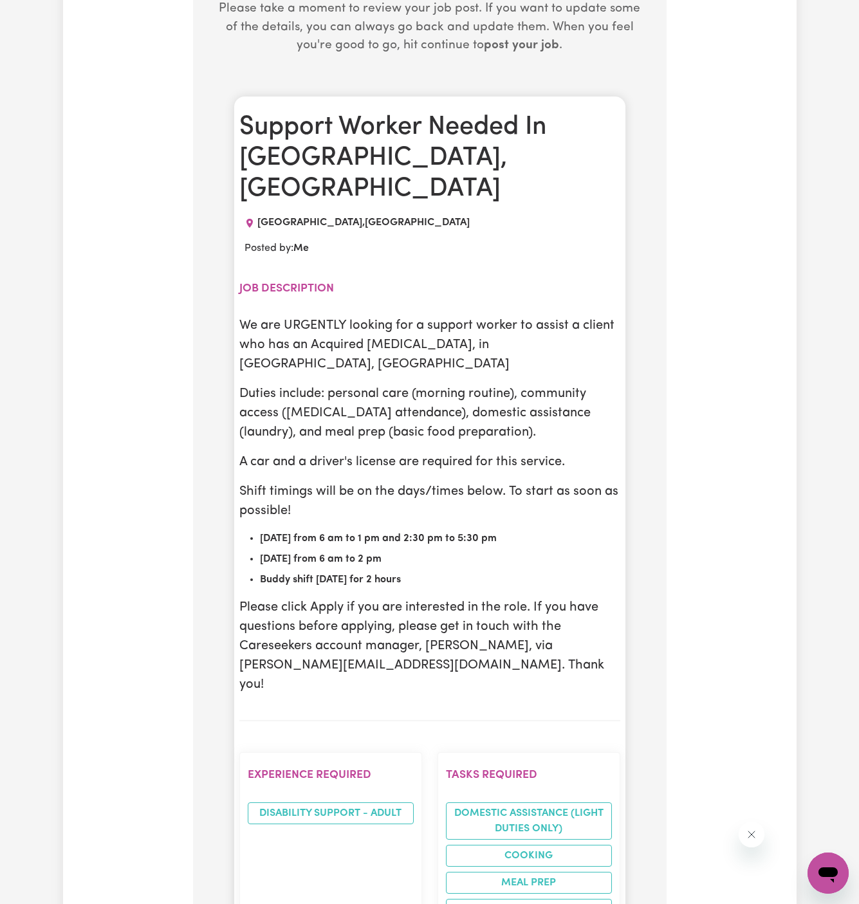
scroll to position [649, 0]
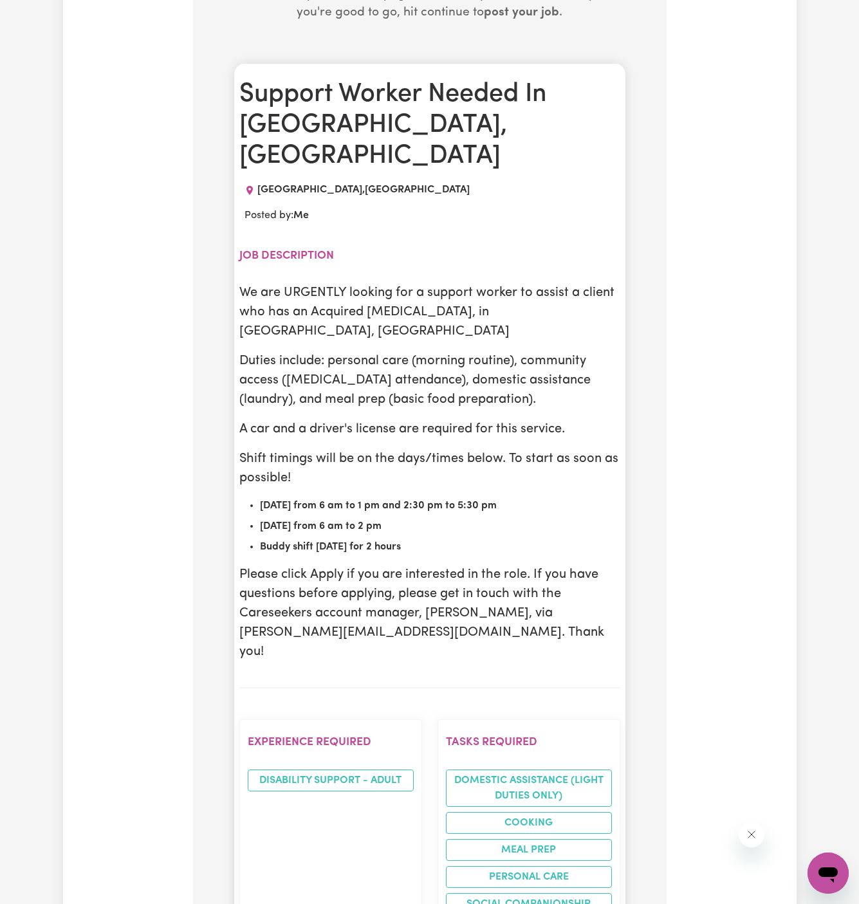
drag, startPoint x: 245, startPoint y: 245, endPoint x: 487, endPoint y: 480, distance: 337.7
click at [487, 480] on div "Support Worker Needed In Mermaid Beach, QLD MERMAID BEACH , Queensland Posted b…" at bounding box center [429, 913] width 391 height 1698
copy div "We are URGENTLY looking for a support worker to assist a client who has an Acqu…"
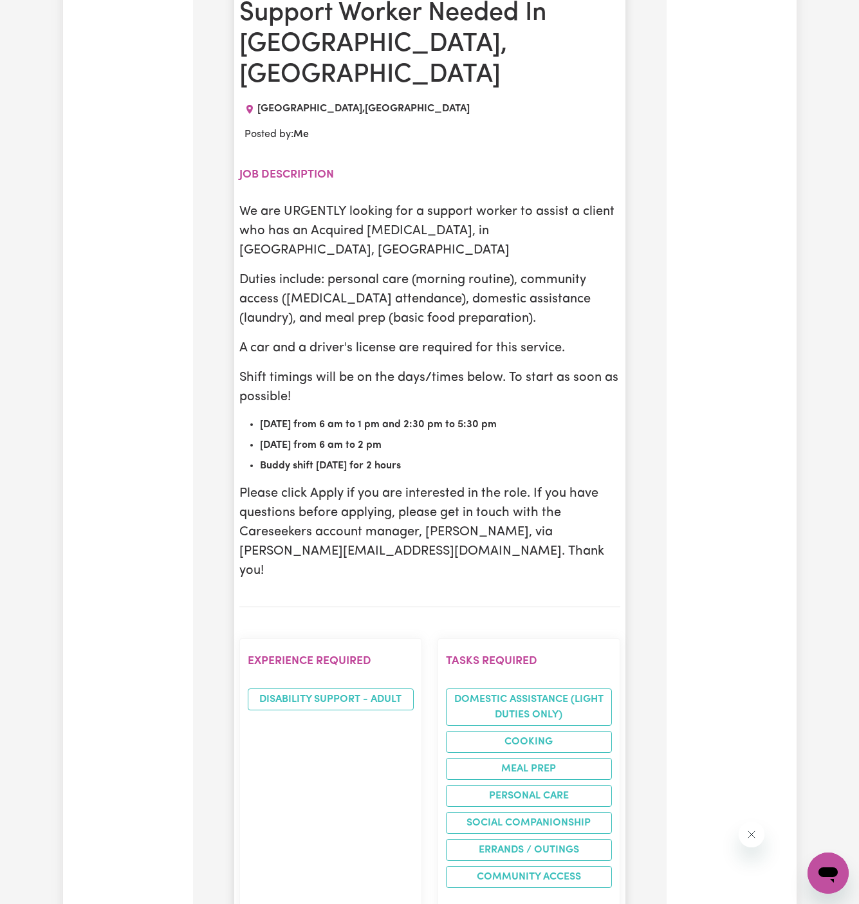
scroll to position [752, 0]
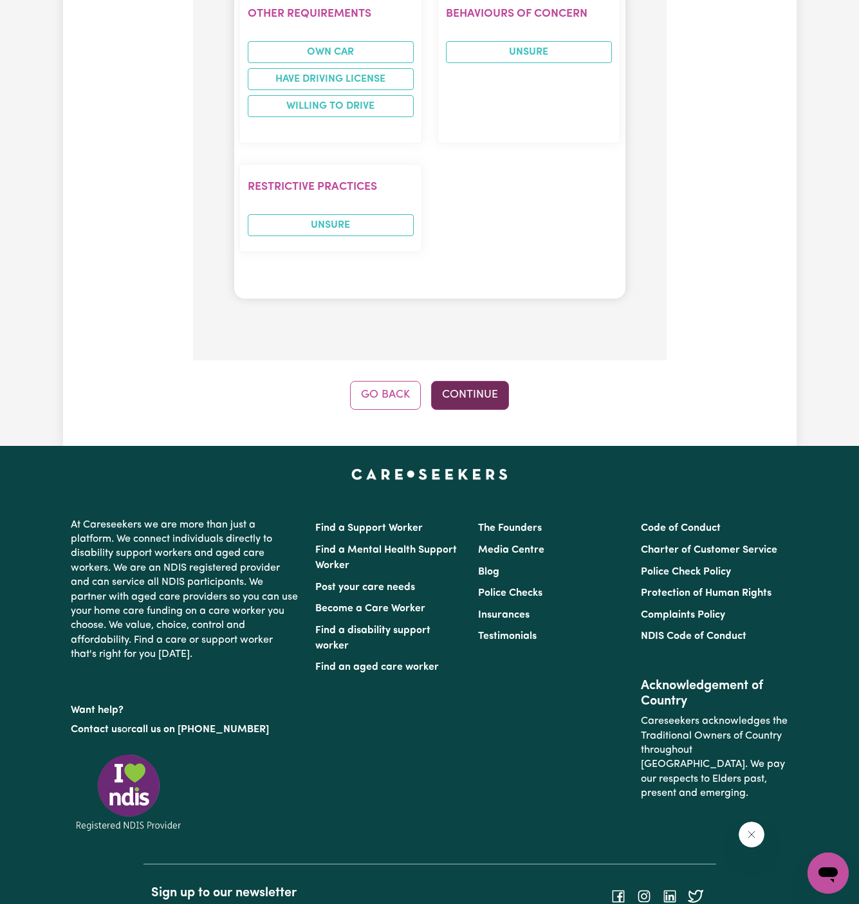
click at [478, 381] on button "Continue" at bounding box center [470, 395] width 78 height 28
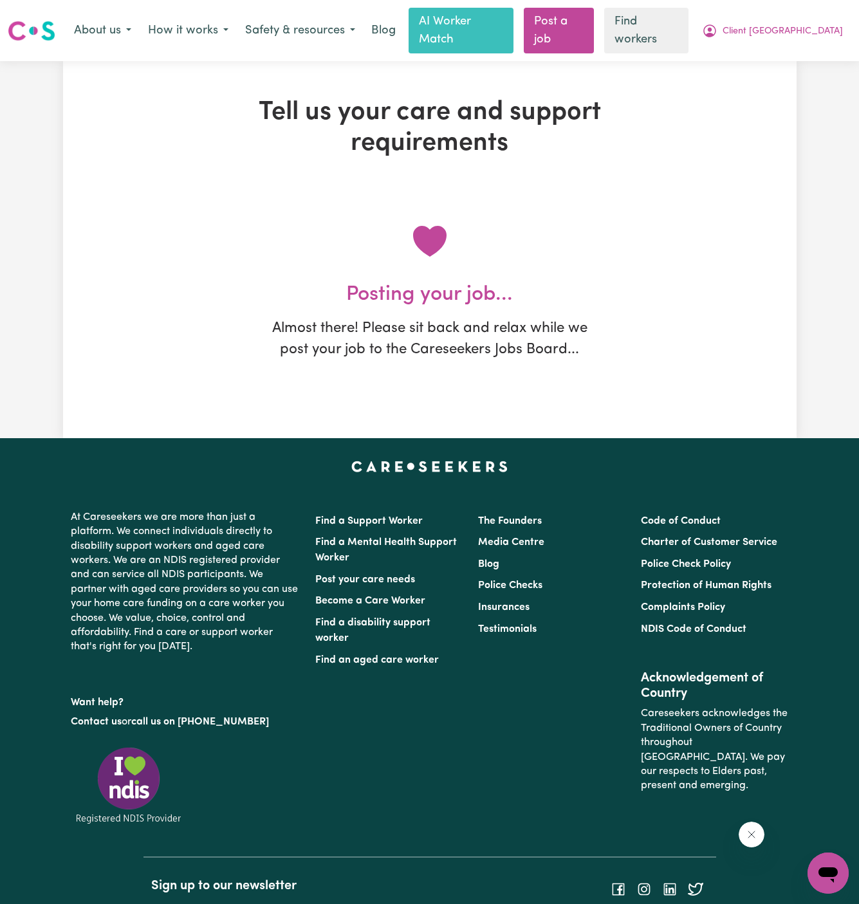
scroll to position [0, 0]
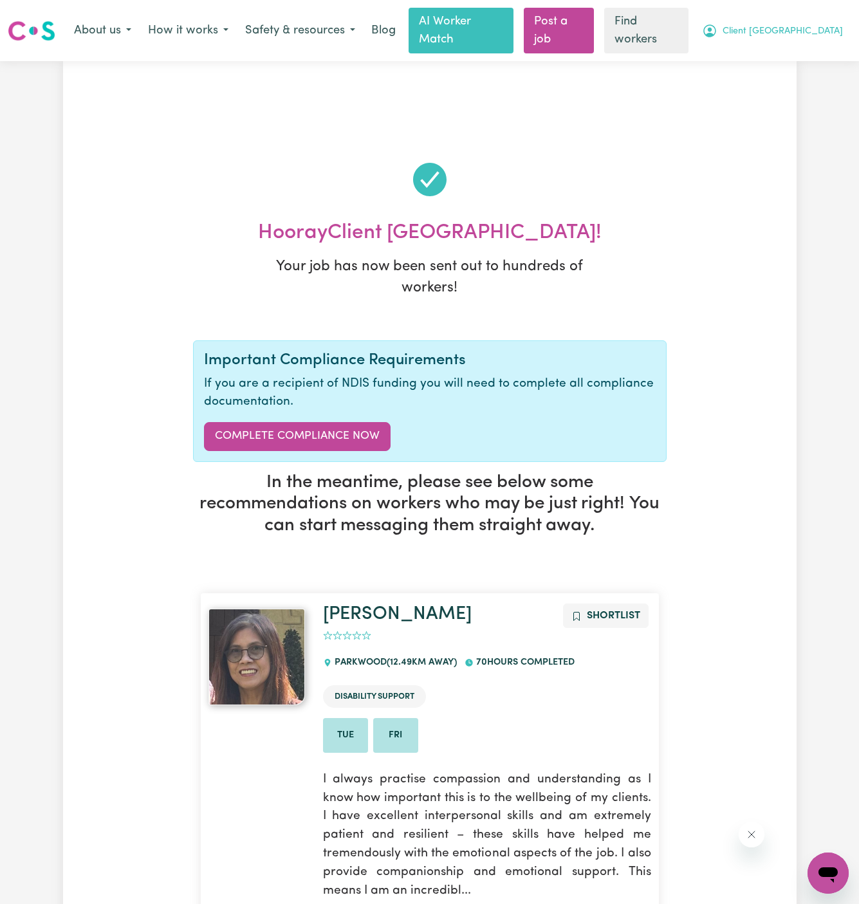
click at [824, 17] on button "Client [GEOGRAPHIC_DATA]" at bounding box center [773, 30] width 158 height 27
click at [824, 46] on link "My Dashboard" at bounding box center [800, 58] width 102 height 24
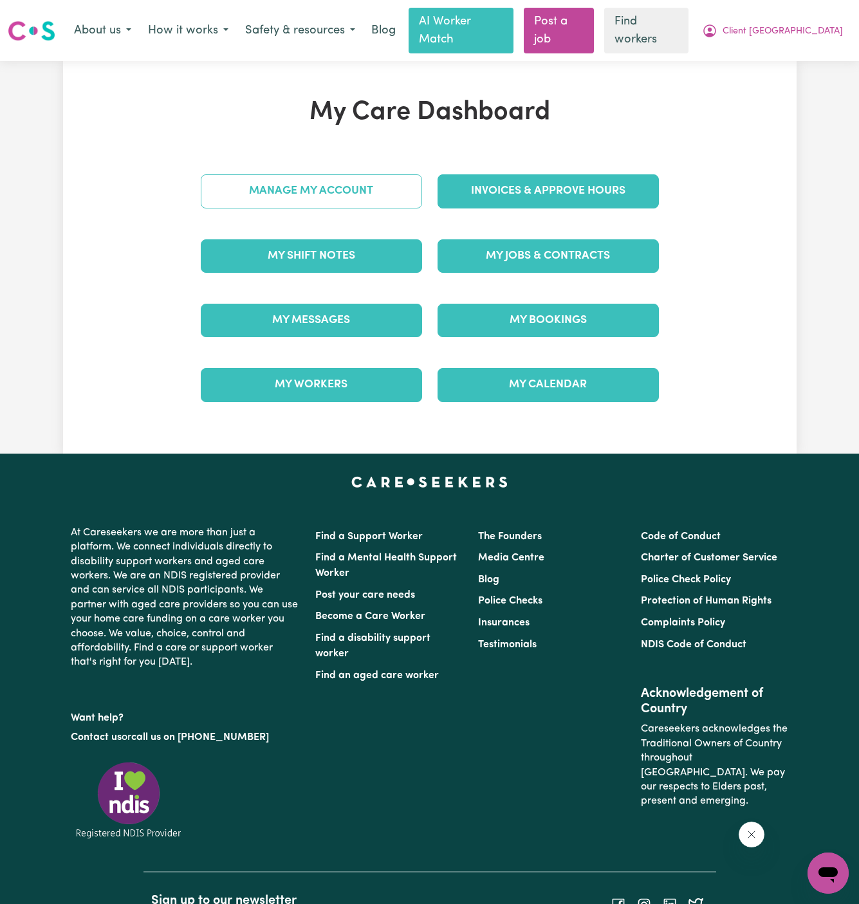
click at [374, 183] on link "Manage My Account" at bounding box center [311, 190] width 221 height 33
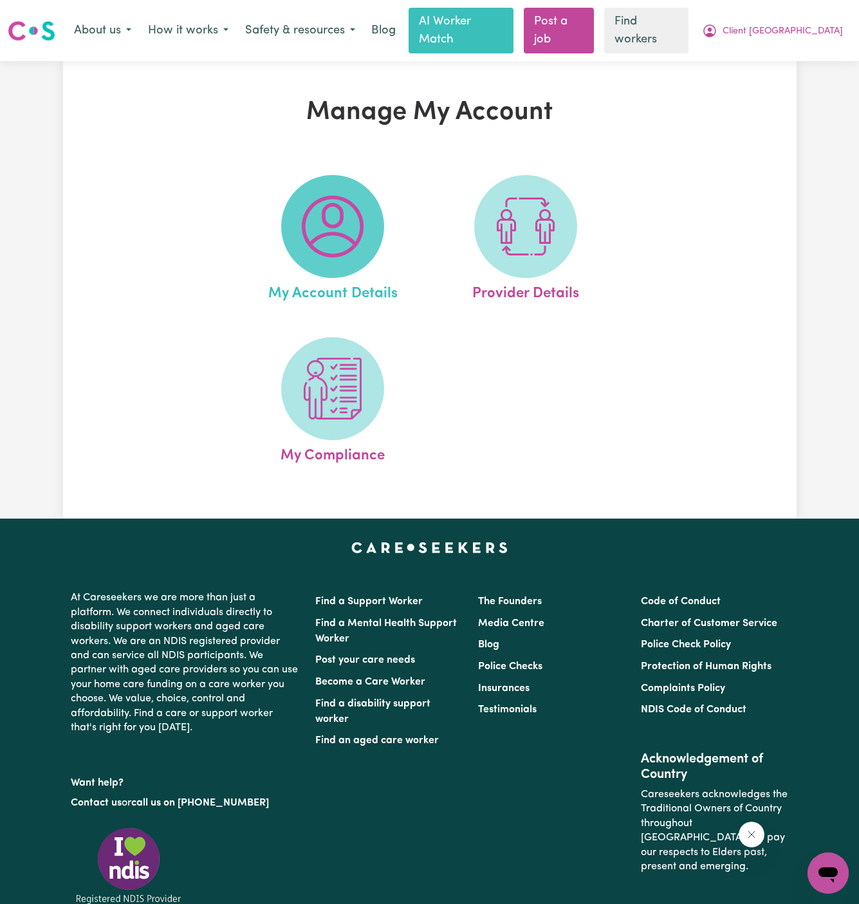
click at [349, 196] on img at bounding box center [333, 227] width 62 height 62
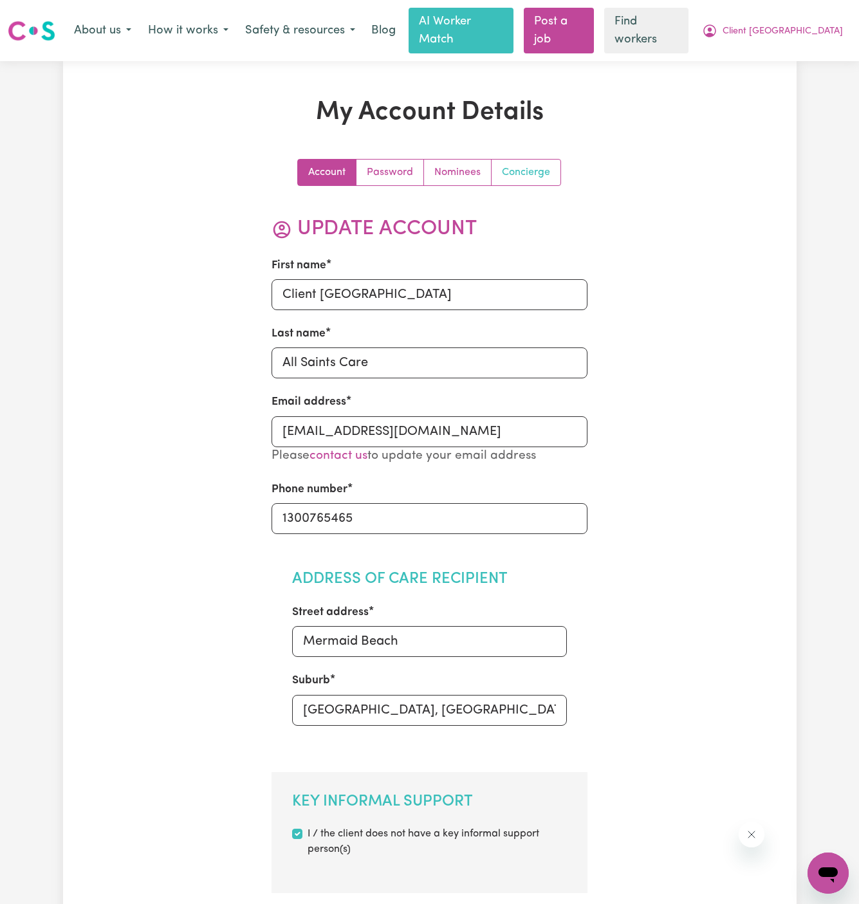
click at [544, 160] on link "Concierge" at bounding box center [526, 173] width 69 height 26
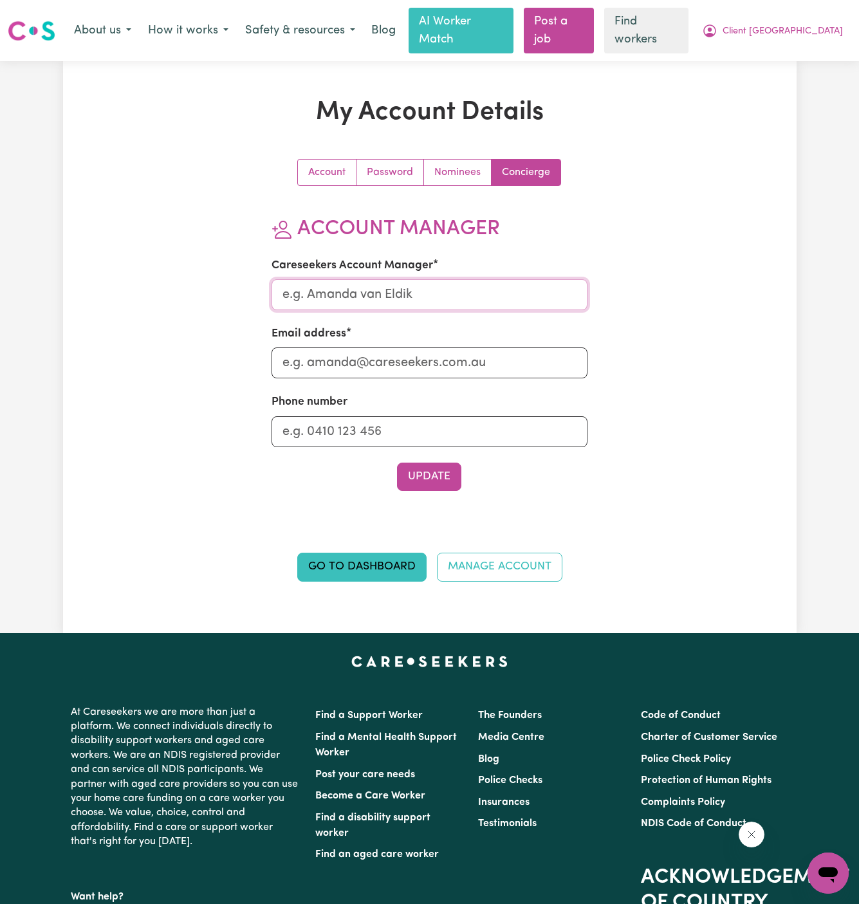
click at [427, 287] on input "Careseekers Account Manager" at bounding box center [430, 294] width 316 height 31
type input "Annie"
click at [442, 348] on input "Email address" at bounding box center [430, 363] width 316 height 31
type input "annie@careseekers.com.au"
click at [451, 420] on input "Phone number" at bounding box center [430, 431] width 316 height 31
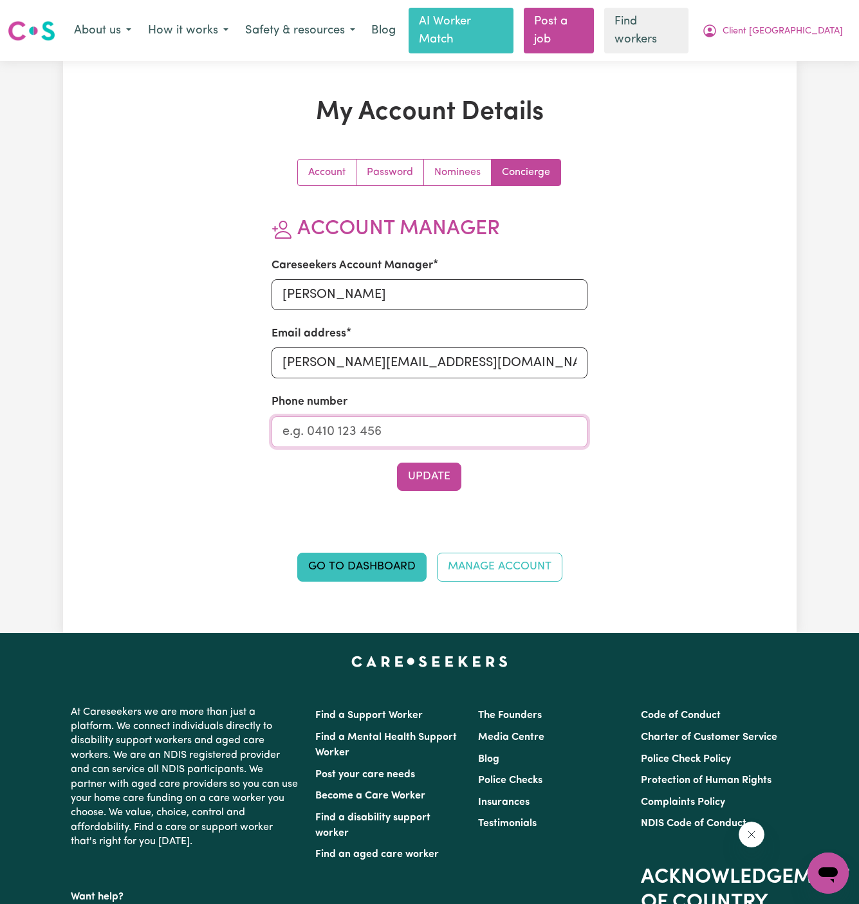
type input "1300765465"
click at [440, 463] on button "Update" at bounding box center [429, 477] width 64 height 28
click at [439, 463] on button "Update" at bounding box center [429, 477] width 64 height 28
click at [776, 24] on span "Client [GEOGRAPHIC_DATA]" at bounding box center [783, 31] width 120 height 14
click at [801, 46] on link "My Dashboard" at bounding box center [800, 58] width 102 height 24
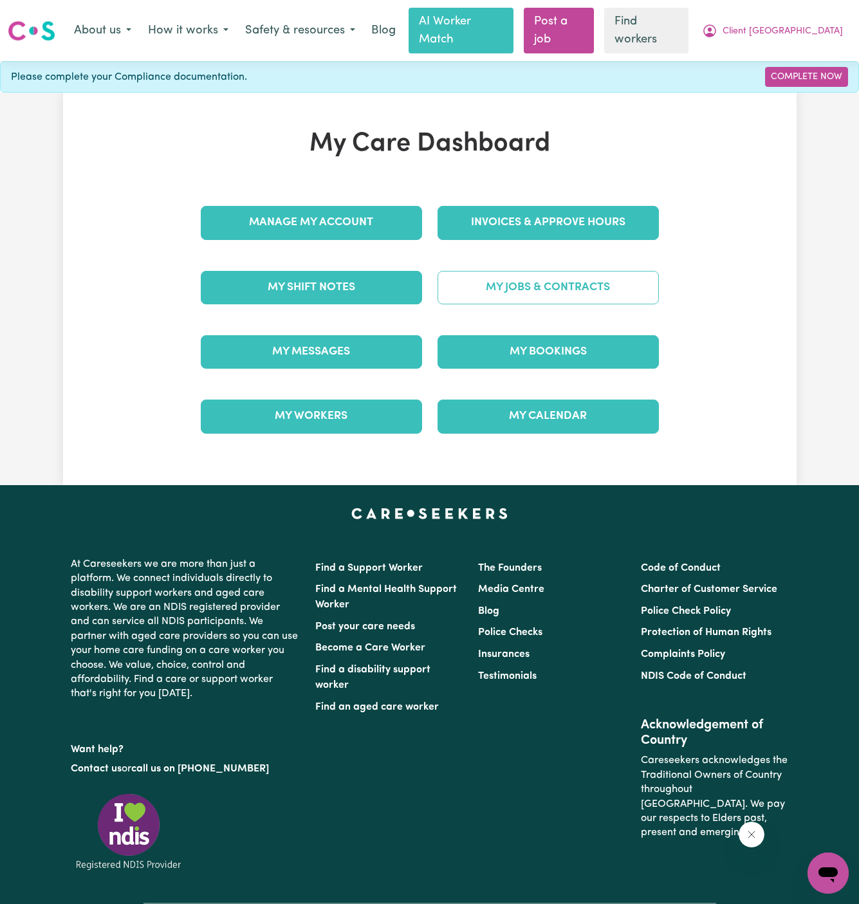
click at [496, 271] on link "My Jobs & Contracts" at bounding box center [548, 287] width 221 height 33
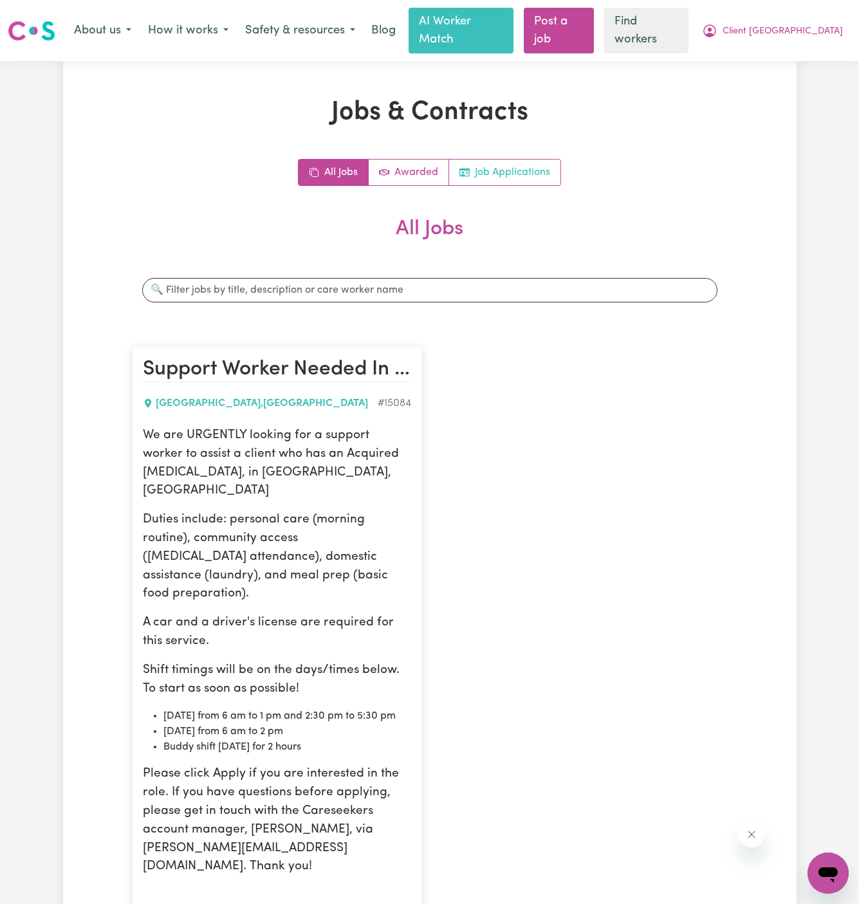
click at [525, 160] on link "Job Applications" at bounding box center [504, 173] width 111 height 26
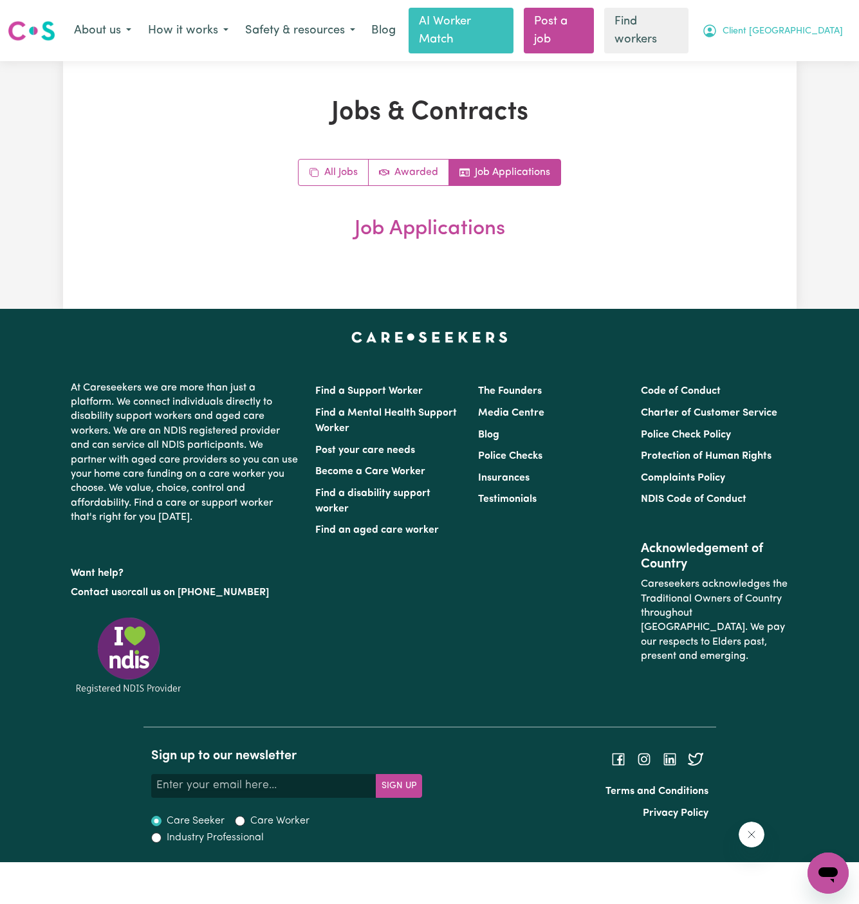
click at [789, 26] on span "Client [GEOGRAPHIC_DATA]" at bounding box center [783, 31] width 120 height 14
click at [789, 51] on link "My Dashboard" at bounding box center [800, 58] width 102 height 24
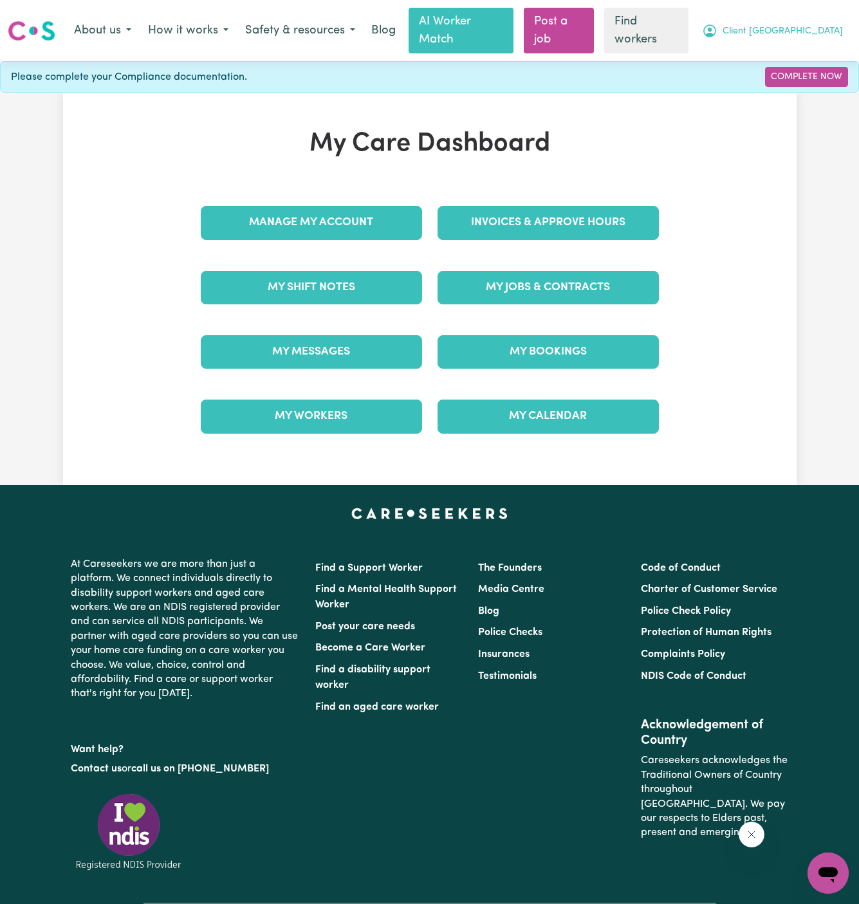
click at [787, 30] on button "Client [GEOGRAPHIC_DATA]" at bounding box center [773, 30] width 158 height 27
click at [787, 93] on div "My Care Dashboard Manage My Account Invoices & Approve Hours My Shift Notes My …" at bounding box center [430, 289] width 734 height 393
click at [783, 8] on div "About us How it works Safety & resources Blog AI Worker Match Post a job Find w…" at bounding box center [459, 31] width 786 height 46
click at [780, 24] on span "Client [GEOGRAPHIC_DATA]" at bounding box center [783, 31] width 120 height 14
click at [788, 70] on link "Logout" at bounding box center [800, 82] width 102 height 24
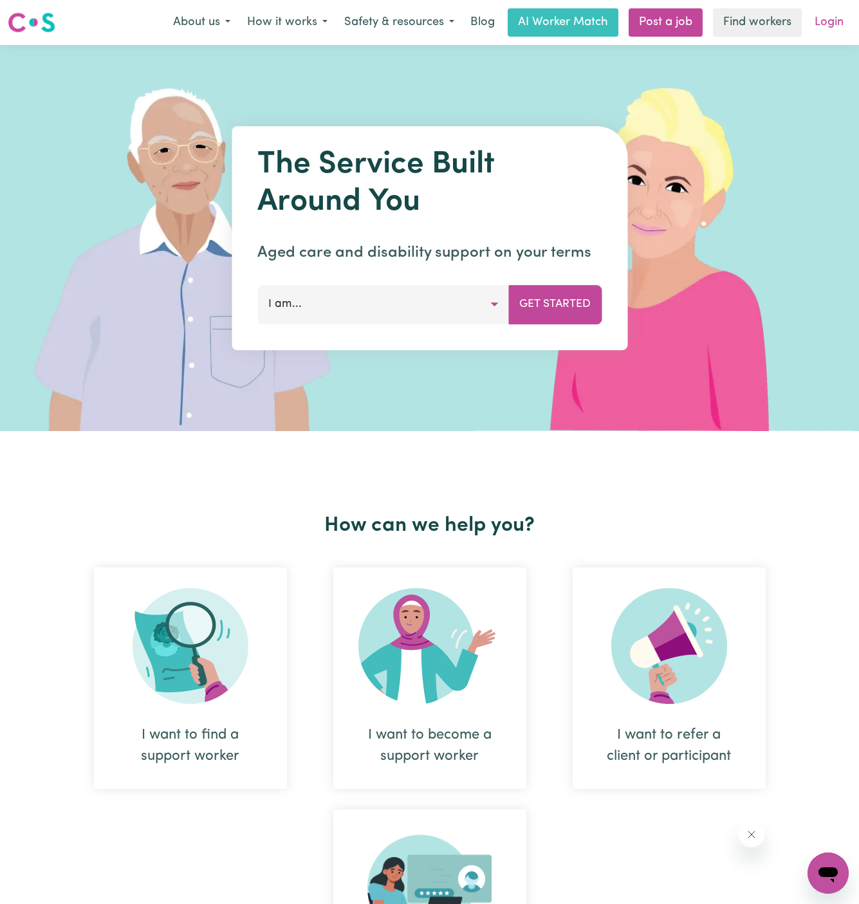
click at [837, 10] on link "Login" at bounding box center [829, 22] width 44 height 28
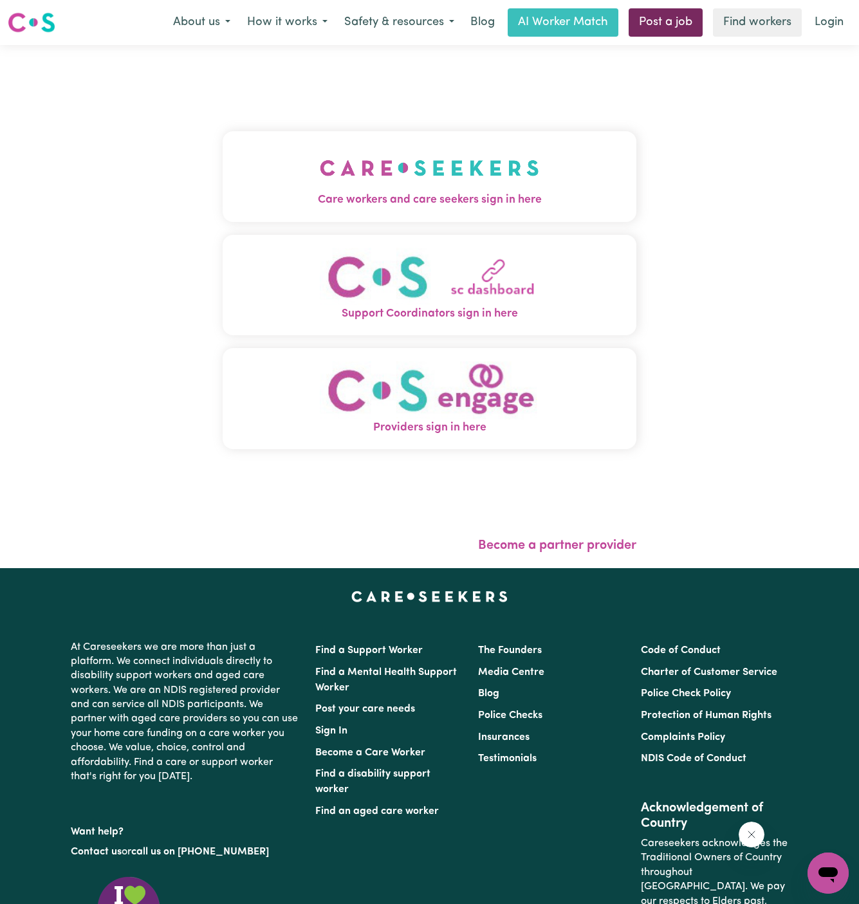
click at [671, 28] on link "Post a job" at bounding box center [666, 22] width 74 height 28
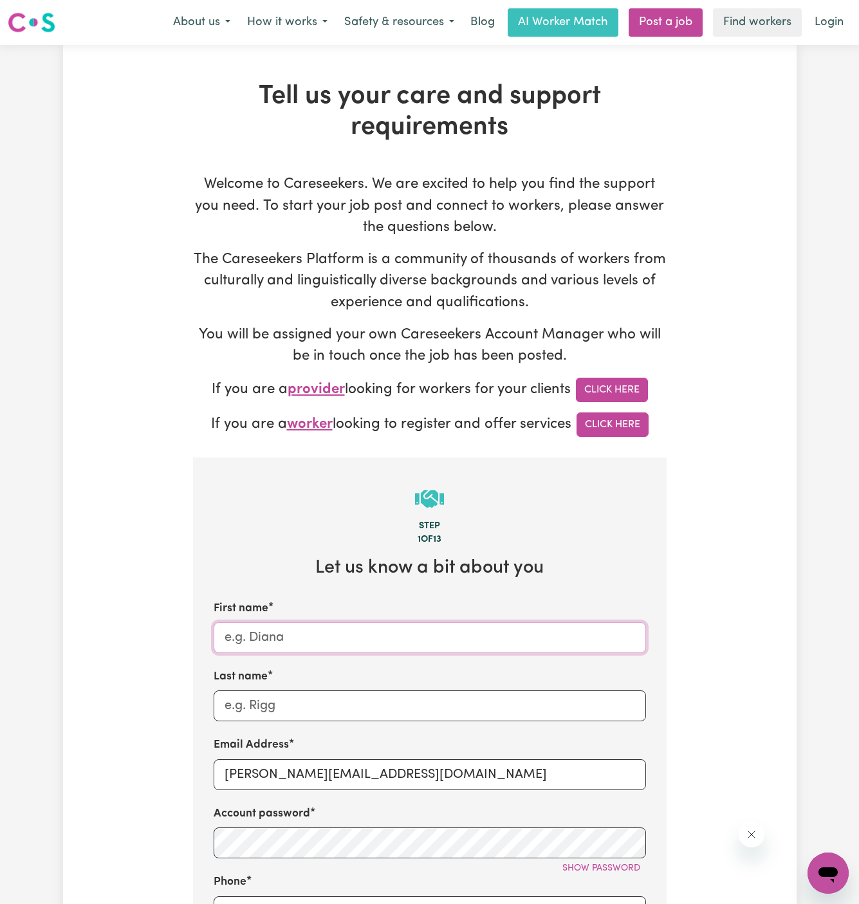
click at [331, 645] on input "First name" at bounding box center [430, 637] width 433 height 31
paste input "Janki Pal"
click at [263, 640] on input "Janki Pal" at bounding box center [430, 637] width 433 height 31
type input "Janki"
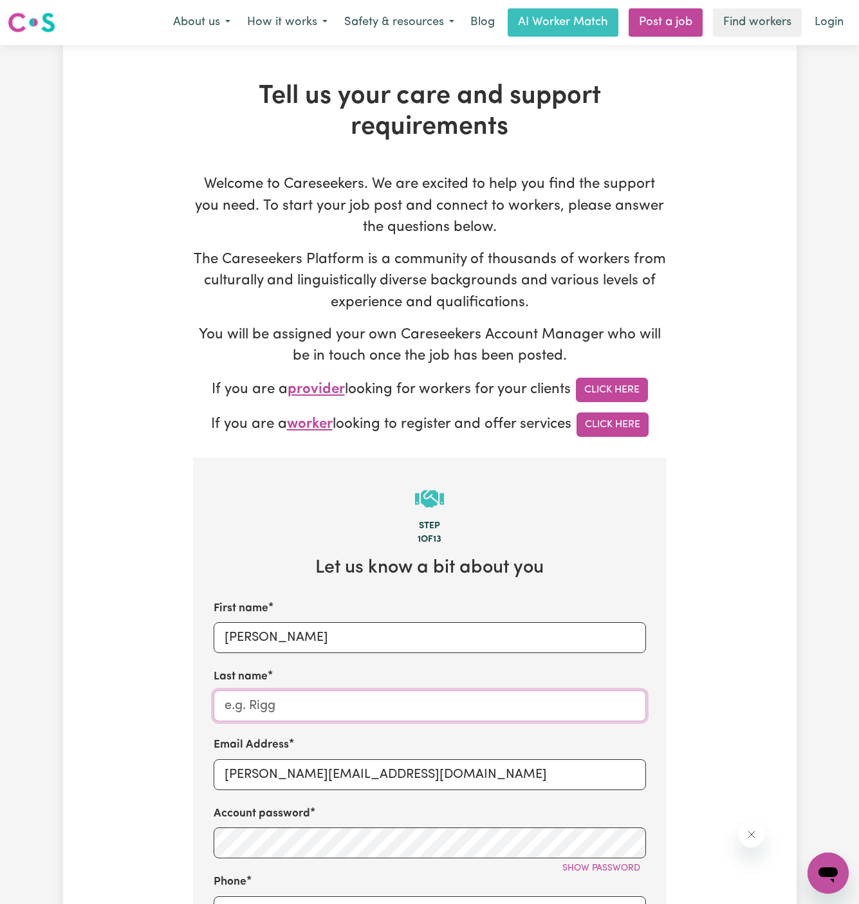
click at [272, 697] on input "Last name" at bounding box center [430, 706] width 433 height 31
paste input "Pal"
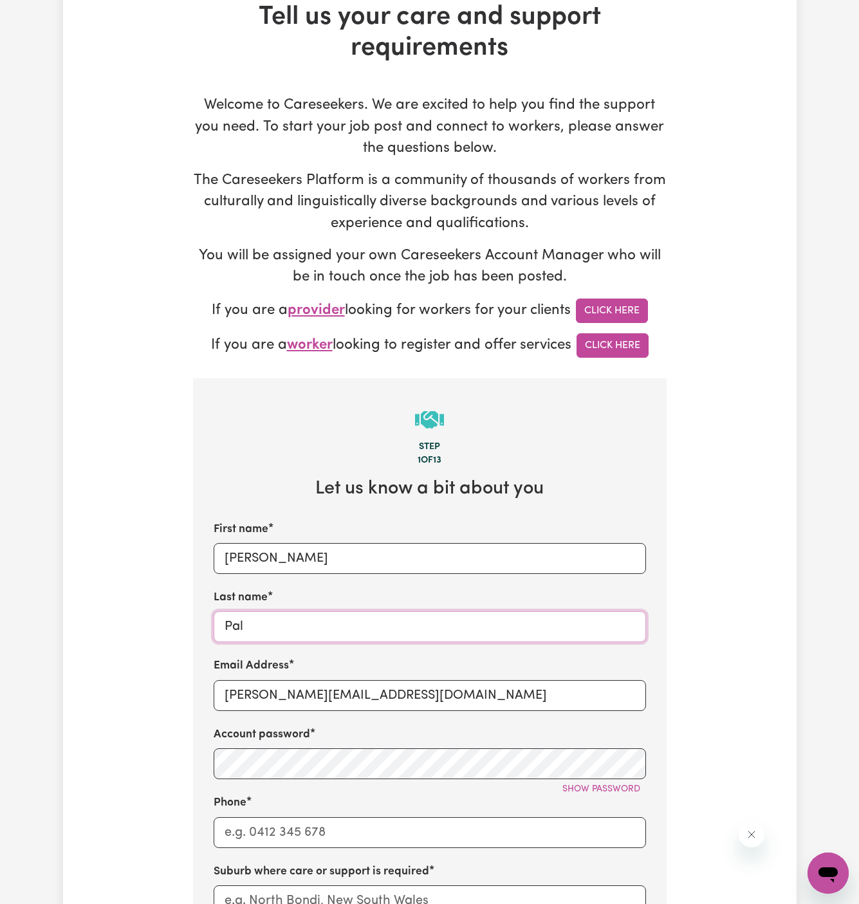
type input "Pal"
drag, startPoint x: 256, startPoint y: 695, endPoint x: 498, endPoint y: 693, distance: 242.7
click at [498, 693] on input "dyan@careseekers.com.au" at bounding box center [430, 695] width 433 height 31
click at [281, 689] on input "dyan@careseekers.com.au" at bounding box center [430, 695] width 433 height 31
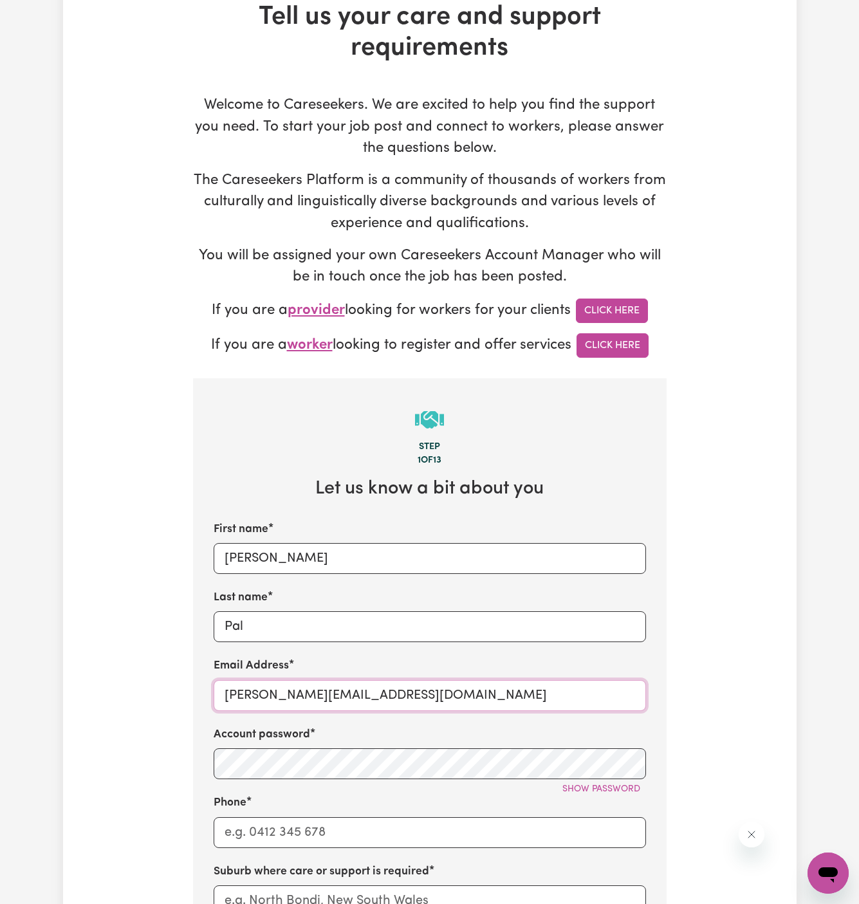
click at [281, 689] on input "dyan@careseekers.com.au" at bounding box center [430, 695] width 433 height 31
paste input "JankiPalVC"
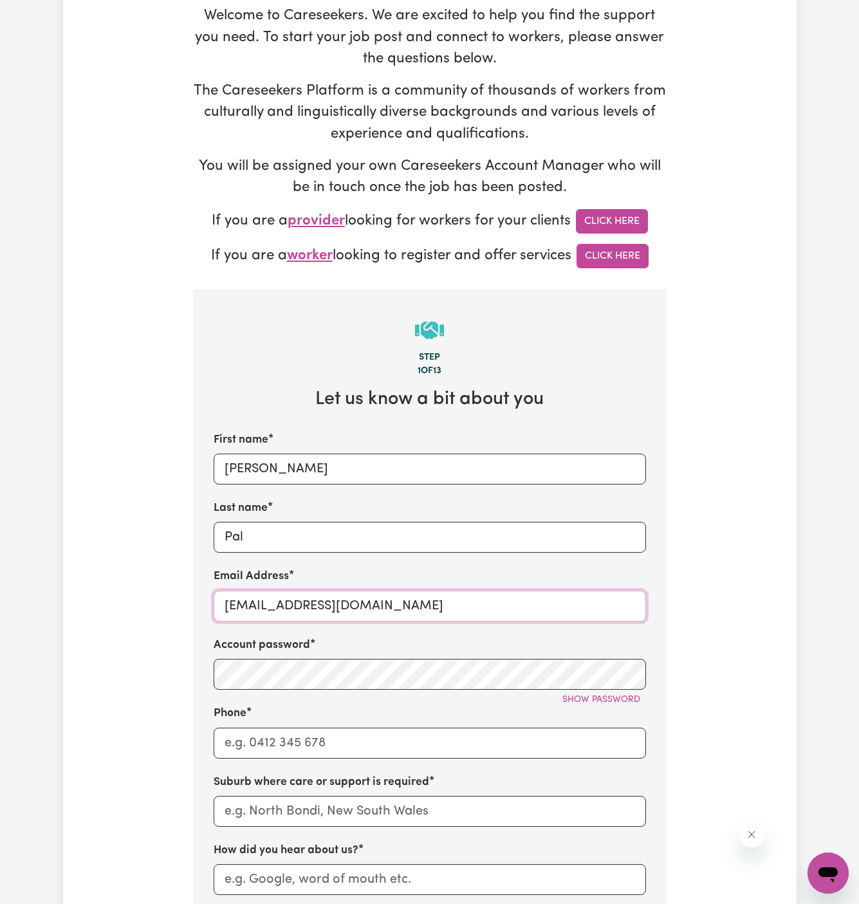
type input "JankiPalVC@careseekers.com.au"
click at [305, 744] on input "Phone" at bounding box center [430, 743] width 433 height 31
type input "1300765465"
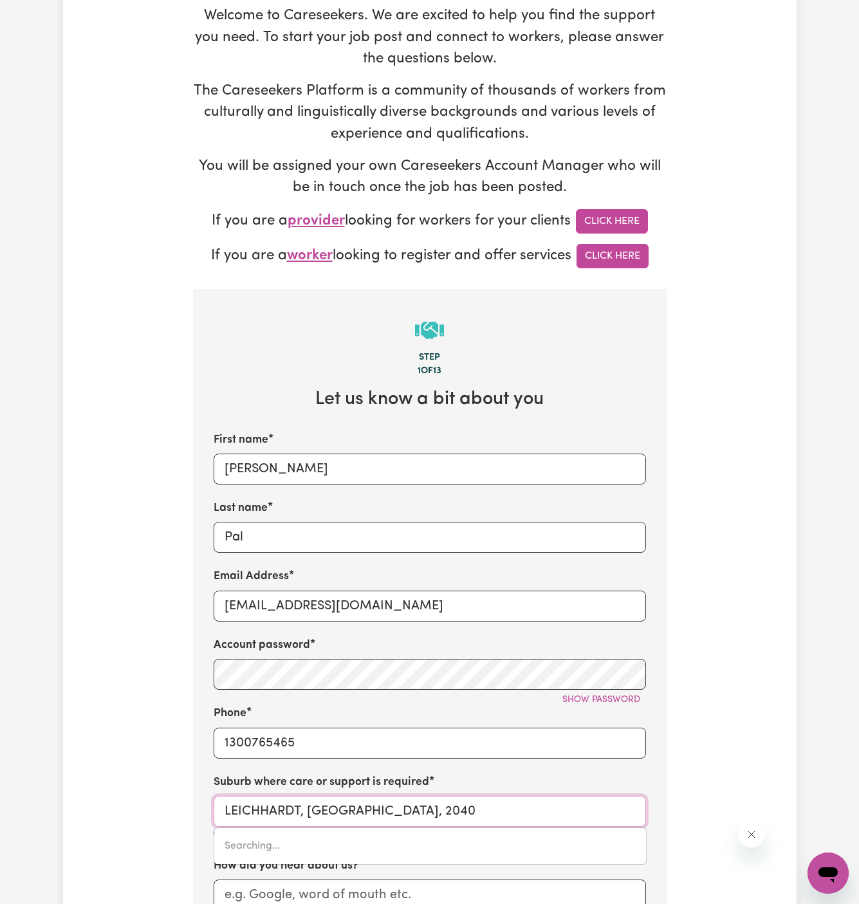
click at [354, 801] on input "LEICHHARDT, New South Wales, 2040" at bounding box center [430, 811] width 433 height 31
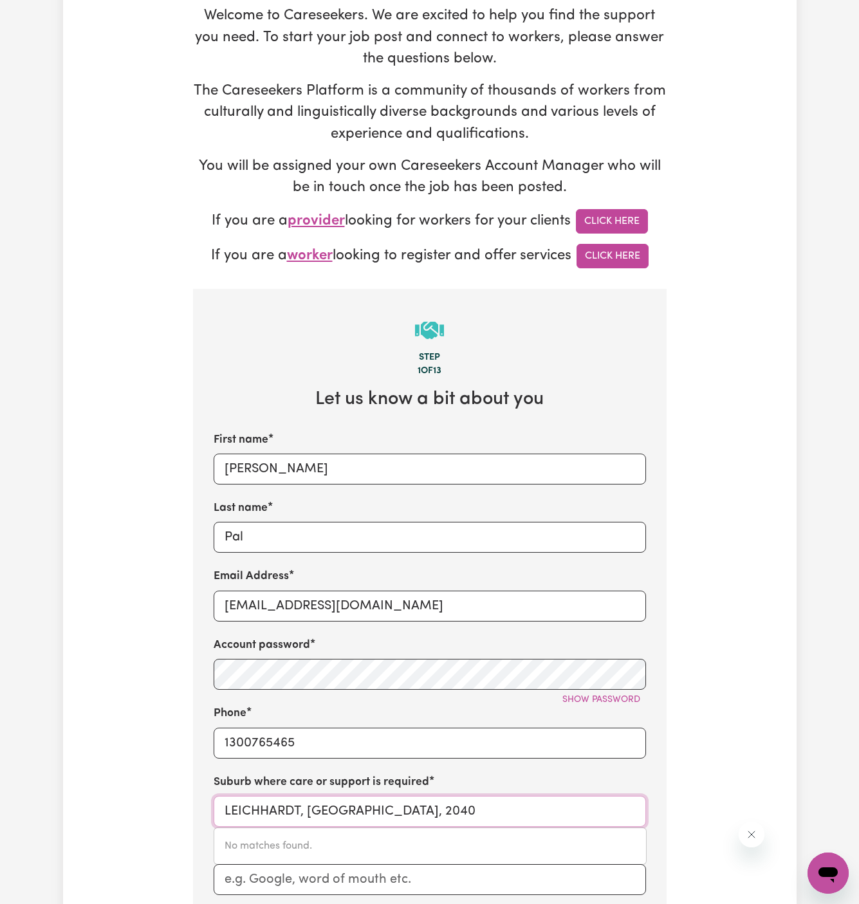
click at [514, 806] on input "LEICHHARDT, New South Wales, 2040" at bounding box center [430, 811] width 433 height 31
paste input "Granville"
type input "Granville"
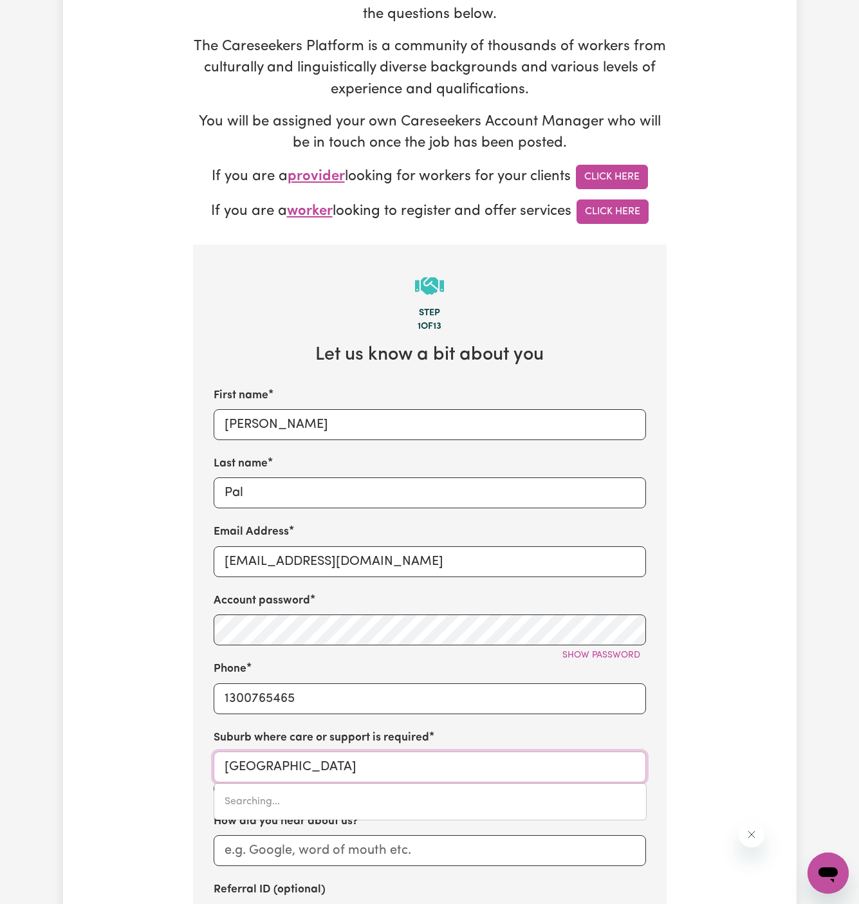
scroll to position [288, 0]
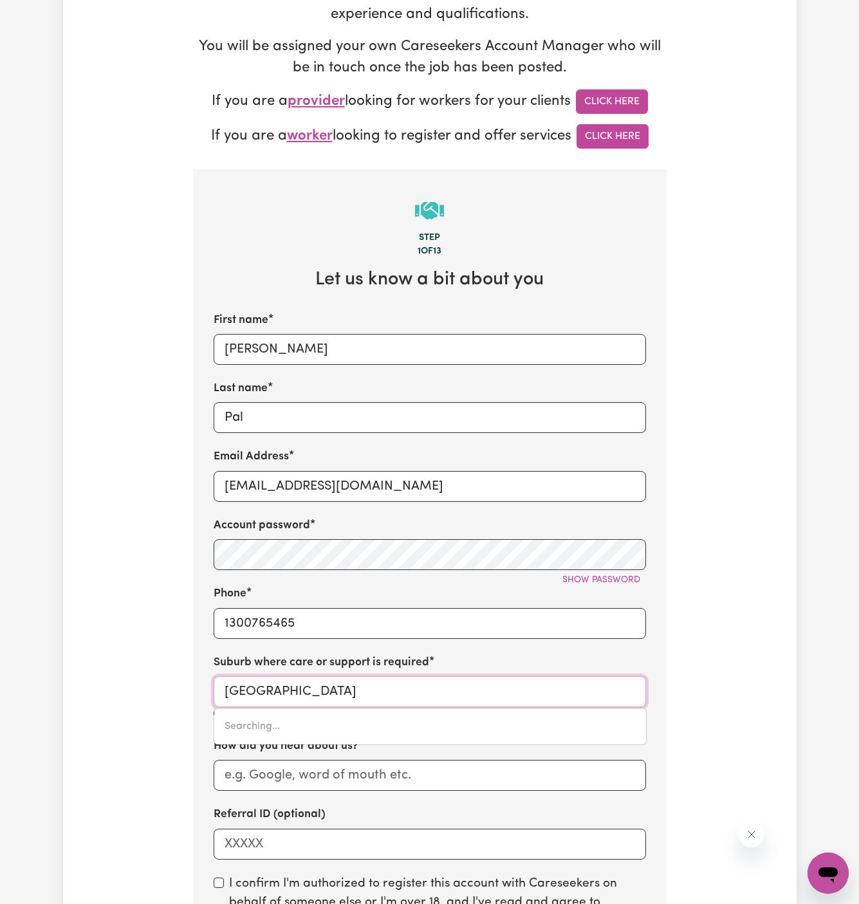
type input "Granville, New South Wales, 2142"
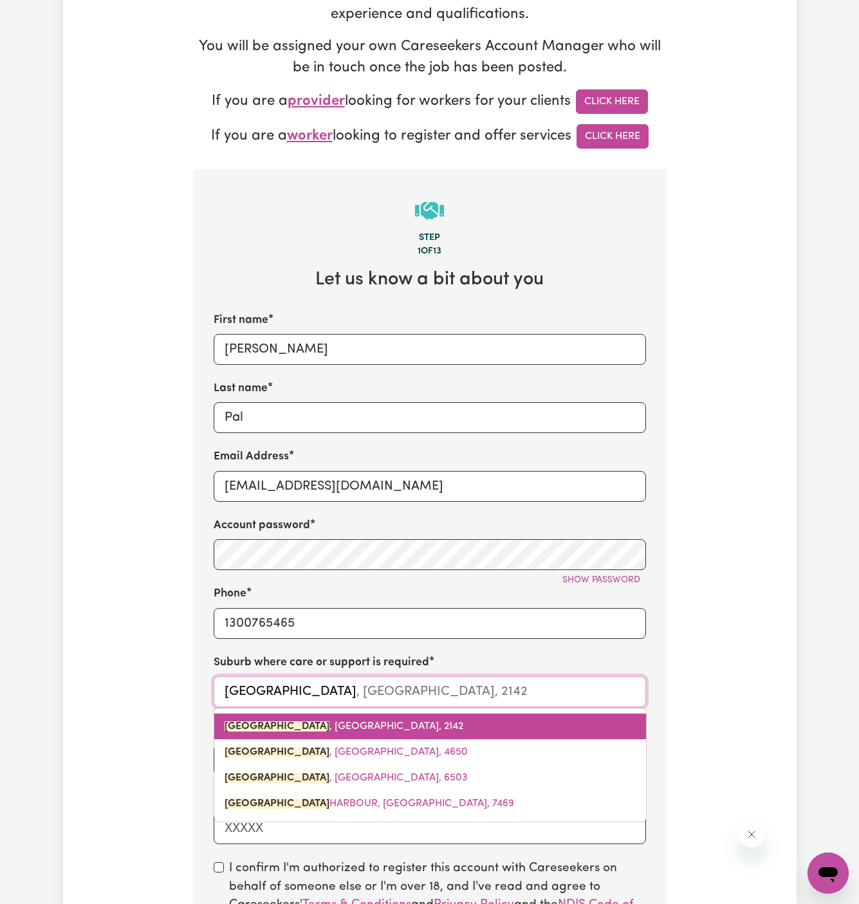
click at [336, 722] on span "GRANVILLE , New South Wales, 2142" at bounding box center [344, 727] width 239 height 10
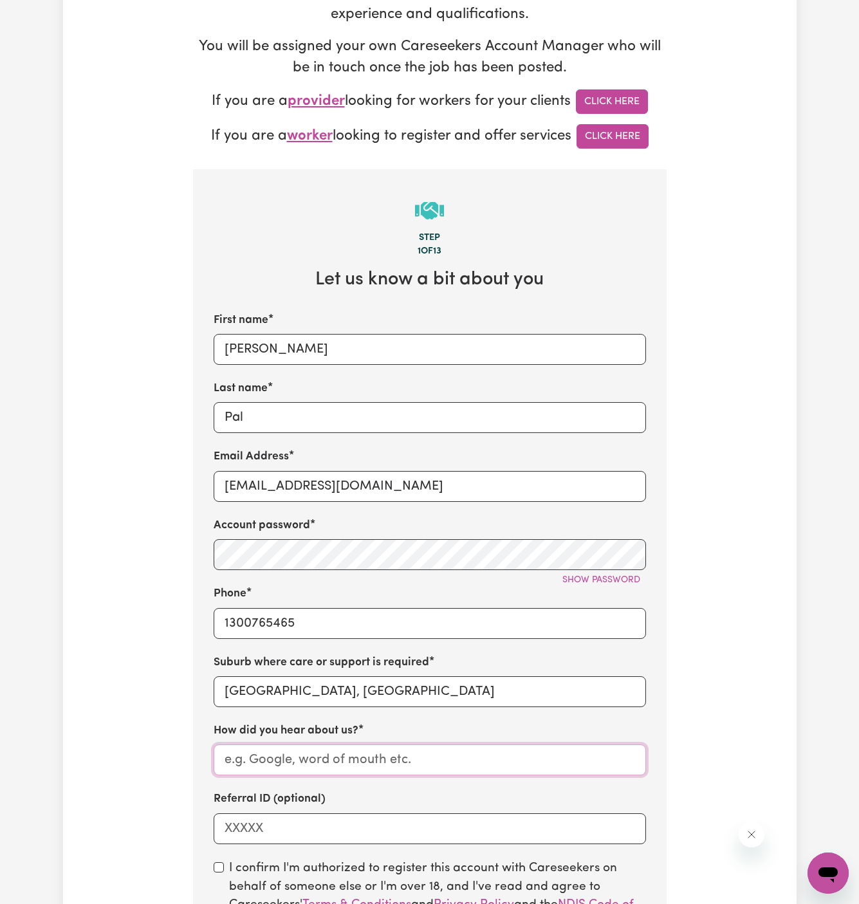
click at [352, 772] on input "How did you hear about us?" at bounding box center [430, 760] width 433 height 31
click at [361, 755] on input "How did you hear about us?" at bounding box center [430, 760] width 433 height 31
click at [370, 761] on input "How did you hear about us?" at bounding box center [430, 760] width 433 height 31
paste input "Vitality Club"
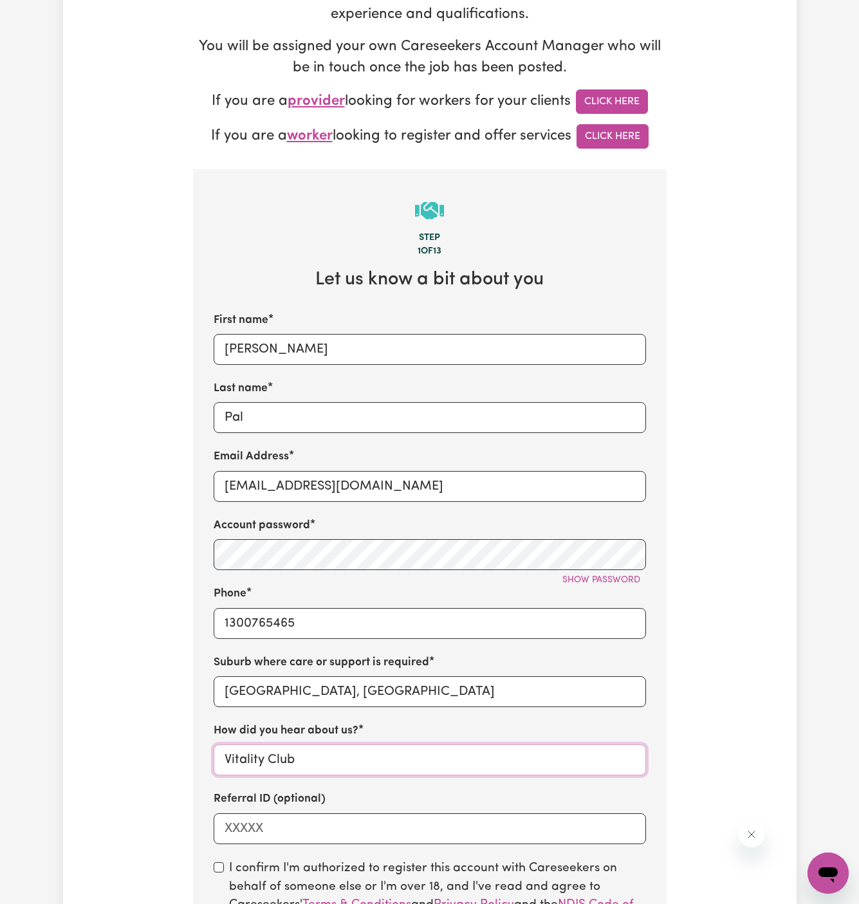
type input "Vitality Club"
click at [217, 866] on input "checkbox" at bounding box center [219, 867] width 10 height 10
checkbox input "true"
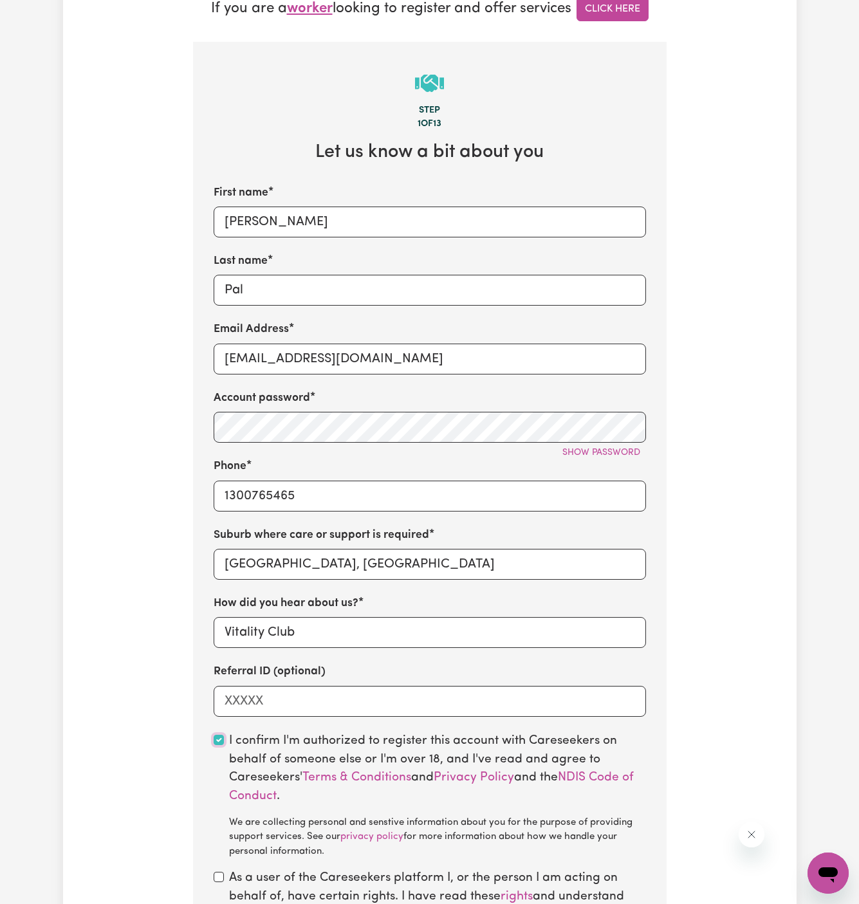
scroll to position [531, 0]
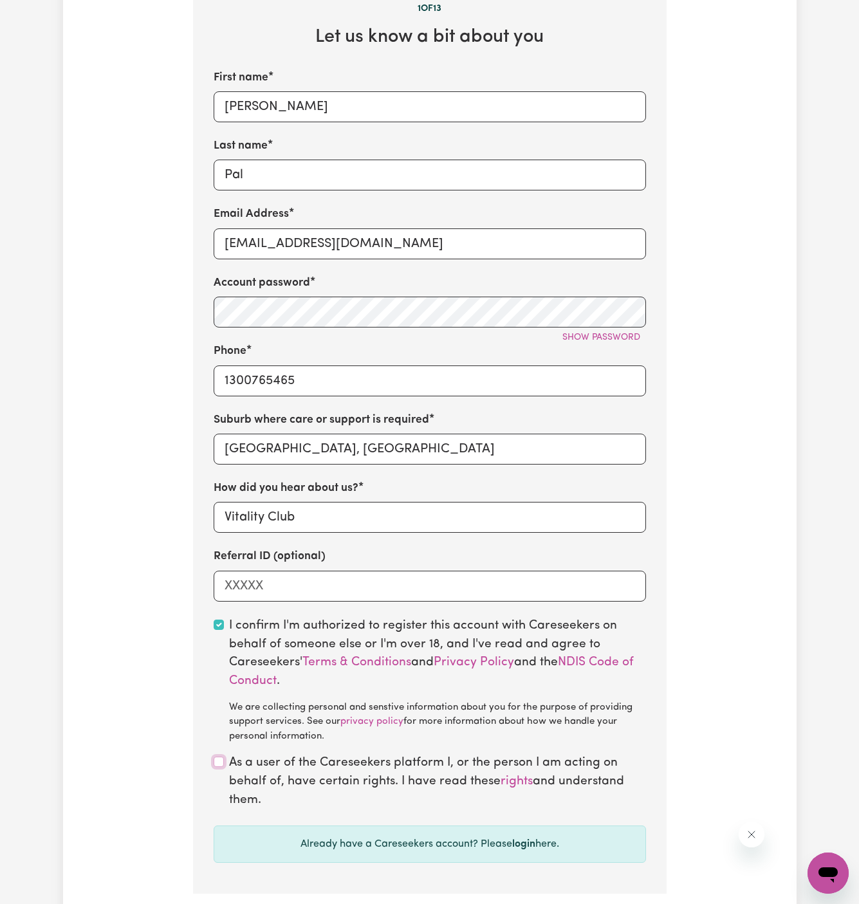
click at [216, 764] on input "checkbox" at bounding box center [219, 762] width 10 height 10
checkbox input "true"
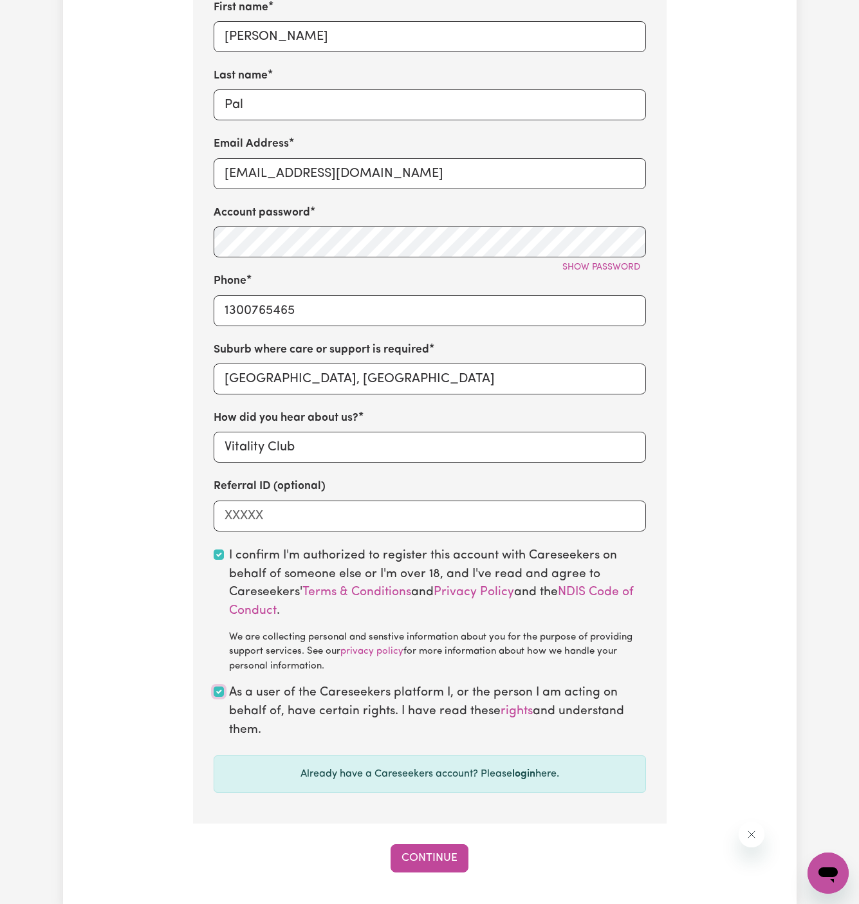
scroll to position [663, 0]
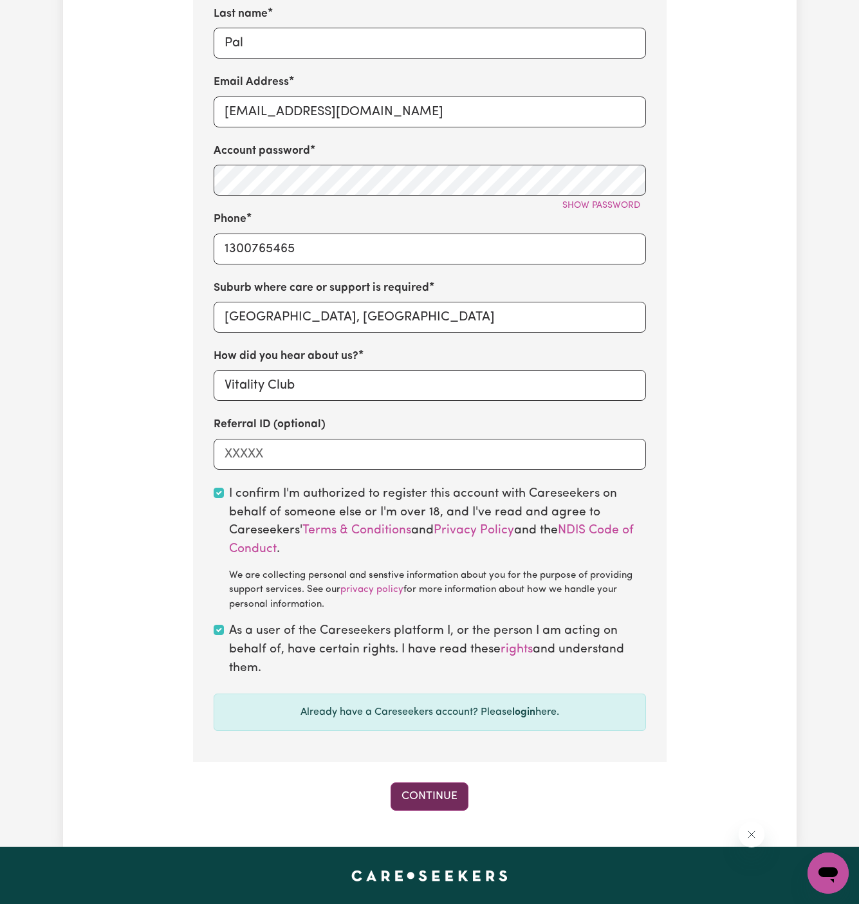
click at [437, 790] on button "Continue" at bounding box center [430, 797] width 78 height 28
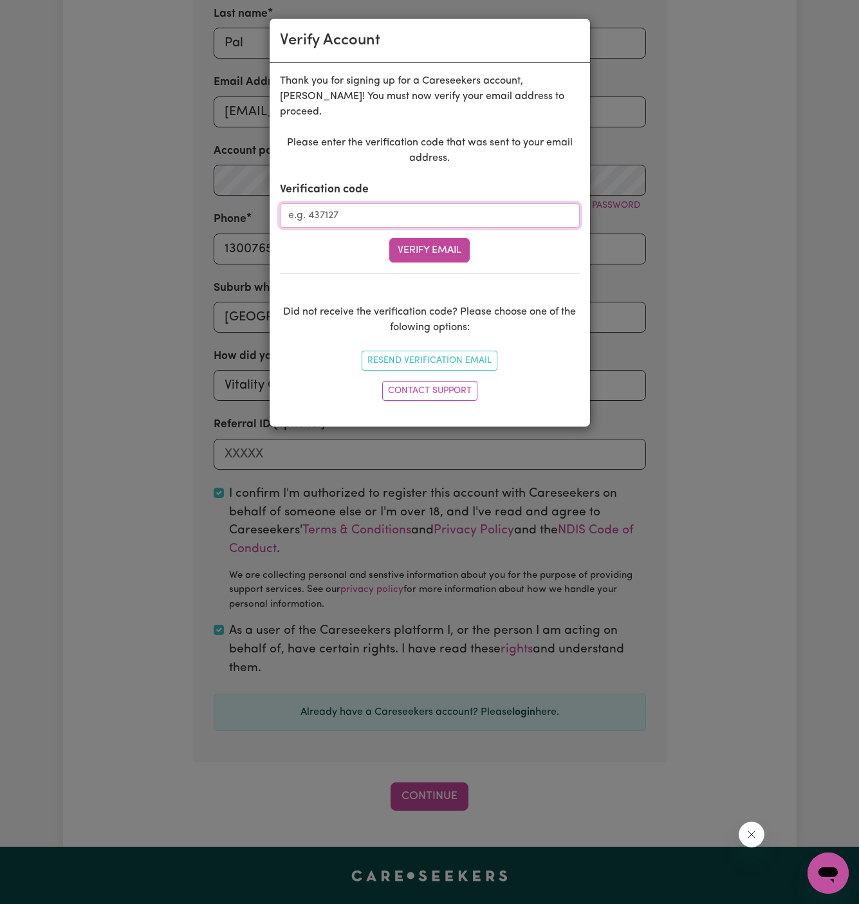
click at [407, 203] on input "Verification code" at bounding box center [430, 215] width 300 height 24
click at [390, 203] on input "Verification code" at bounding box center [430, 215] width 300 height 24
paste input "463933"
type input "463933"
click at [421, 238] on button "Verify Email" at bounding box center [429, 250] width 80 height 24
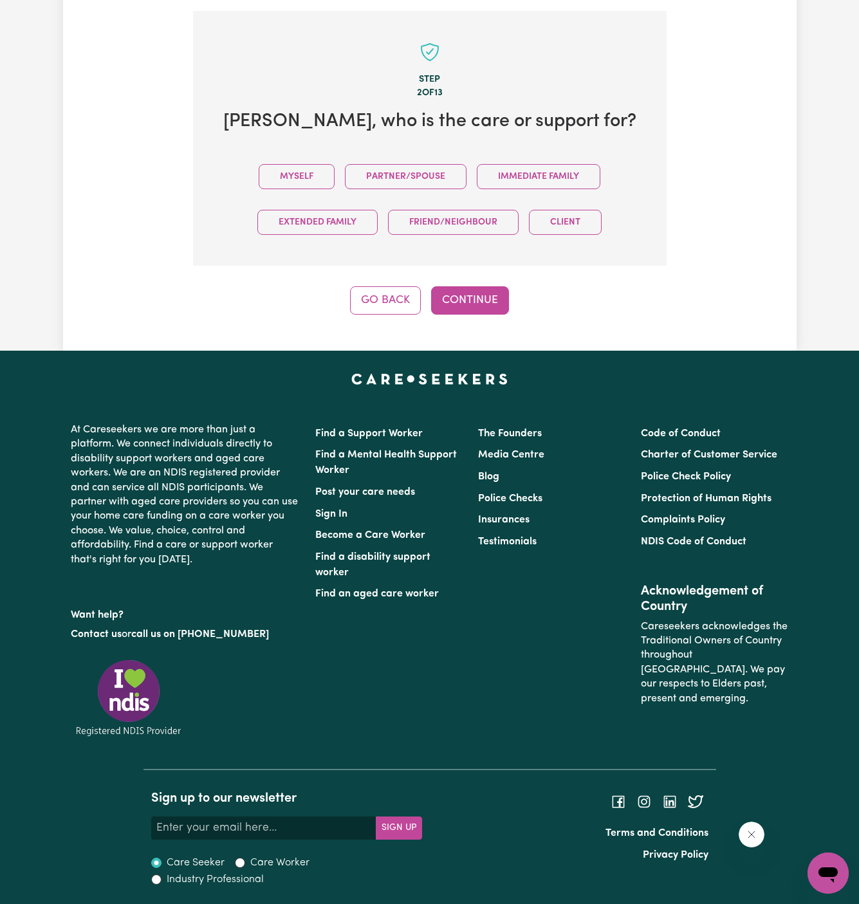
scroll to position [444, 0]
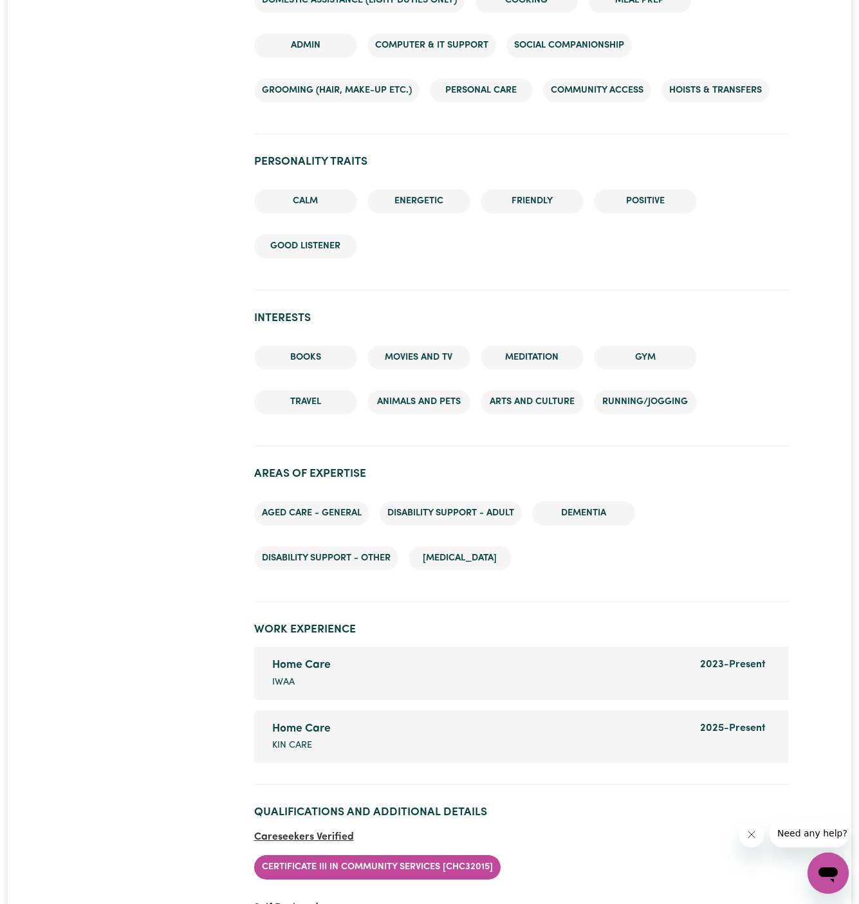
scroll to position [1367, 0]
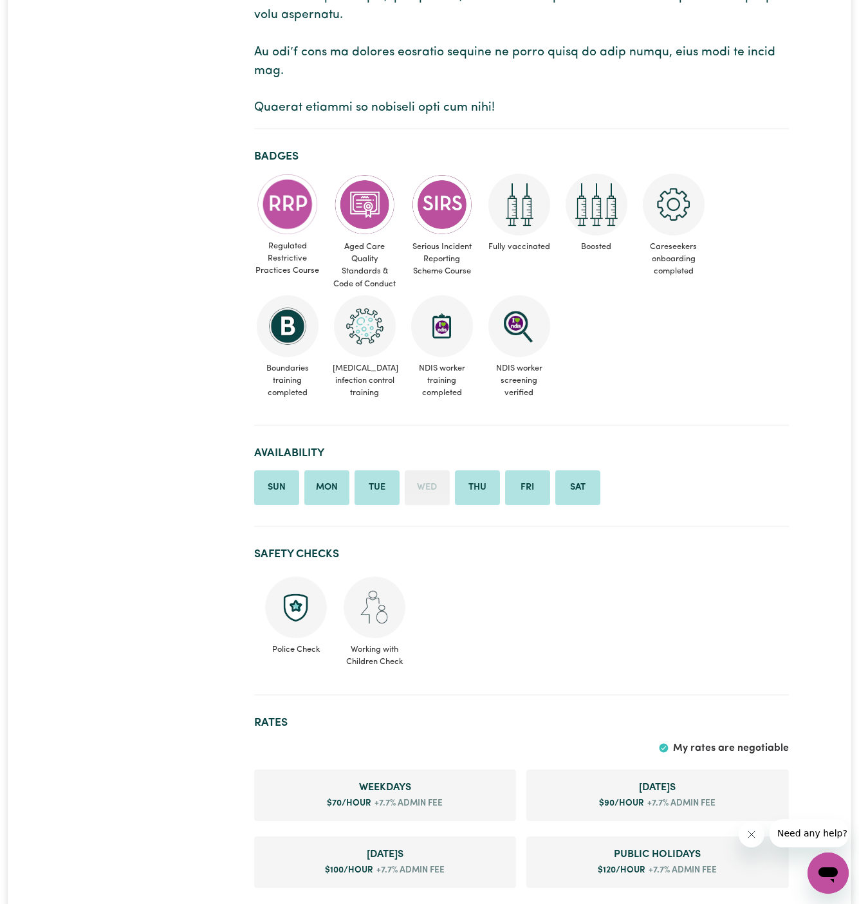
scroll to position [892, 0]
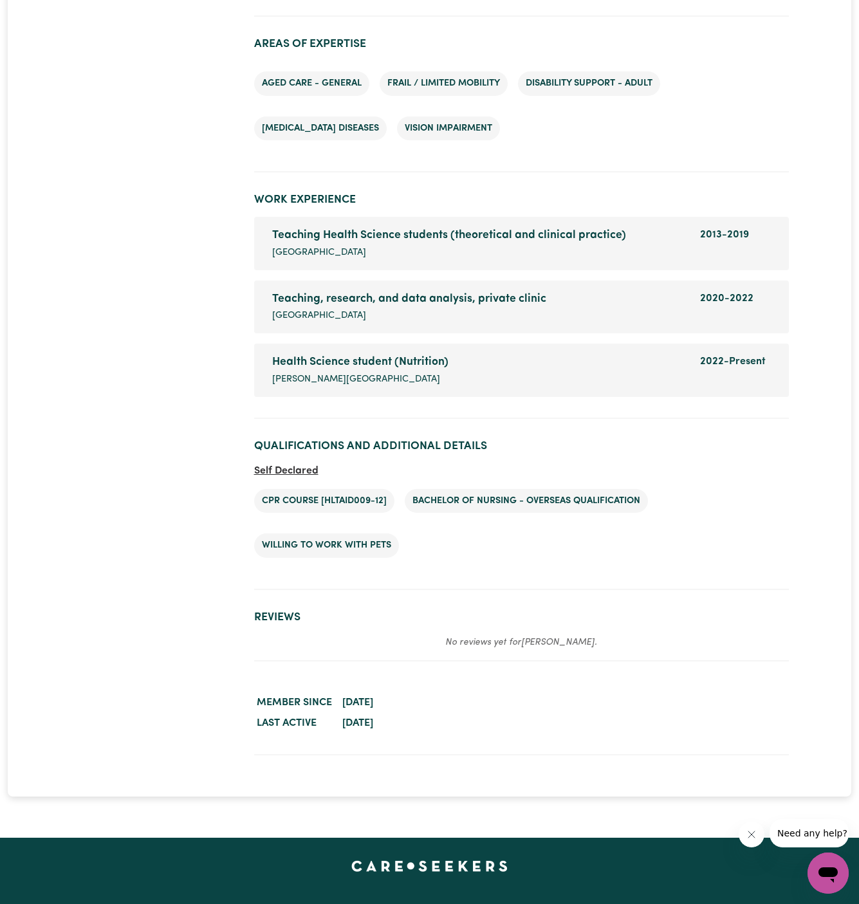
scroll to position [1845, 0]
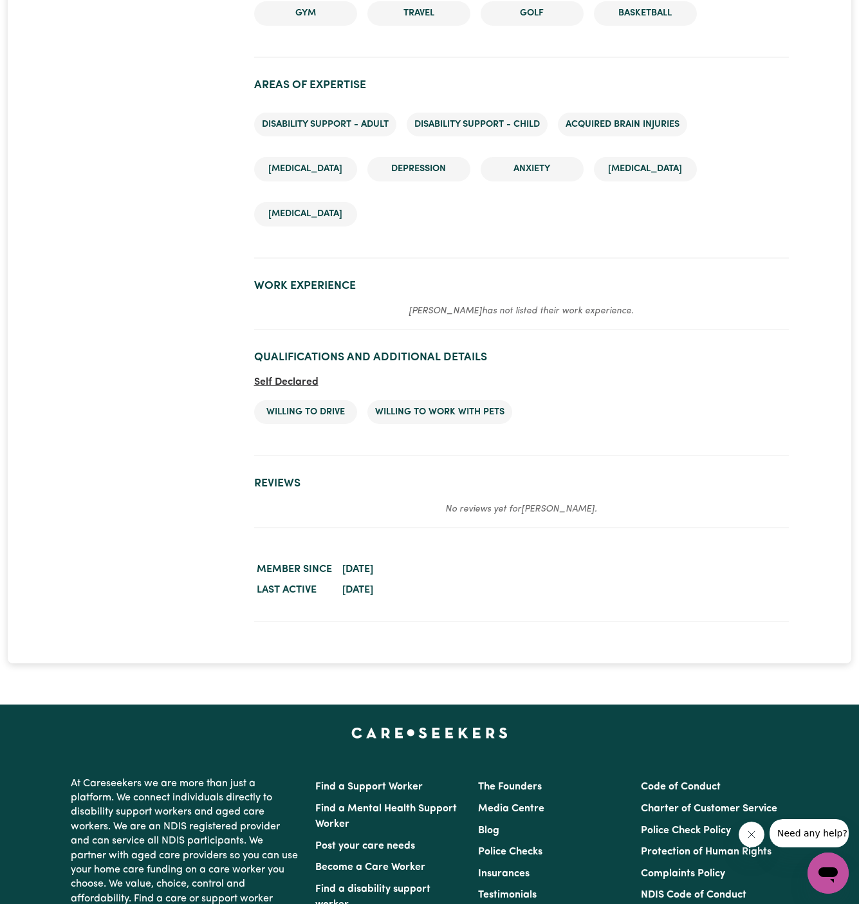
scroll to position [1276, 0]
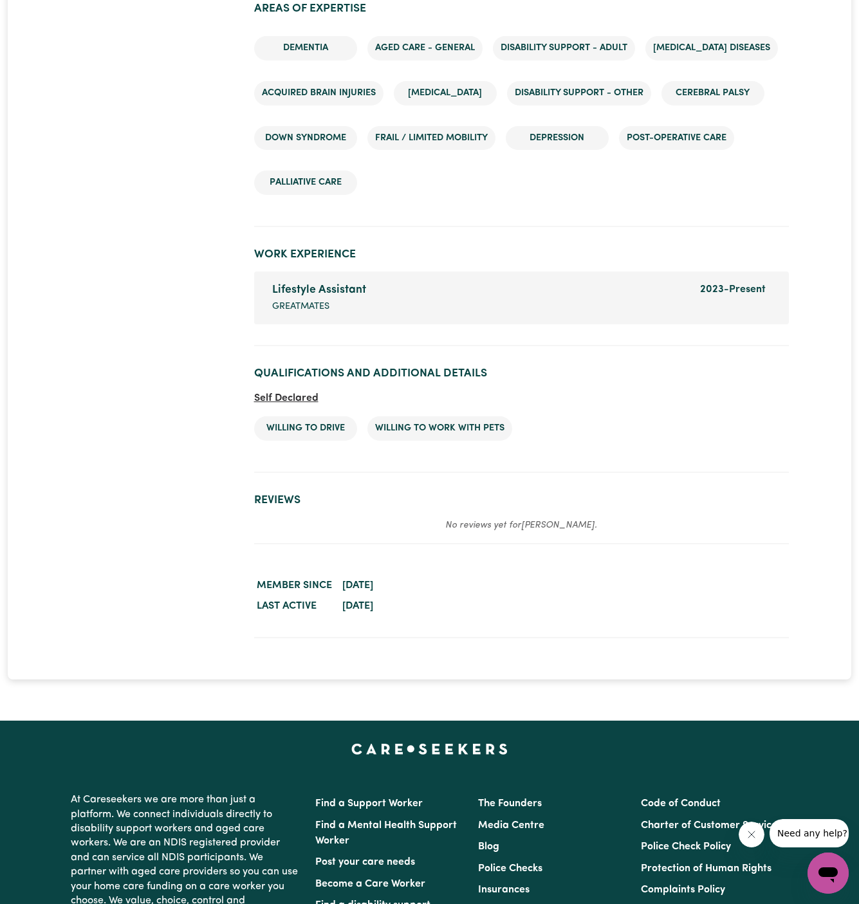
scroll to position [1995, 0]
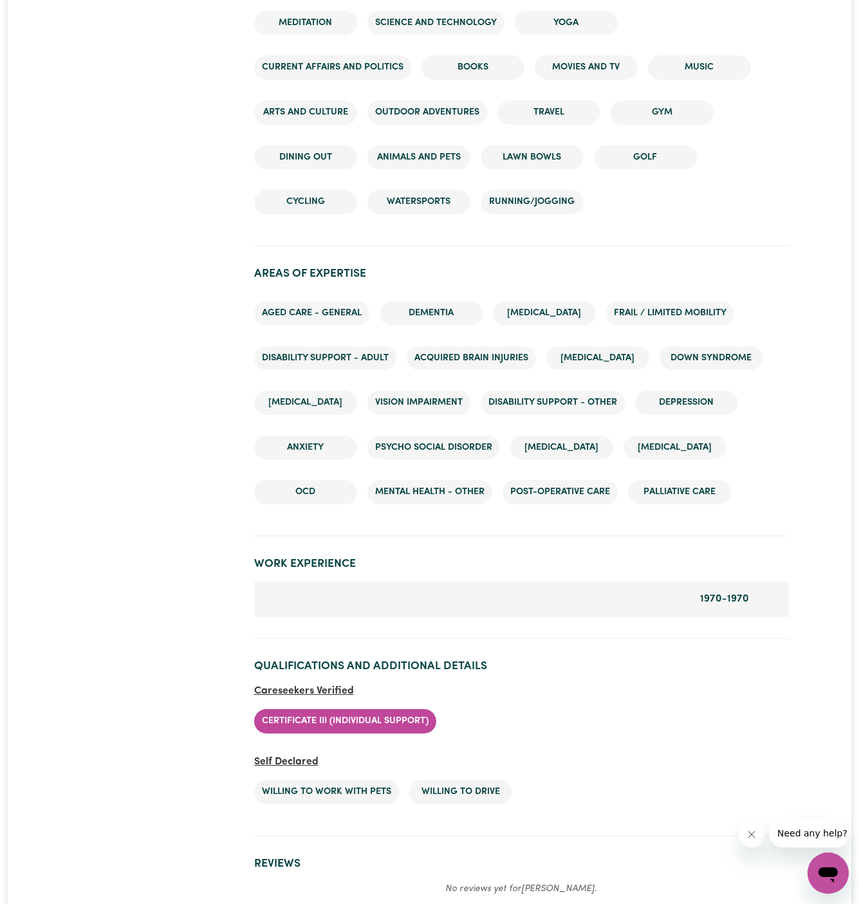
scroll to position [1966, 0]
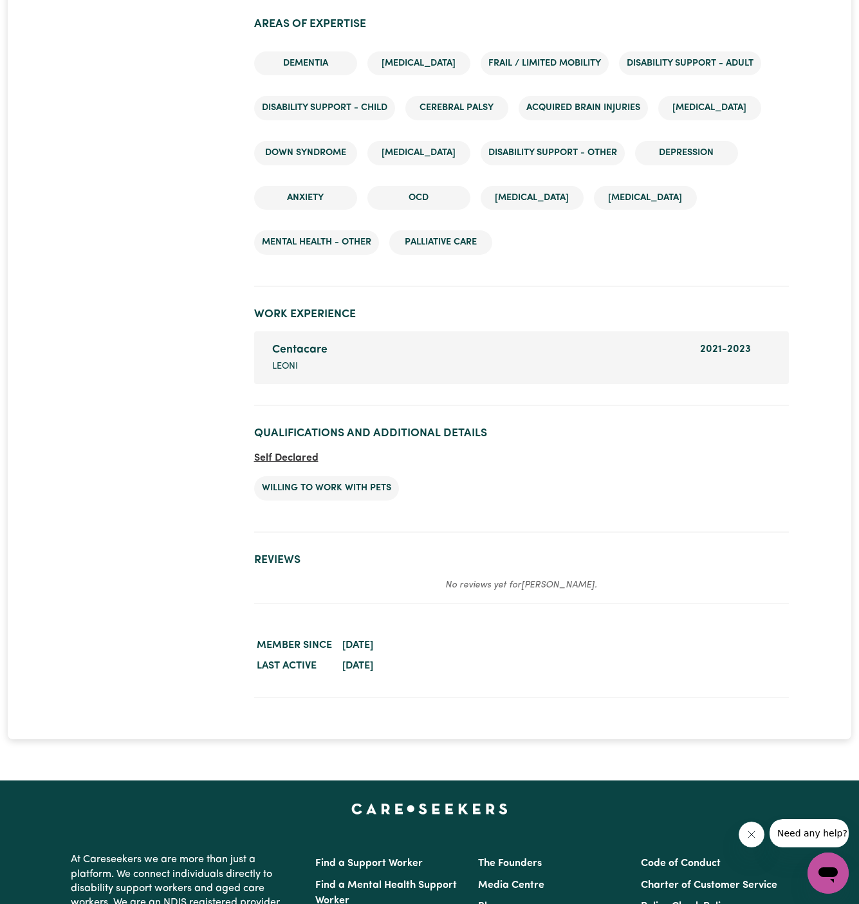
scroll to position [1962, 0]
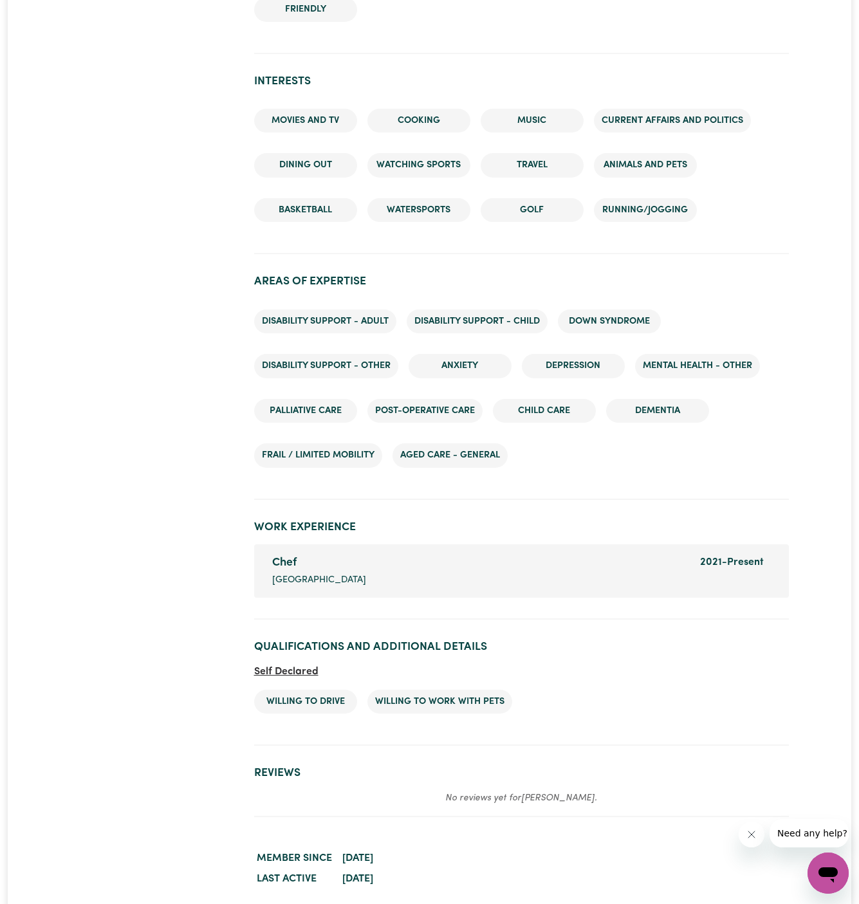
scroll to position [1806, 0]
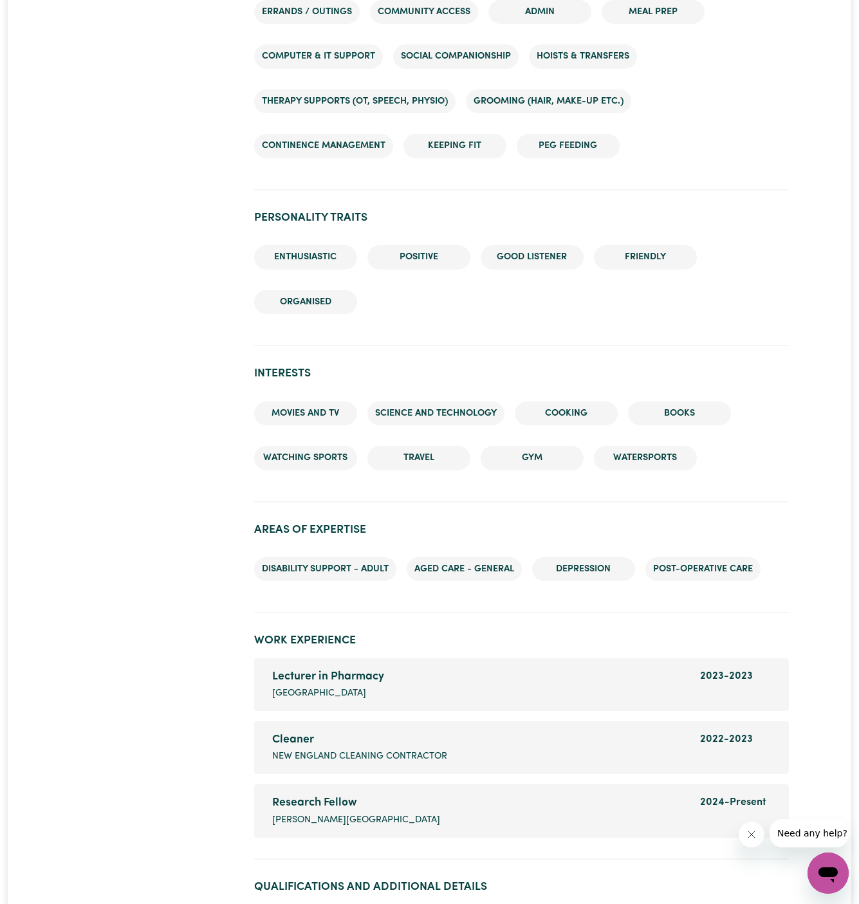
scroll to position [1529, 0]
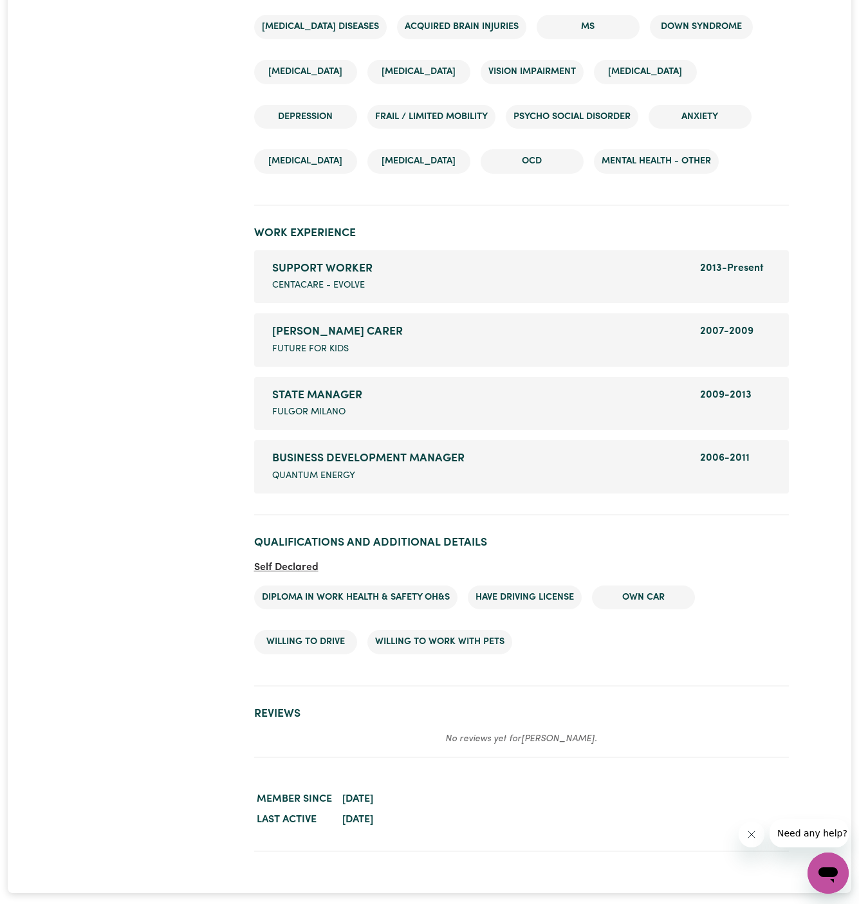
scroll to position [2499, 0]
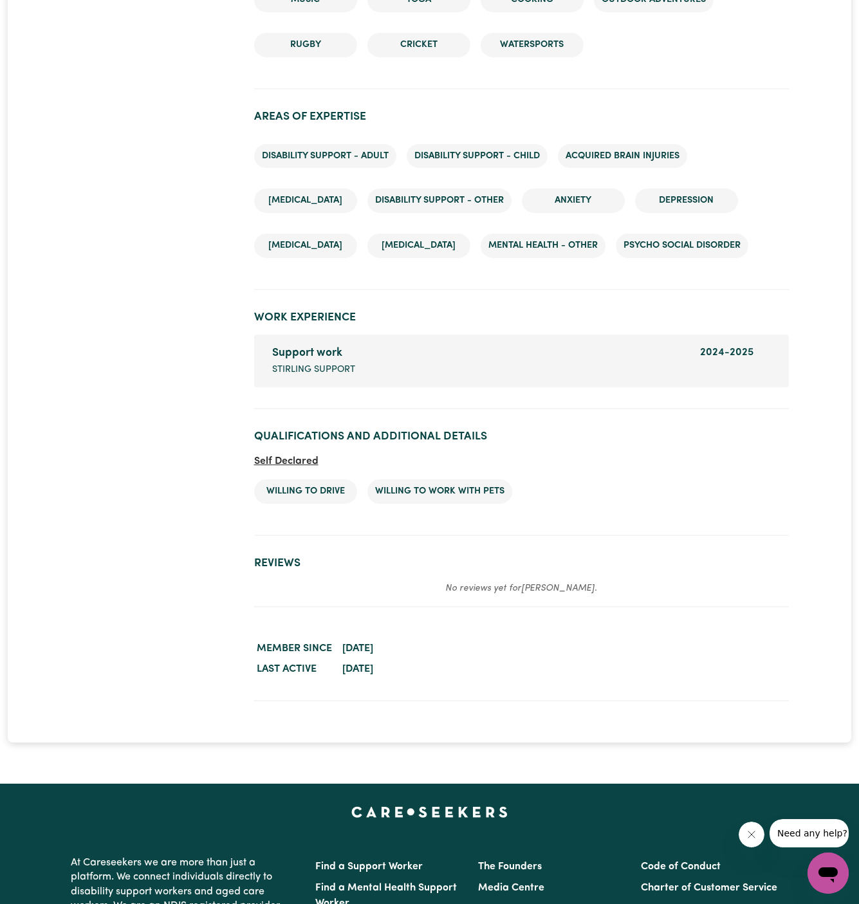
scroll to position [1802, 0]
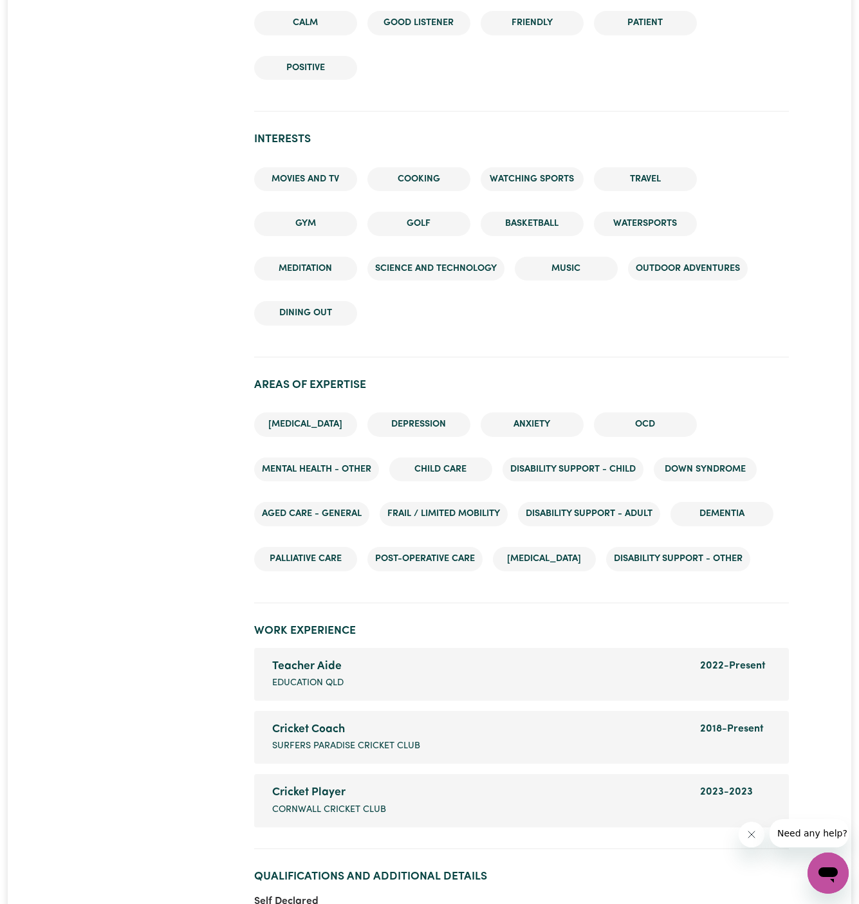
scroll to position [1937, 0]
